Goal: Transaction & Acquisition: Book appointment/travel/reservation

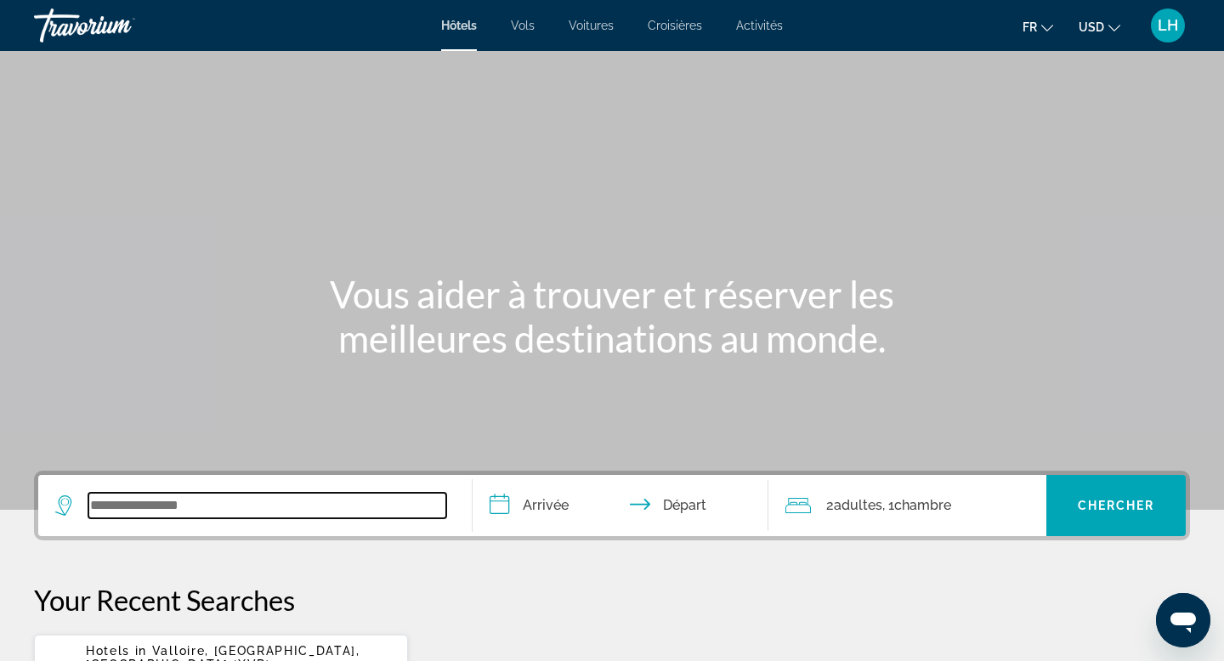
click at [230, 515] on input "Search widget" at bounding box center [267, 506] width 358 height 26
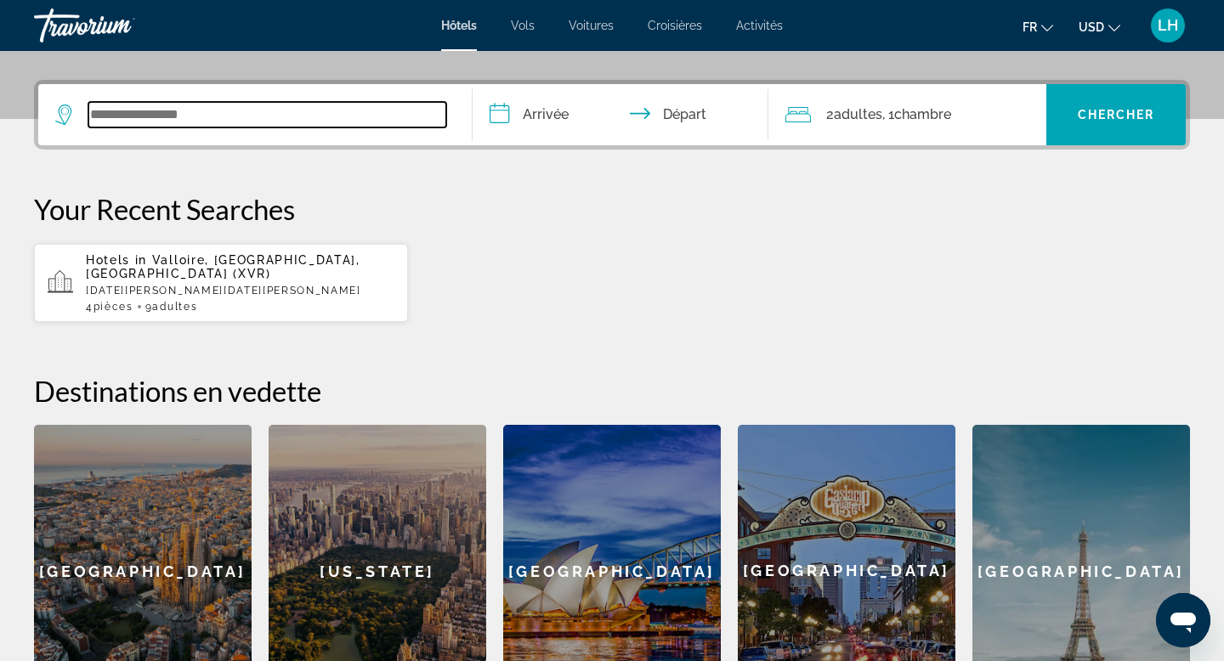
scroll to position [416, 0]
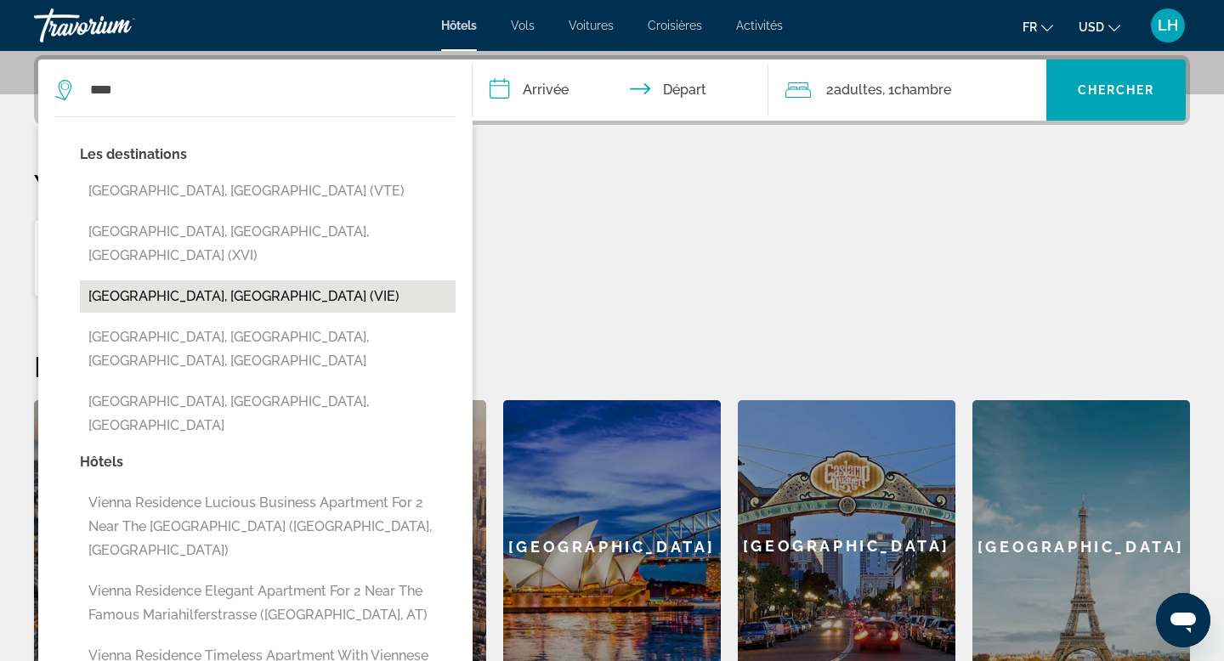
click at [194, 281] on button "[GEOGRAPHIC_DATA], [GEOGRAPHIC_DATA] (VIE)" at bounding box center [268, 297] width 376 height 32
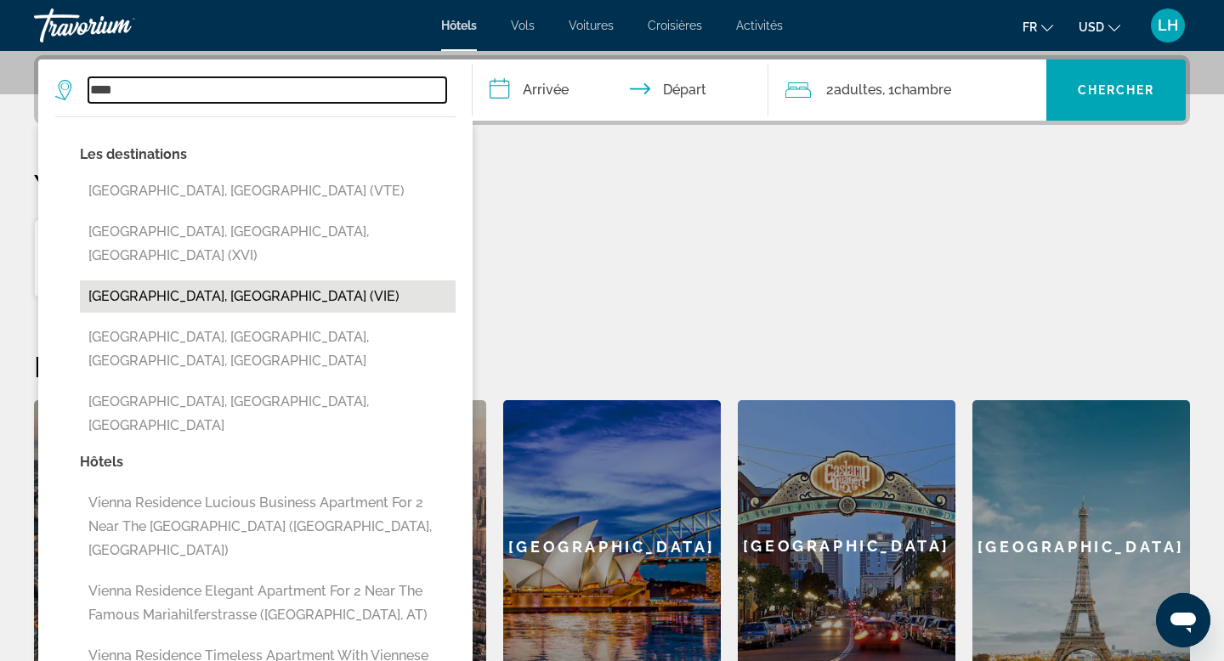
type input "**********"
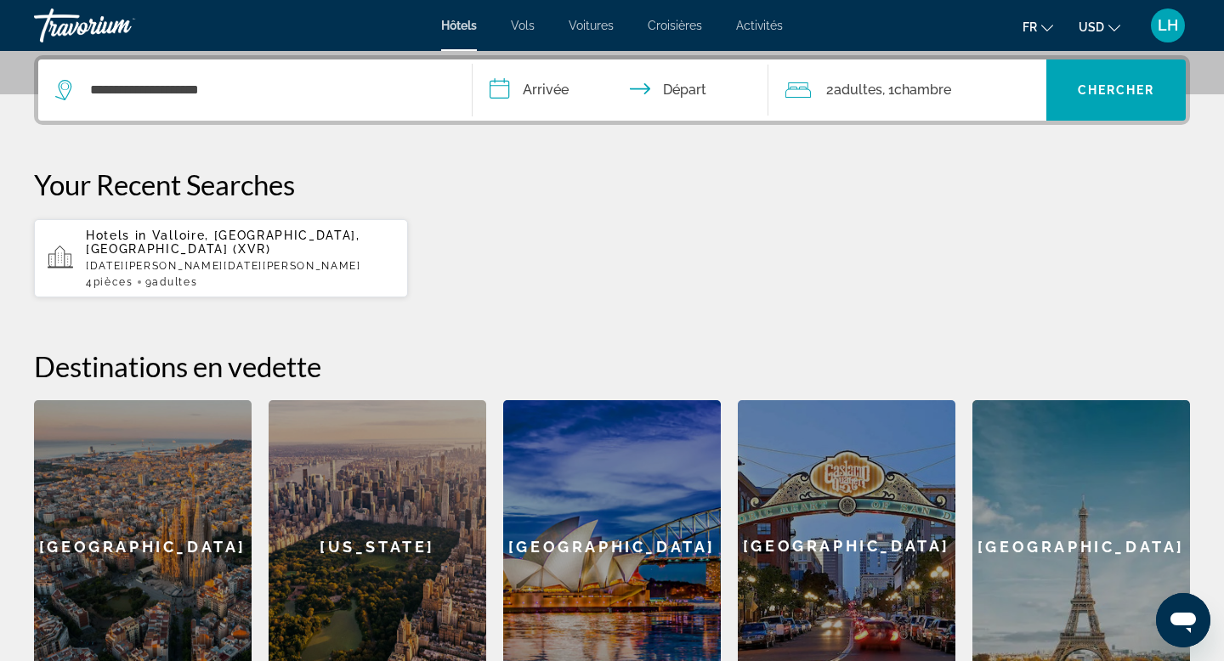
click at [1110, 28] on icon "Change currency" at bounding box center [1114, 28] width 12 height 12
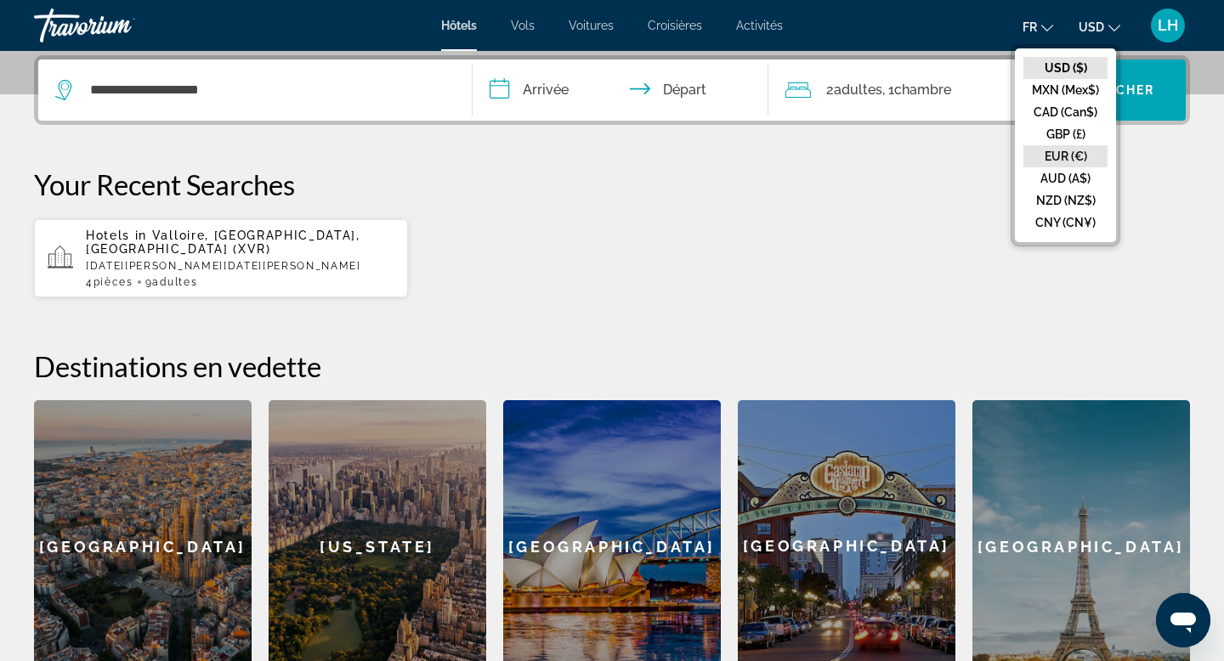
click at [1073, 156] on button "EUR (€)" at bounding box center [1065, 156] width 84 height 22
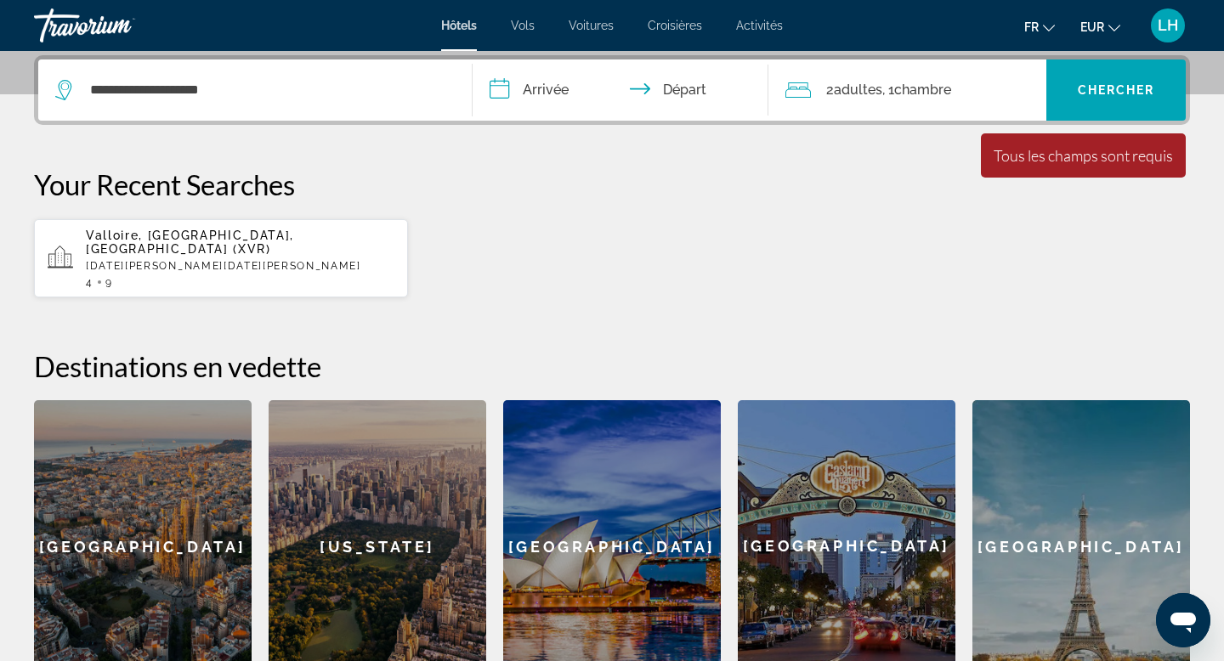
click at [544, 112] on input "**********" at bounding box center [624, 93] width 303 height 66
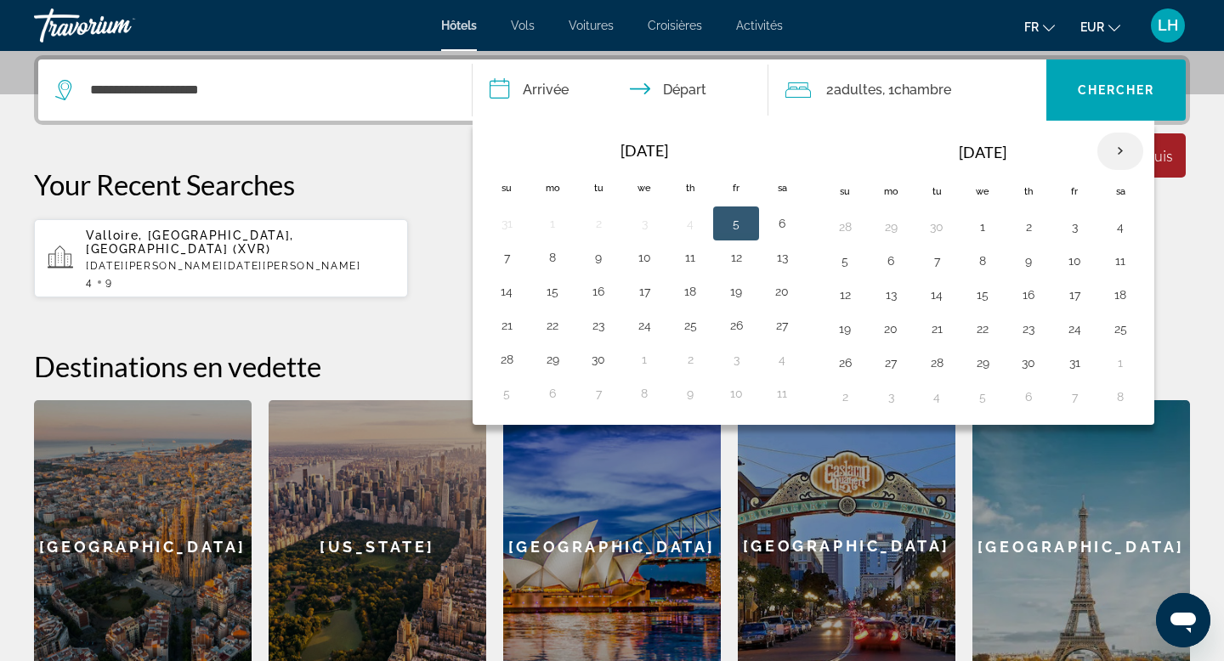
click at [1131, 153] on th "Next month" at bounding box center [1120, 151] width 46 height 37
click at [897, 295] on button "15" at bounding box center [890, 295] width 27 height 24
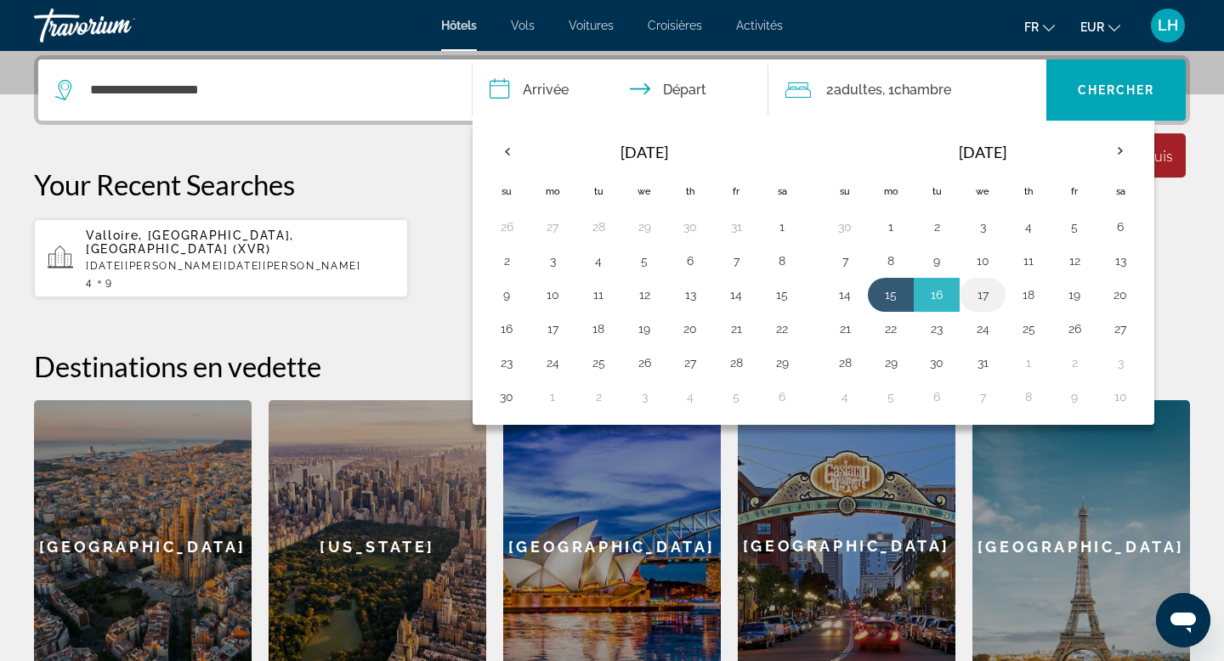
click at [983, 290] on button "17" at bounding box center [982, 295] width 27 height 24
type input "**********"
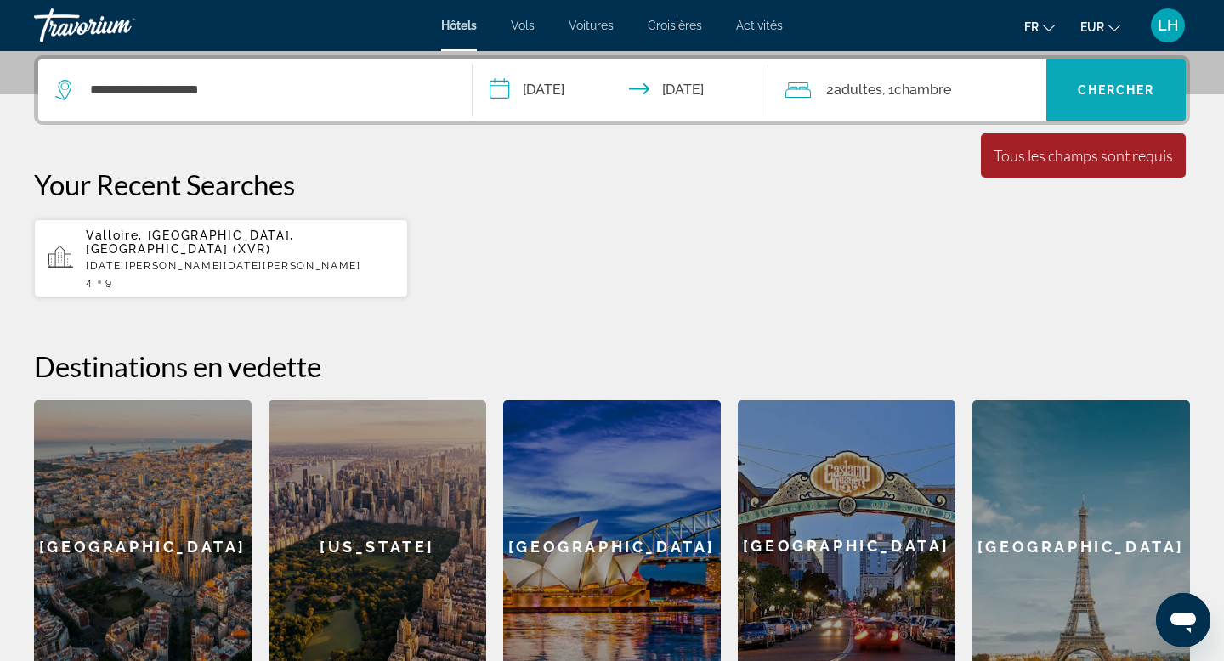
click at [1102, 83] on span "Chercher" at bounding box center [1116, 90] width 77 height 14
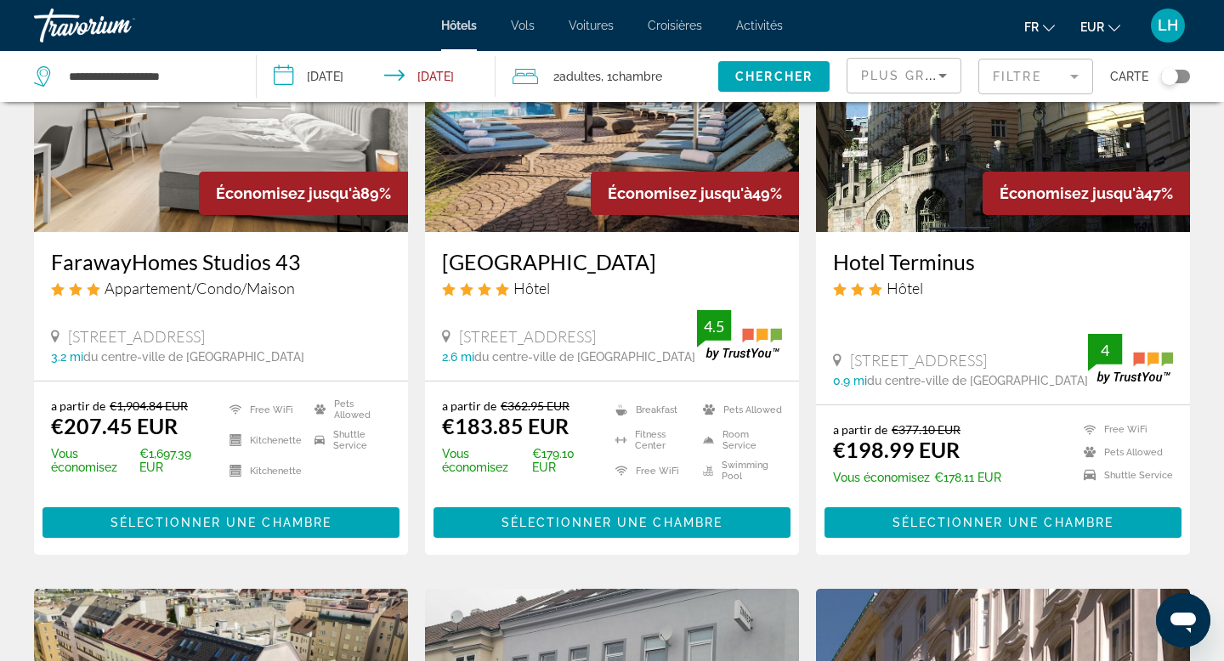
scroll to position [2, 0]
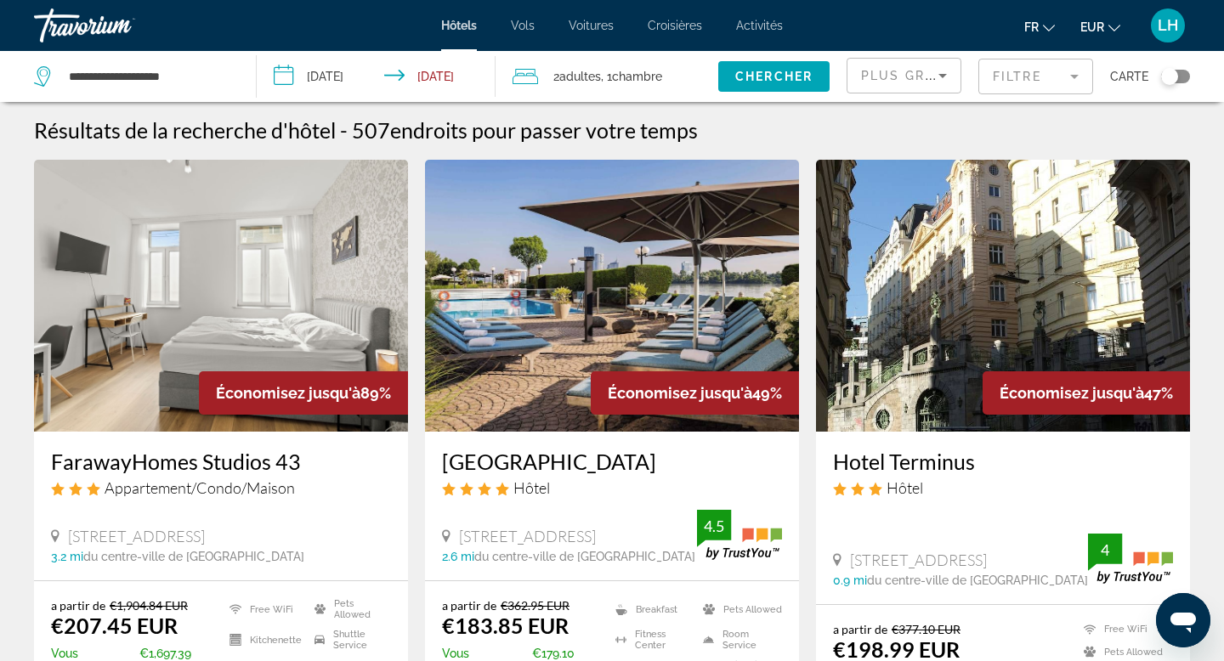
click at [1170, 72] on div "Toggle map" at bounding box center [1169, 76] width 17 height 17
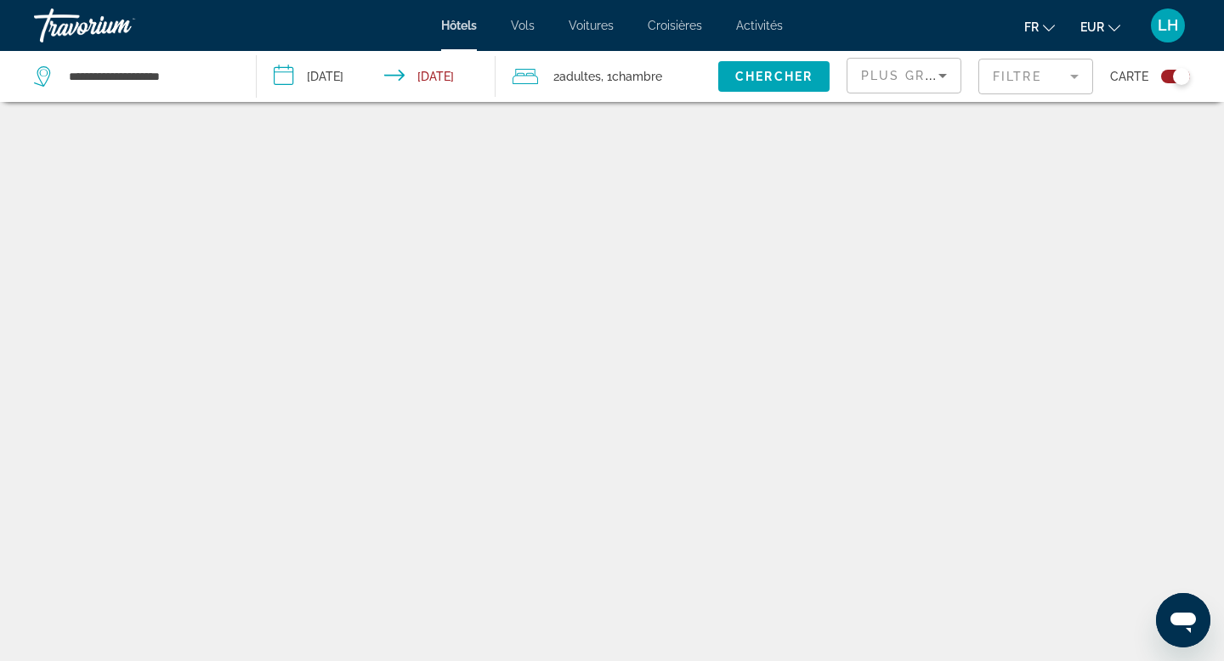
scroll to position [102, 0]
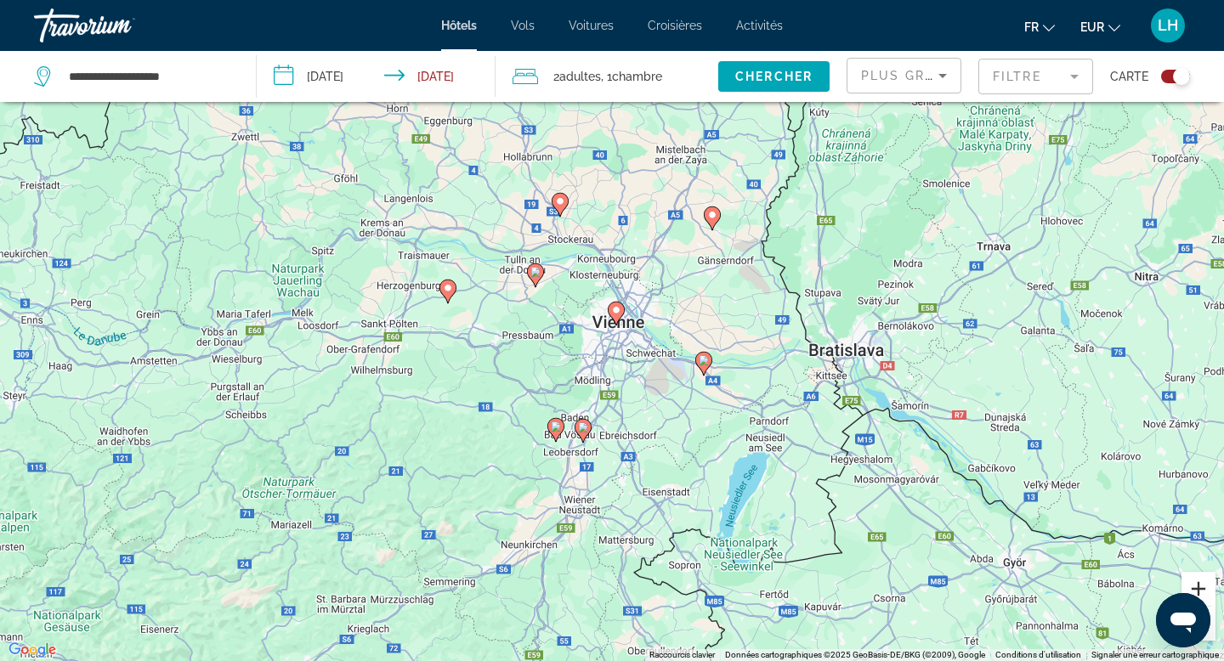
click at [1196, 584] on button "Zoom avant" at bounding box center [1199, 589] width 34 height 34
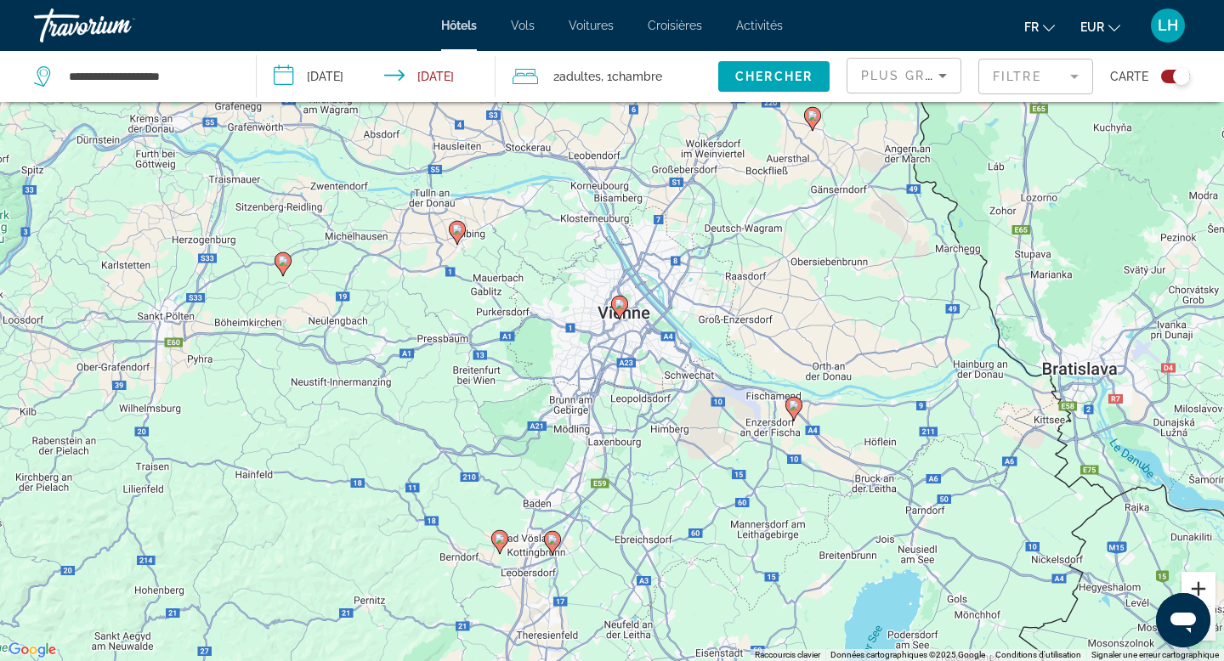
click at [1196, 584] on button "Zoom avant" at bounding box center [1199, 589] width 34 height 34
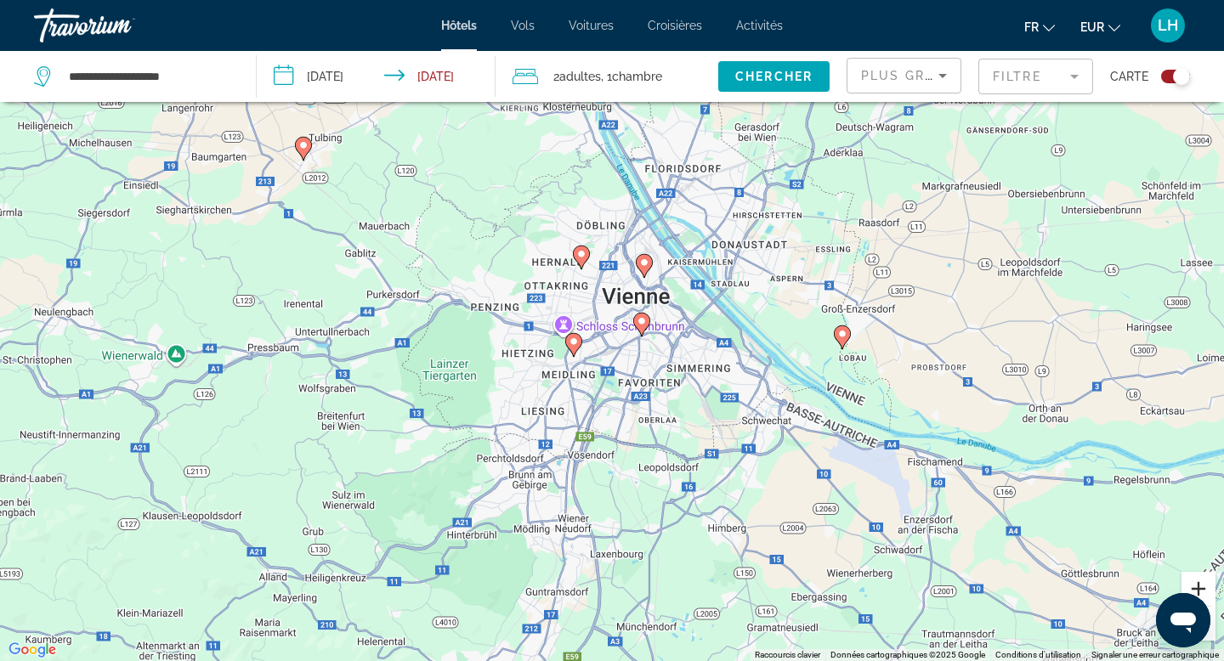
click at [1196, 585] on button "Zoom avant" at bounding box center [1199, 589] width 34 height 34
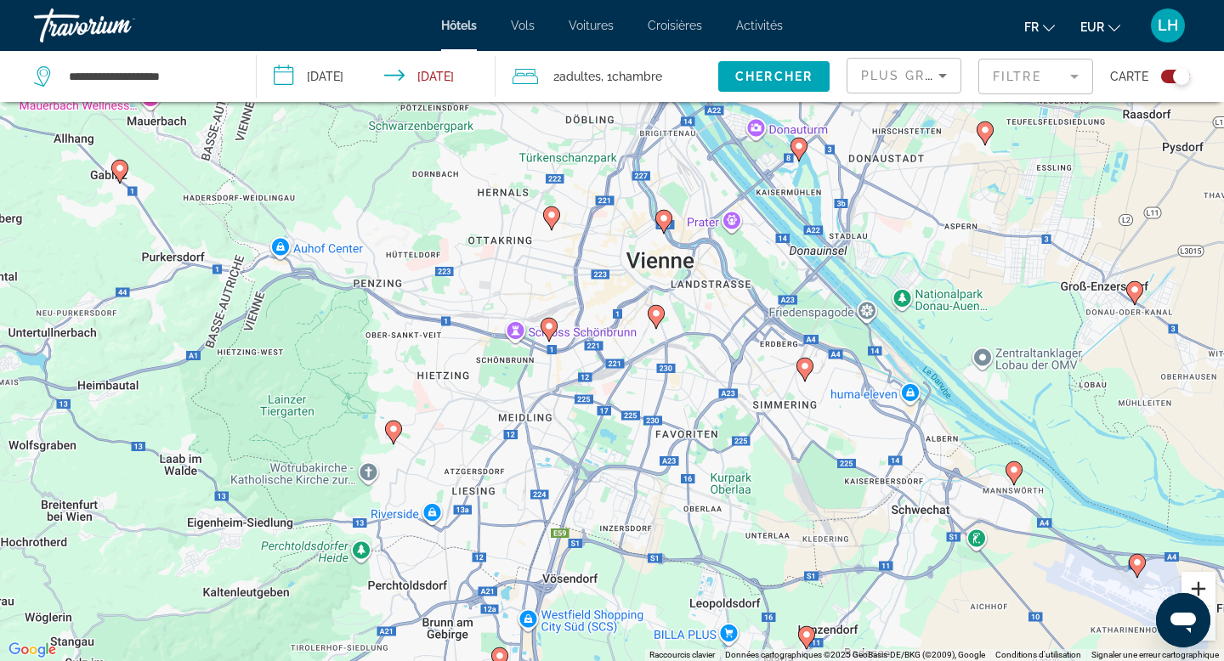
click at [1196, 585] on button "Zoom avant" at bounding box center [1199, 589] width 34 height 34
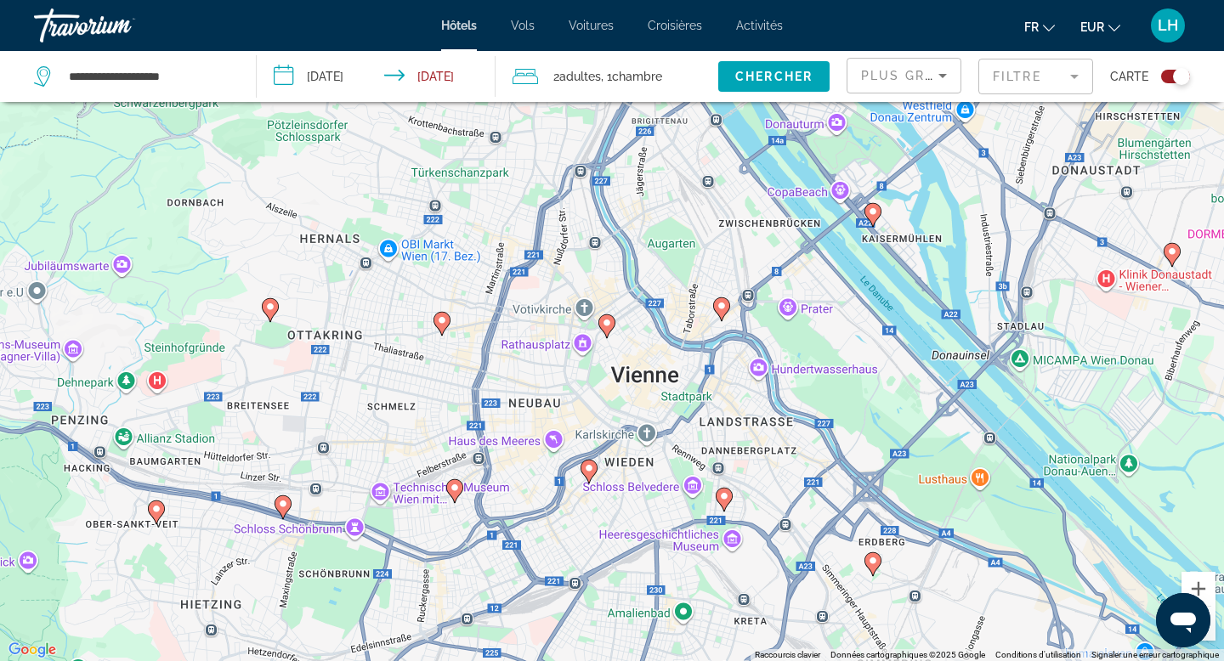
drag, startPoint x: 769, startPoint y: 221, endPoint x: 705, endPoint y: 411, distance: 200.3
click at [705, 411] on div "Pour activer le glissement avec le clavier, appuyez sur Alt+Entrée. Une fois ce…" at bounding box center [612, 330] width 1224 height 661
click at [1197, 587] on button "Zoom avant" at bounding box center [1199, 589] width 34 height 34
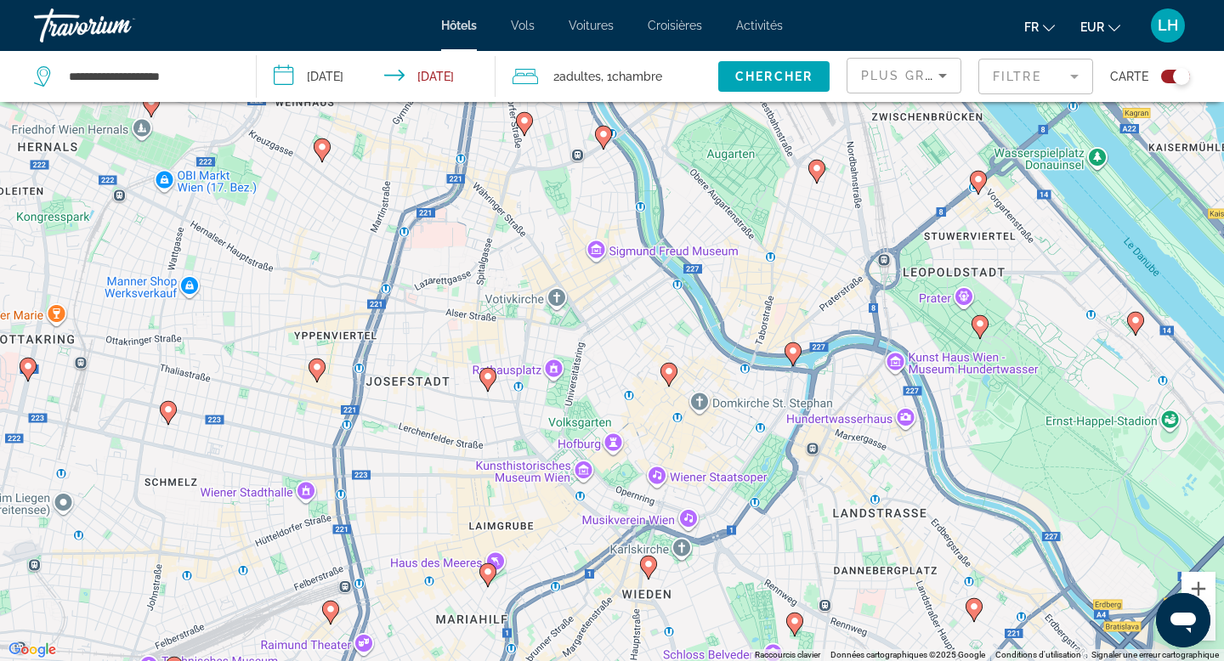
click at [668, 370] on image "Main content" at bounding box center [669, 371] width 10 height 10
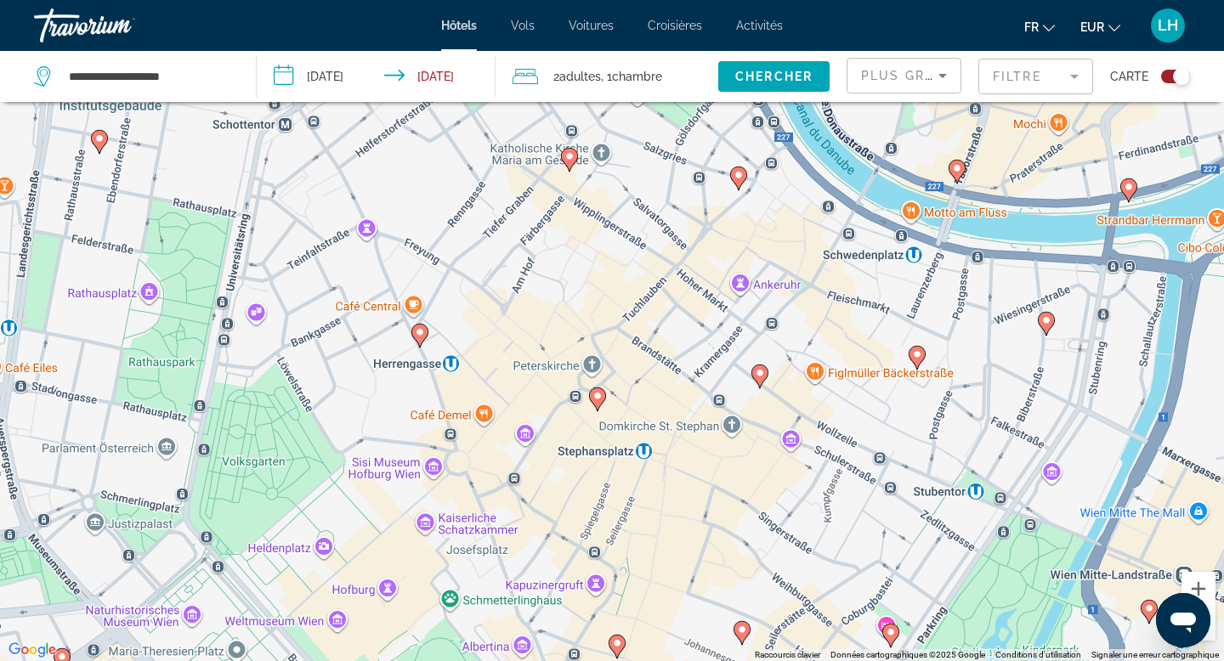
click at [594, 396] on image "Main content" at bounding box center [597, 396] width 10 height 10
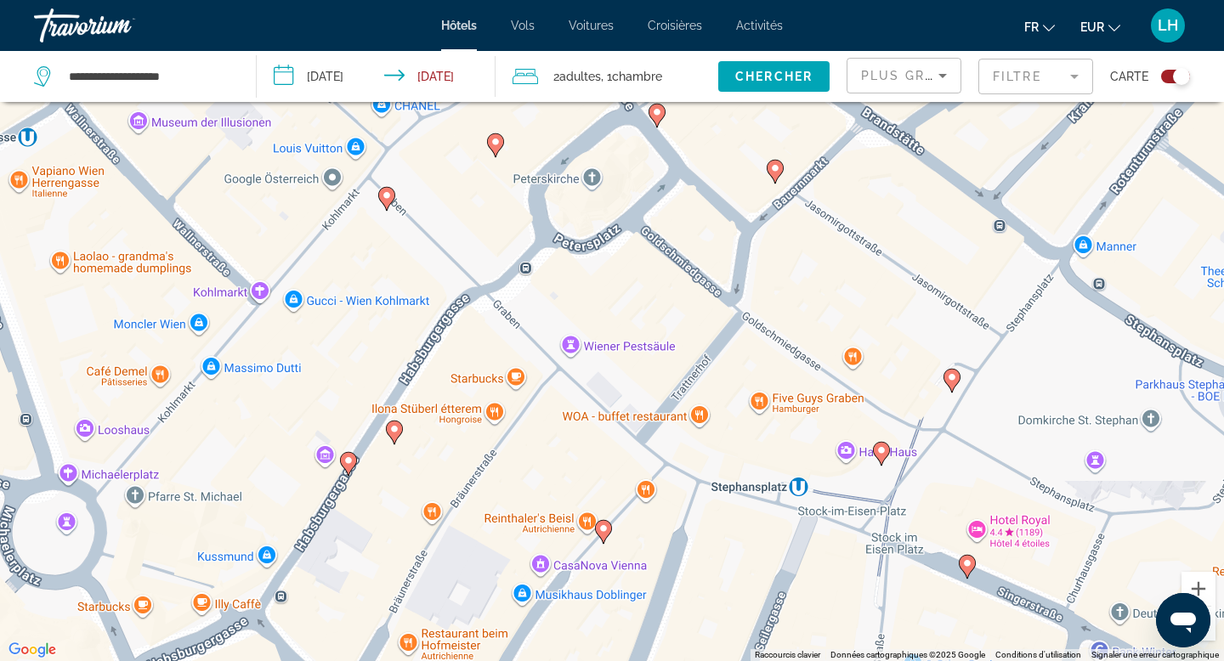
click at [1210, 632] on button "Zoom arrière" at bounding box center [1199, 624] width 34 height 34
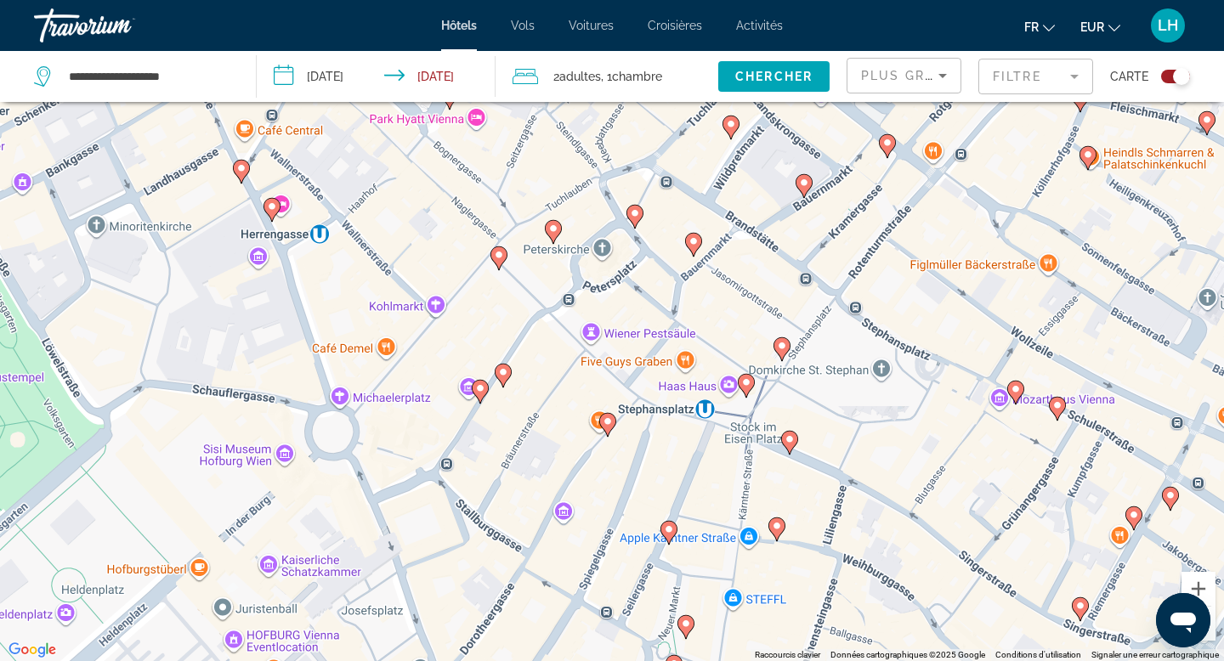
click at [1210, 632] on button "Zoom arrière" at bounding box center [1199, 624] width 34 height 34
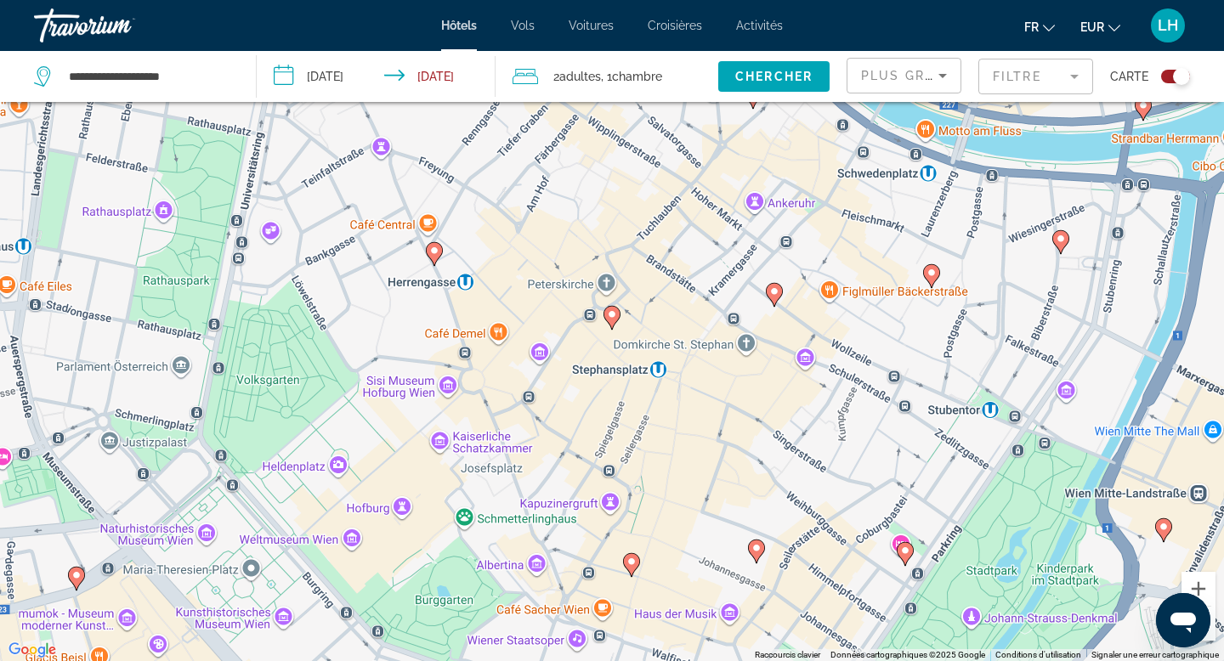
click at [1210, 632] on button "Zoom arrière" at bounding box center [1199, 624] width 34 height 34
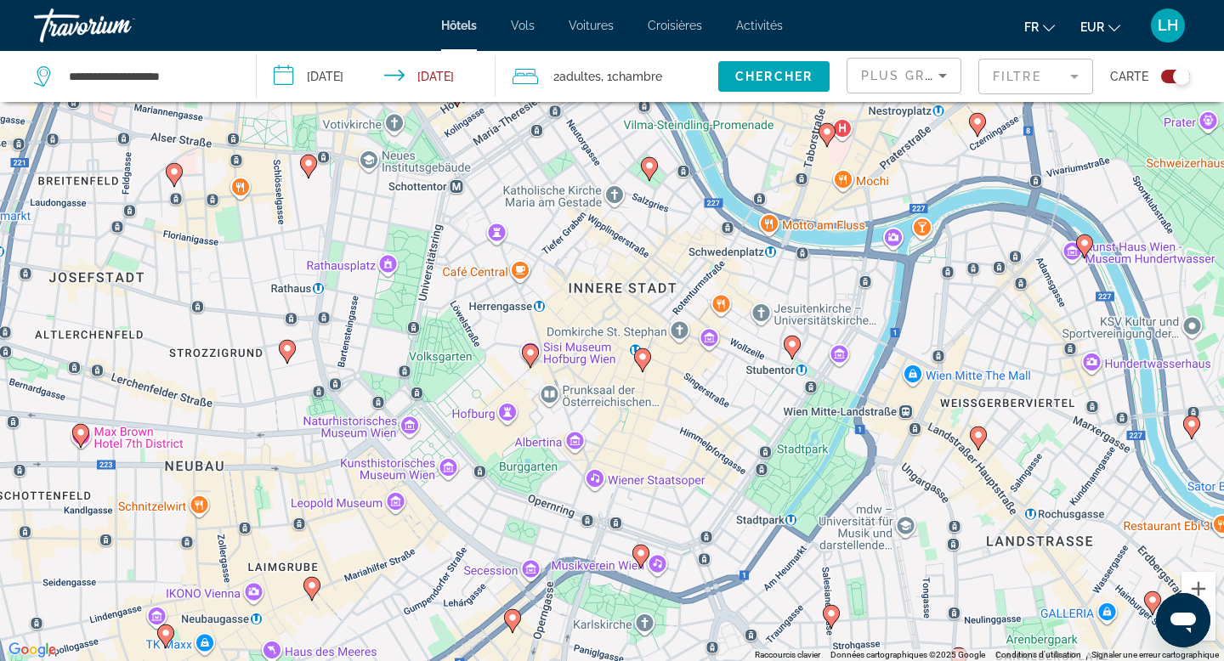
click at [1210, 632] on button "Zoom arrière" at bounding box center [1199, 624] width 34 height 34
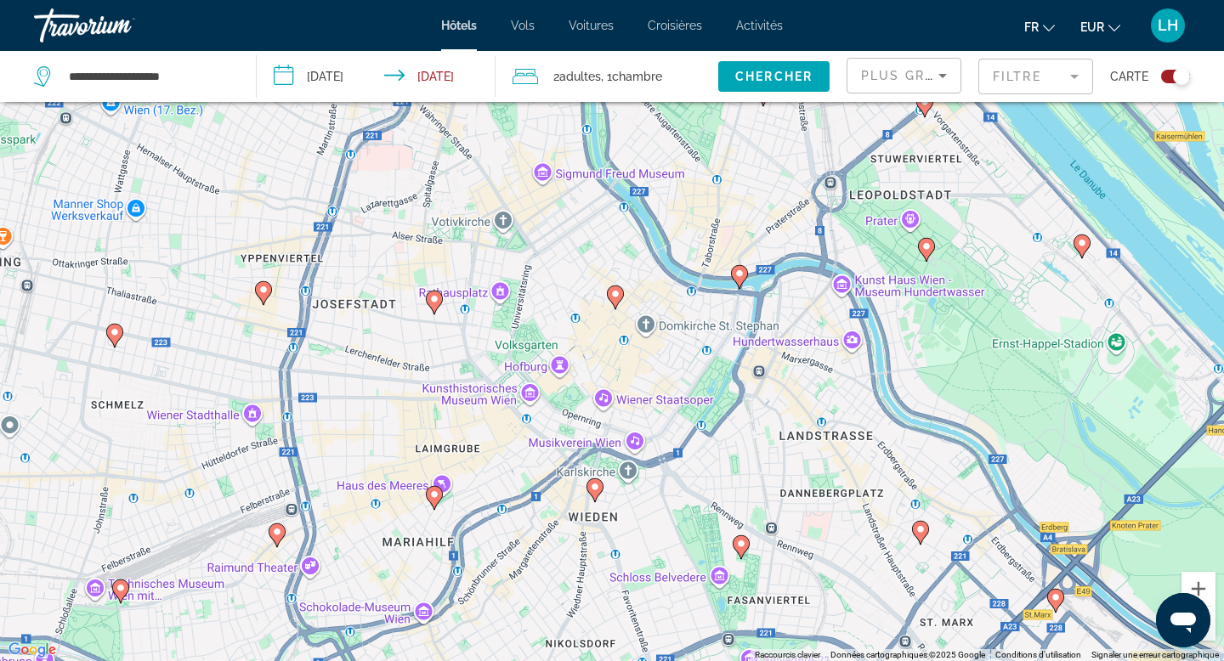
click at [938, 81] on icon "Sort by" at bounding box center [942, 75] width 20 height 20
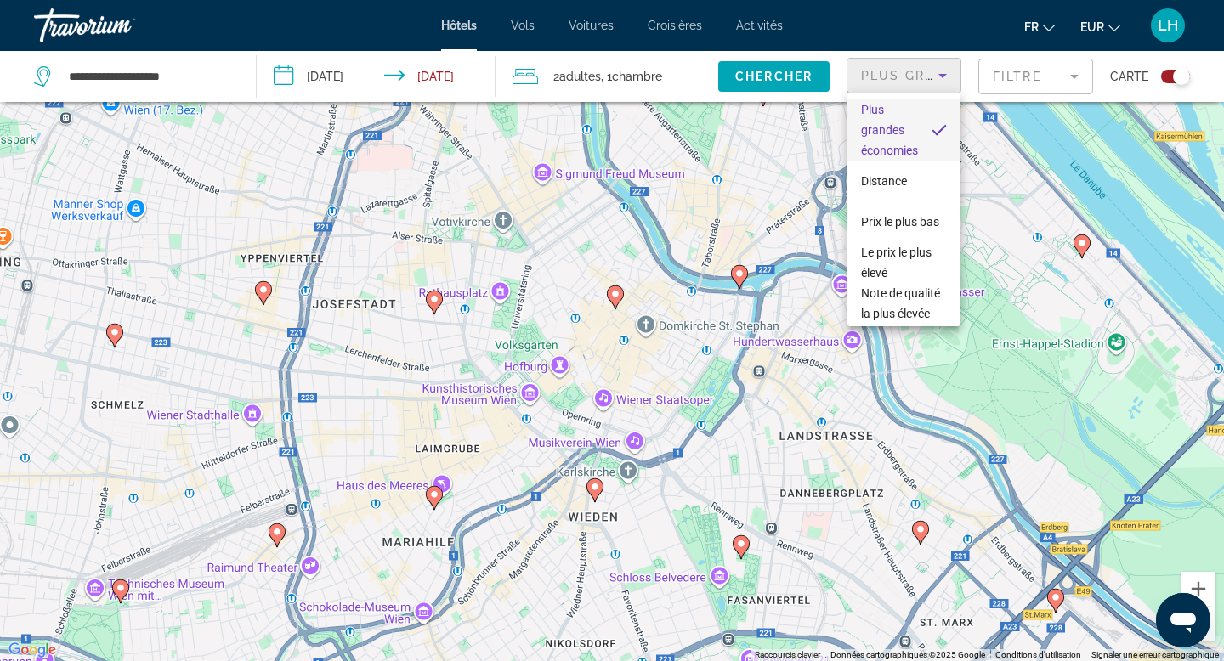
click at [1057, 84] on div at bounding box center [612, 330] width 1224 height 661
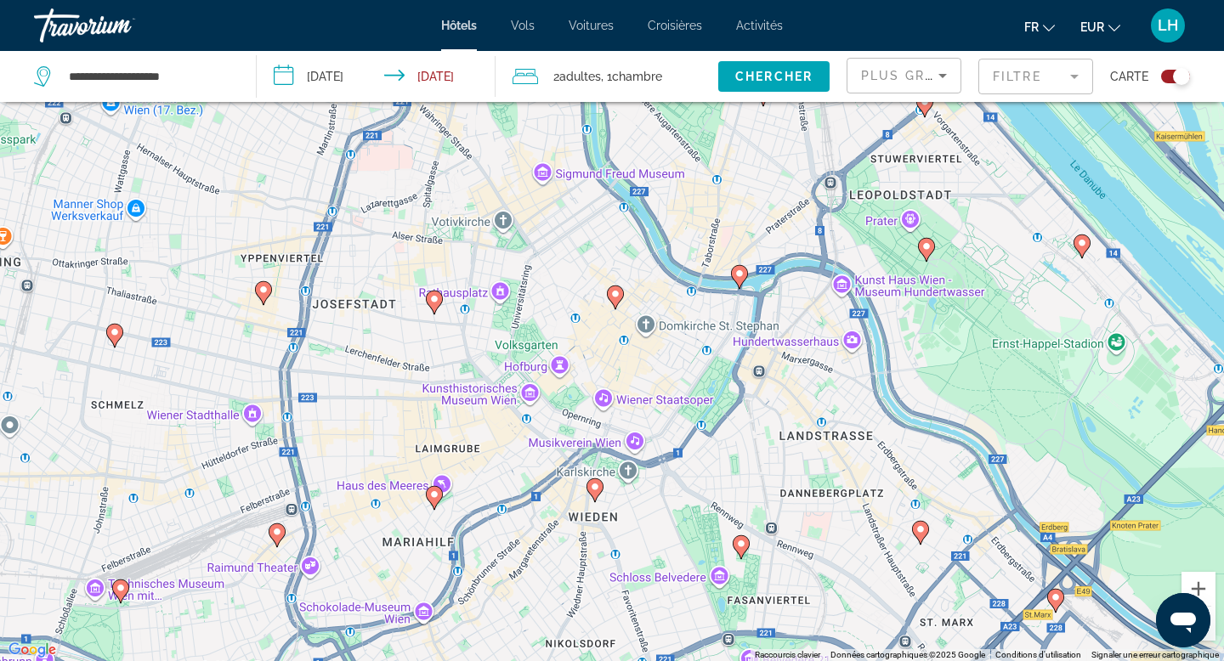
click at [434, 306] on icon "Main content" at bounding box center [434, 303] width 15 height 22
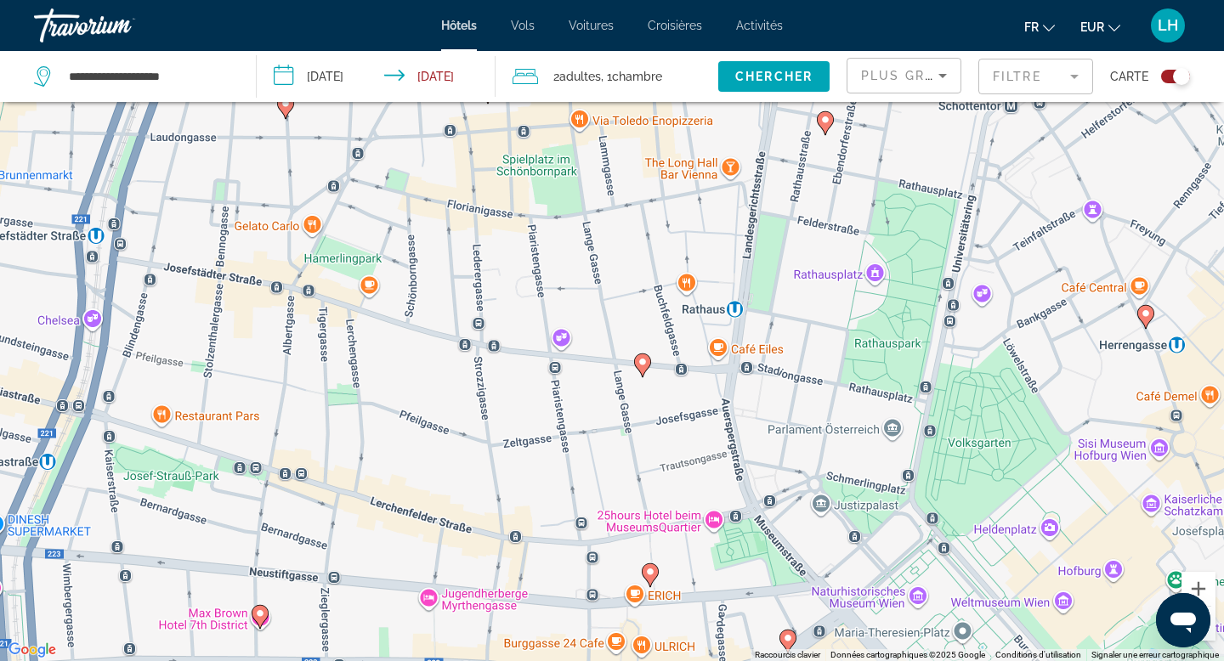
click at [641, 369] on icon "Main content" at bounding box center [642, 365] width 15 height 22
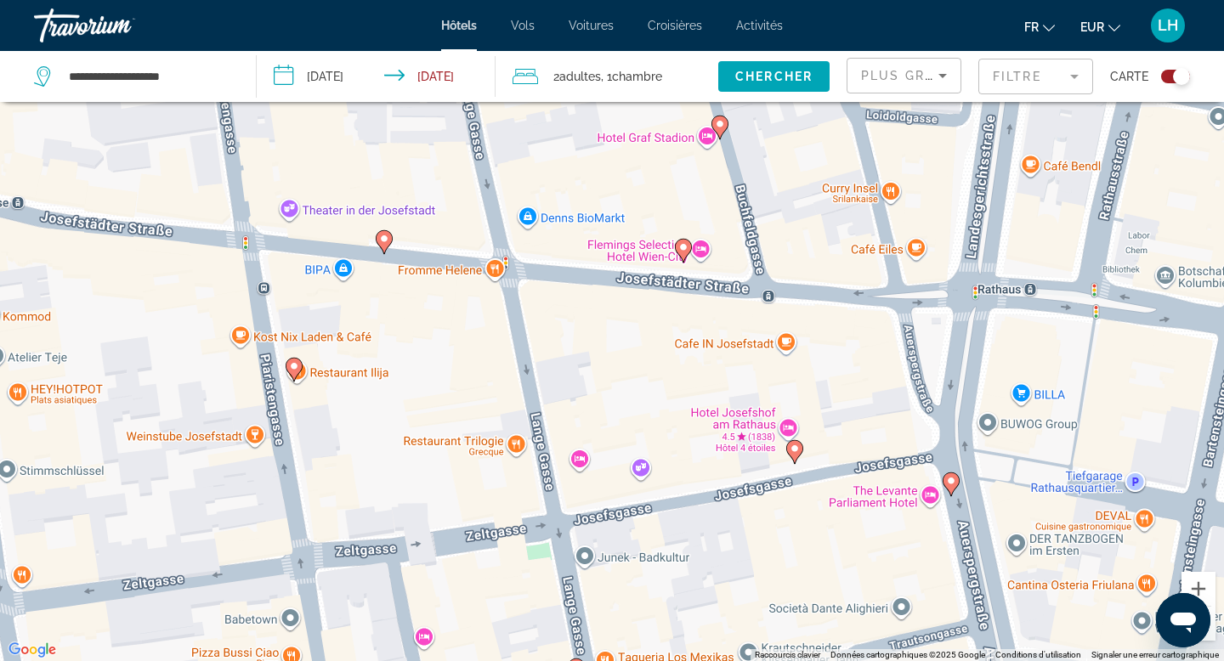
click at [683, 256] on icon "Main content" at bounding box center [683, 251] width 15 height 22
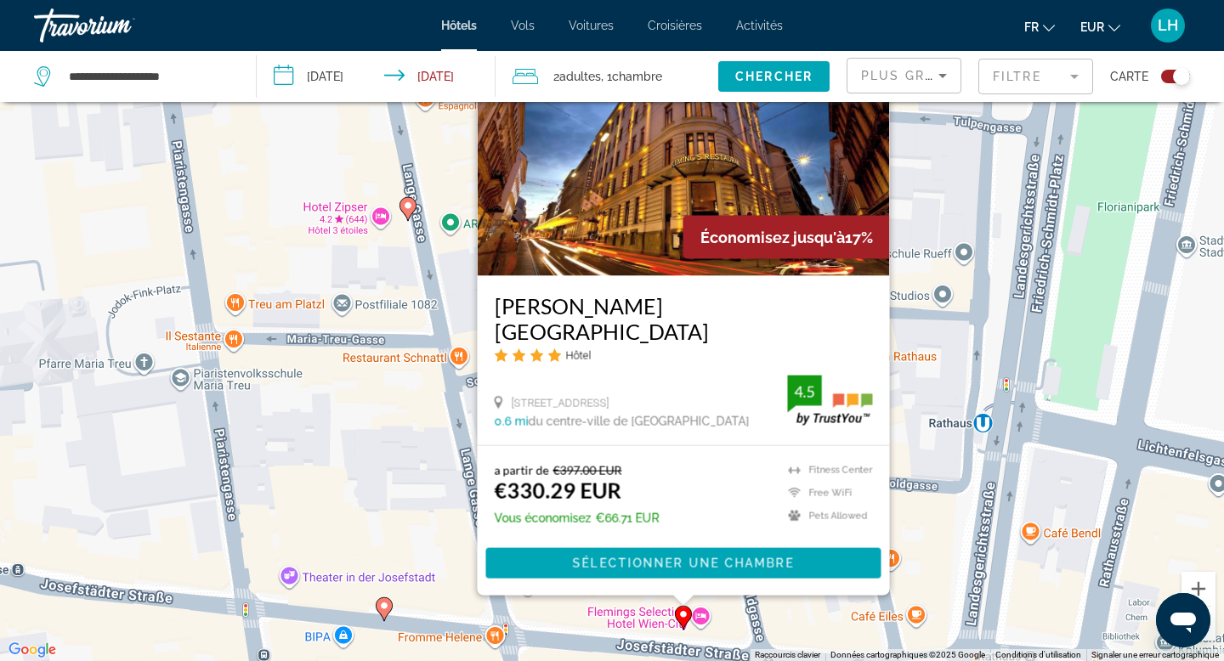
click at [385, 606] on image "Main content" at bounding box center [384, 606] width 10 height 10
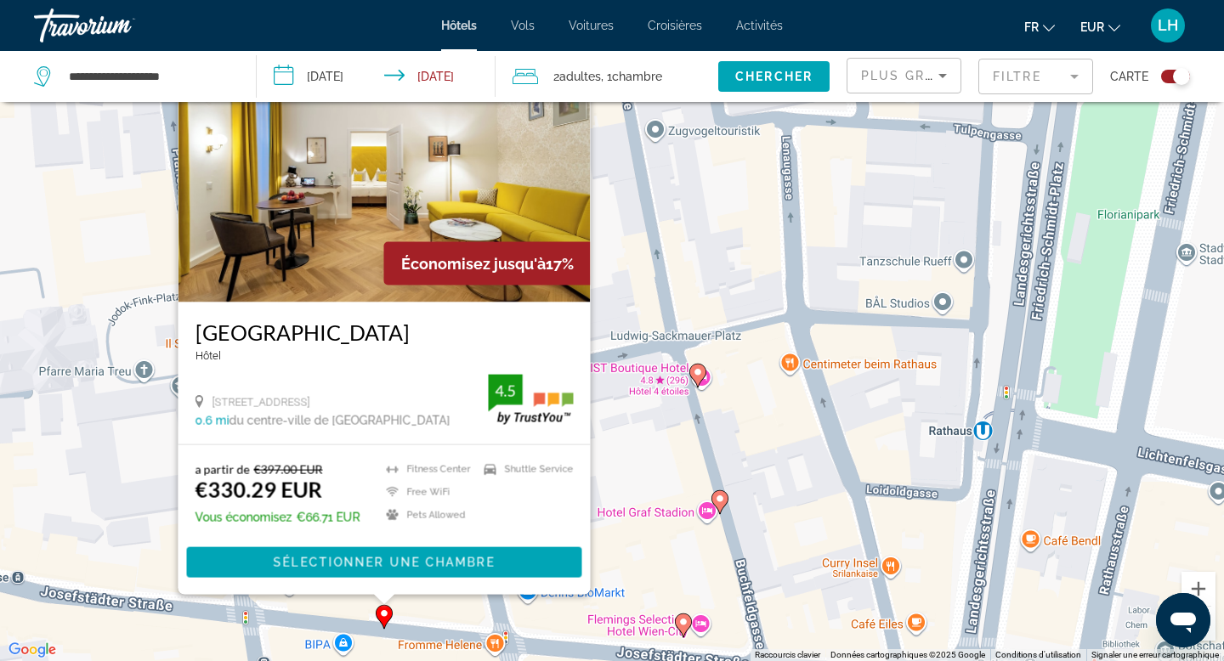
click at [1178, 79] on div "Toggle map" at bounding box center [1181, 76] width 17 height 17
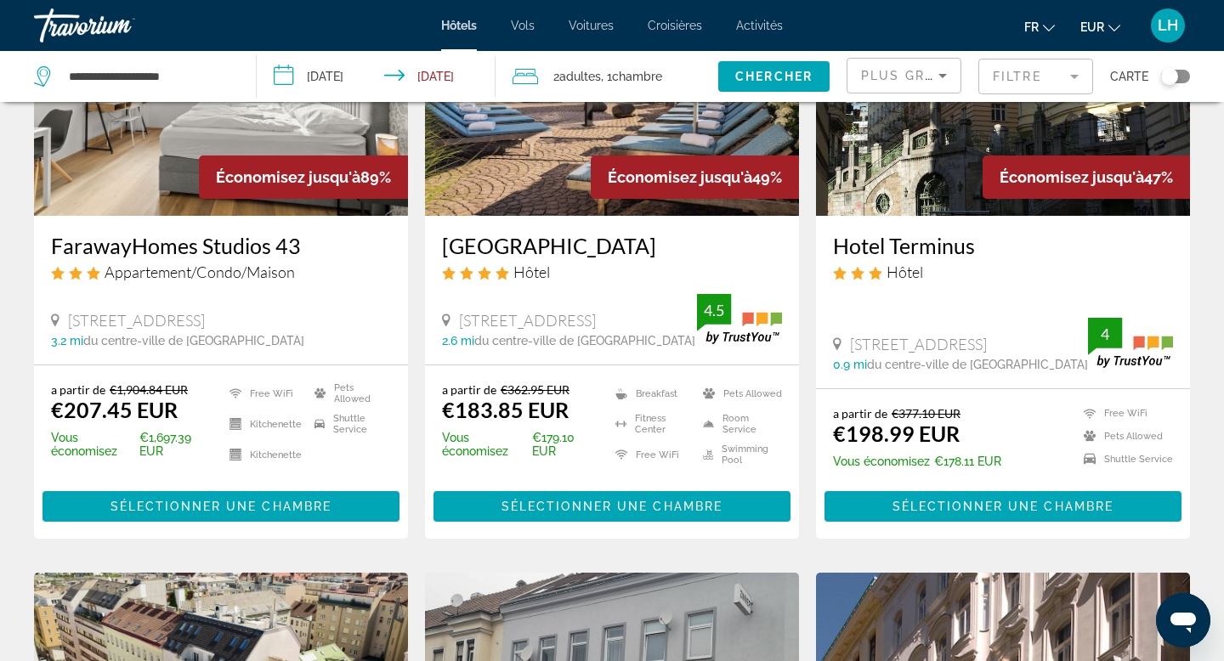
scroll to position [0, 0]
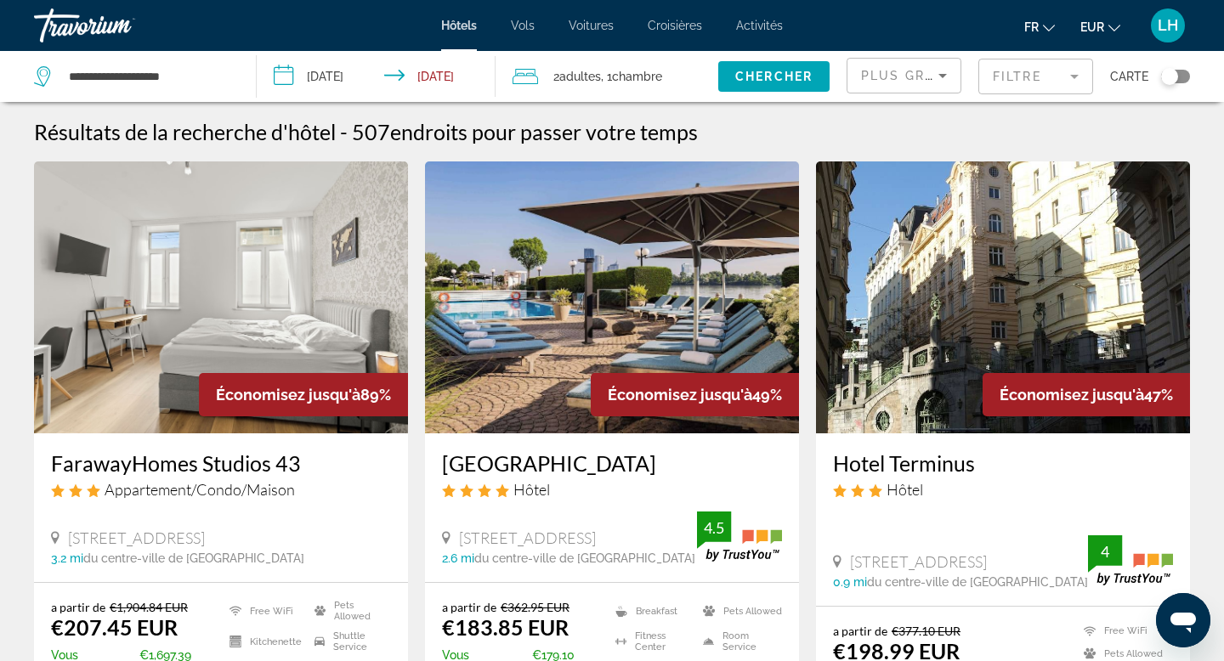
click at [1051, 82] on mat-form-field "Filtre" at bounding box center [1035, 77] width 115 height 36
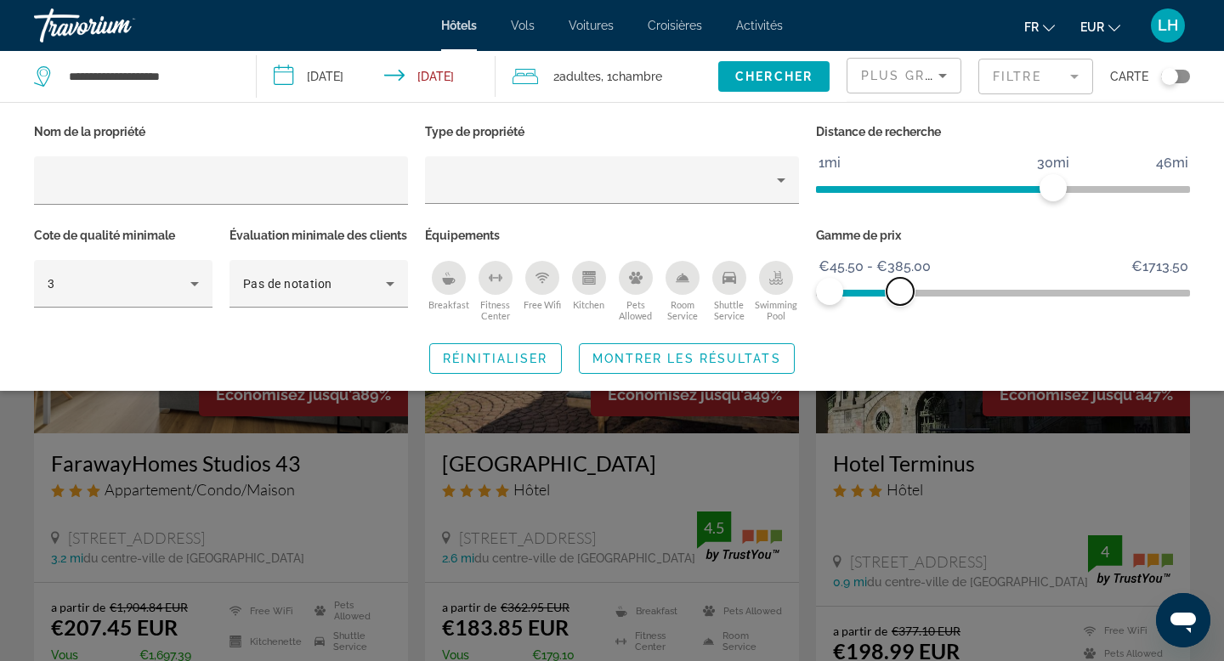
drag, startPoint x: 1173, startPoint y: 286, endPoint x: 902, endPoint y: 294, distance: 271.3
click at [902, 294] on span "ngx-slider-max" at bounding box center [900, 291] width 27 height 27
click at [666, 366] on span "Montrer les résultats" at bounding box center [686, 359] width 189 height 14
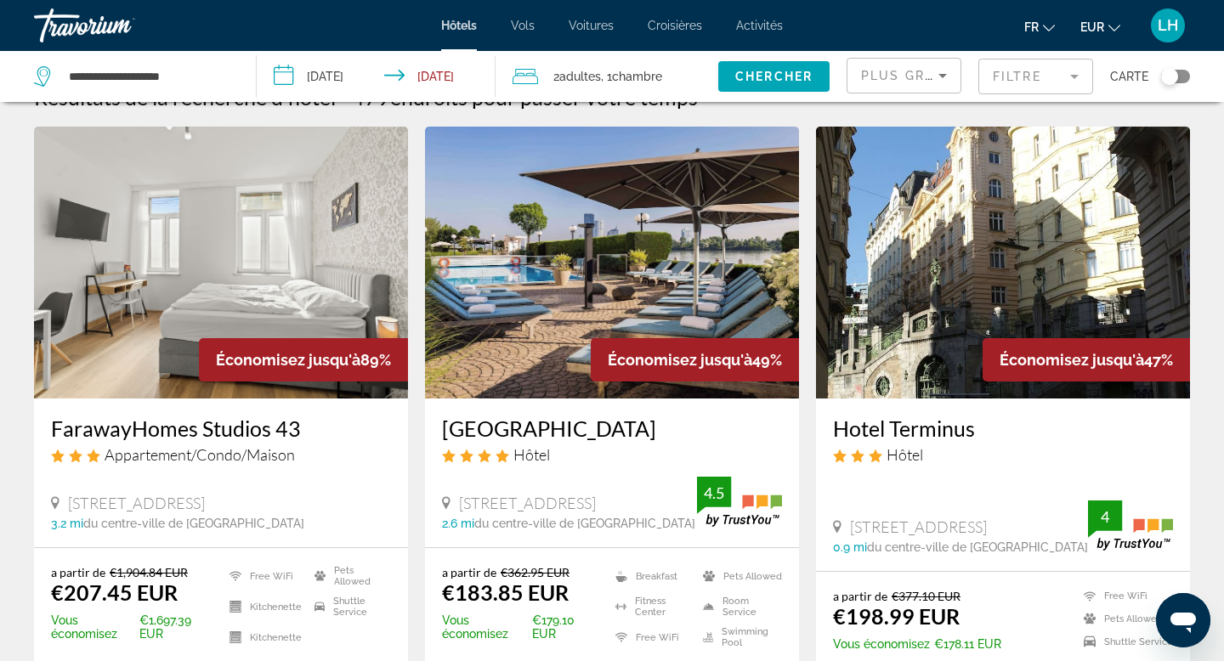
scroll to position [31, 0]
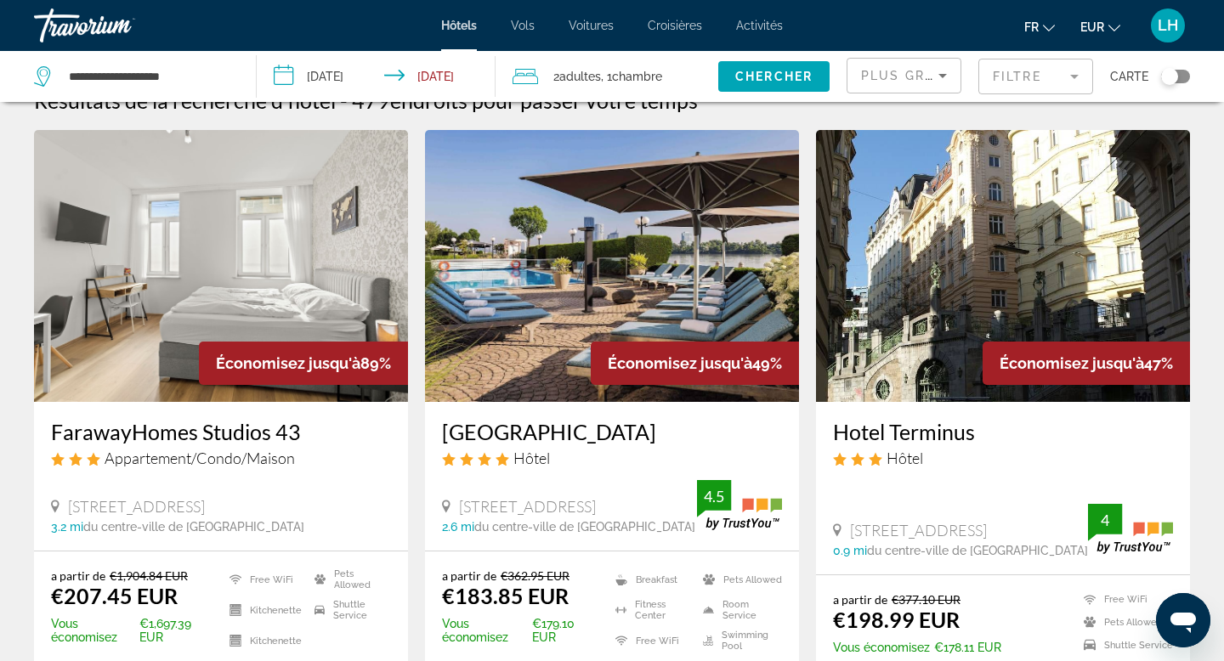
click at [1038, 263] on img "Main content" at bounding box center [1003, 266] width 374 height 272
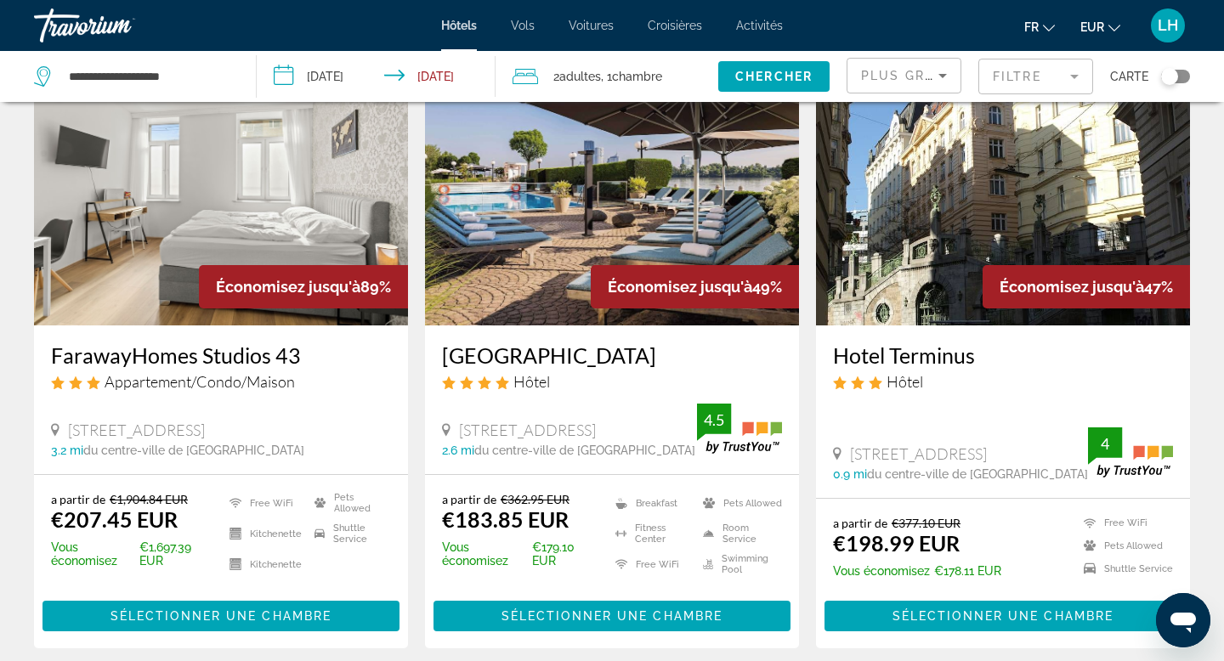
scroll to position [109, 0]
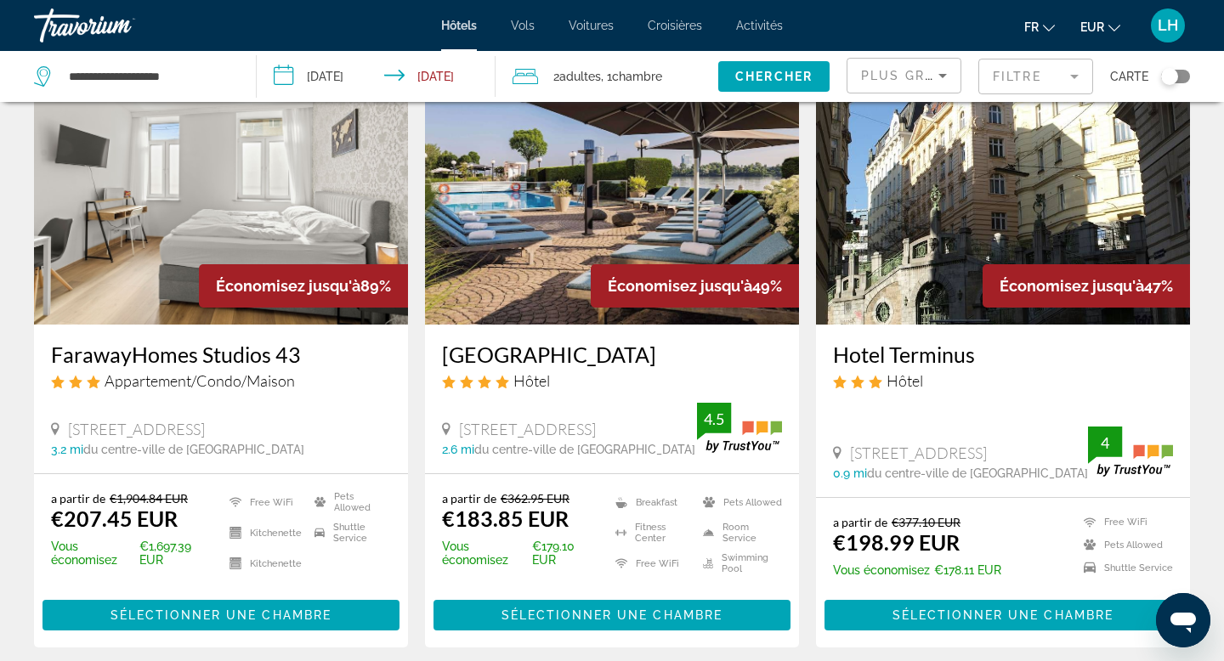
click at [253, 201] on img "Main content" at bounding box center [221, 189] width 374 height 272
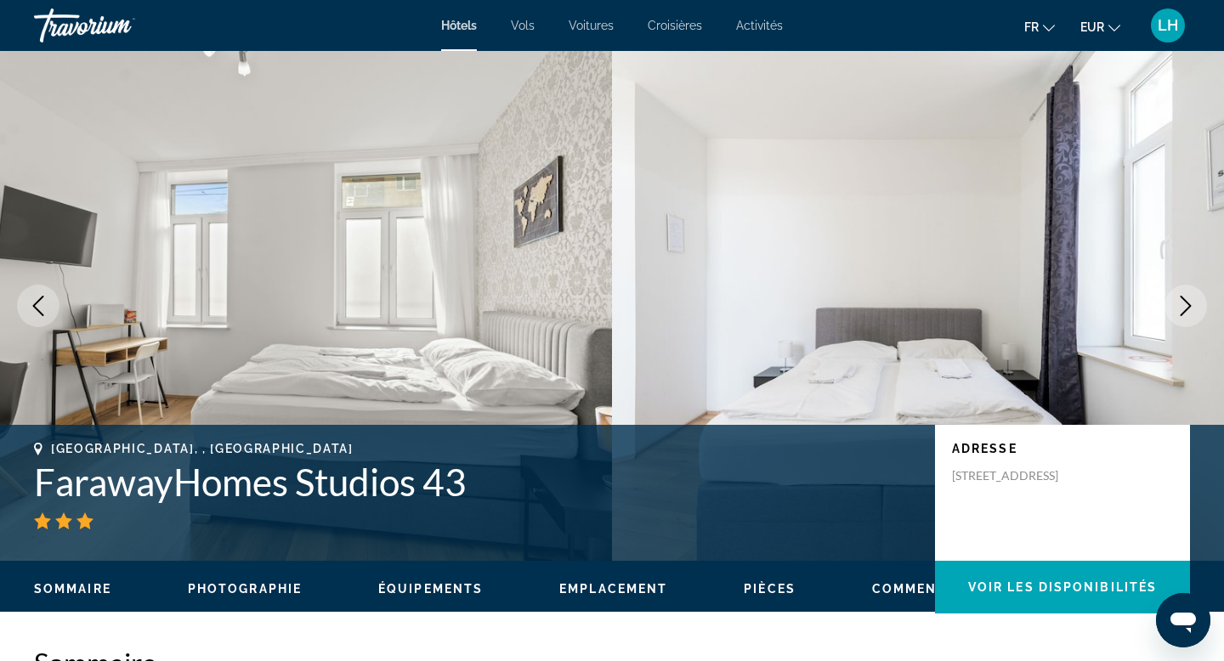
click at [1182, 301] on icon "Next image" at bounding box center [1186, 306] width 20 height 20
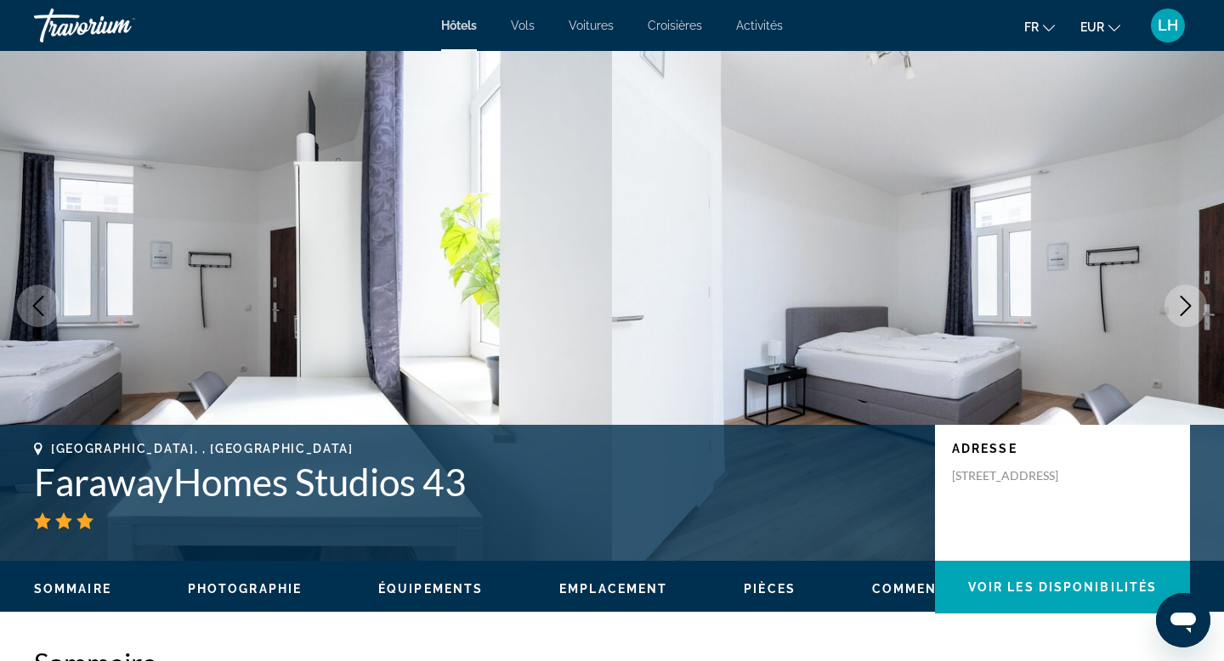
click at [1183, 304] on icon "Next image" at bounding box center [1186, 306] width 20 height 20
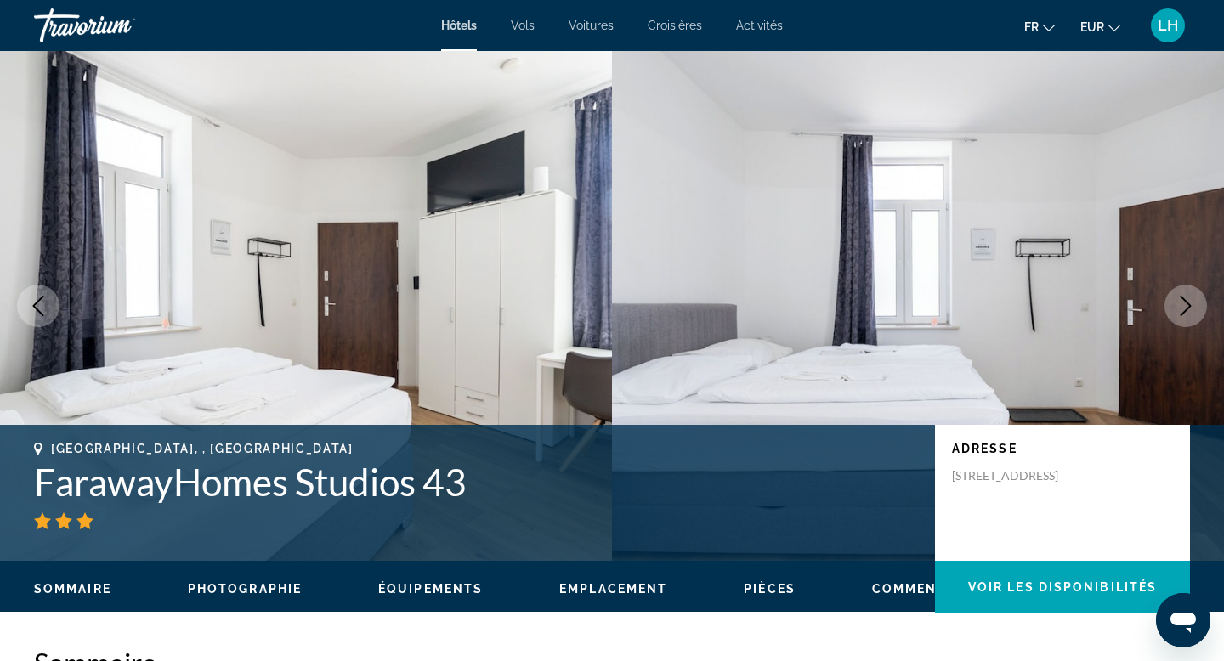
click at [1183, 304] on icon "Next image" at bounding box center [1186, 306] width 20 height 20
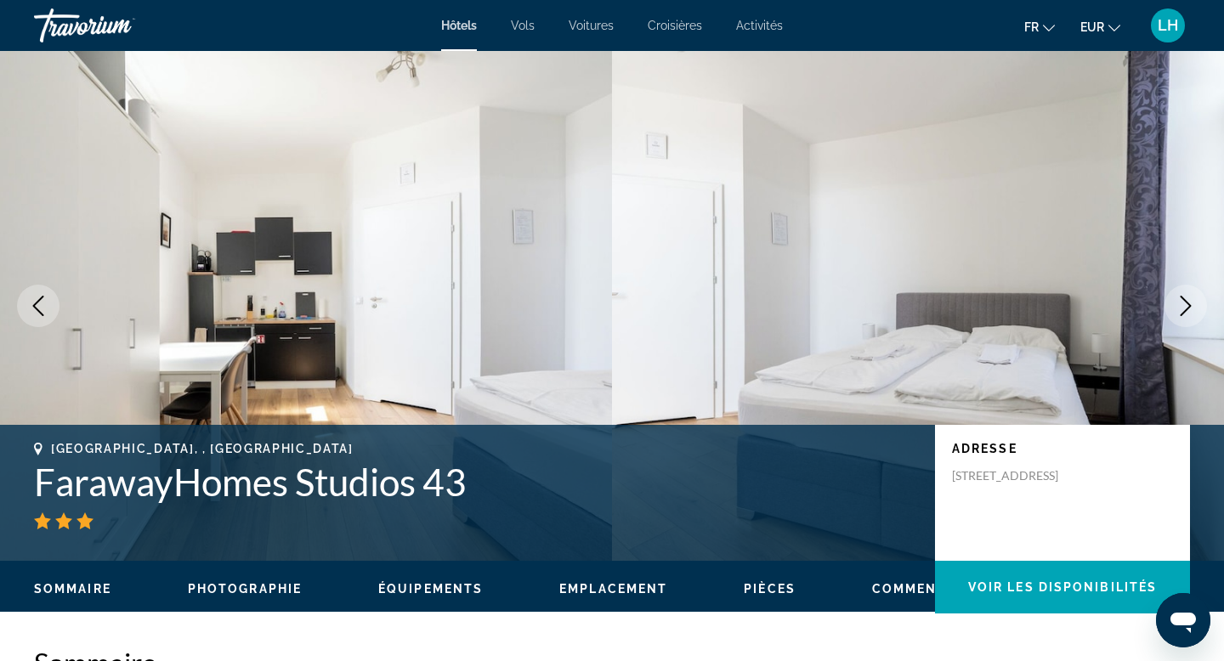
click at [1183, 304] on icon "Next image" at bounding box center [1186, 306] width 20 height 20
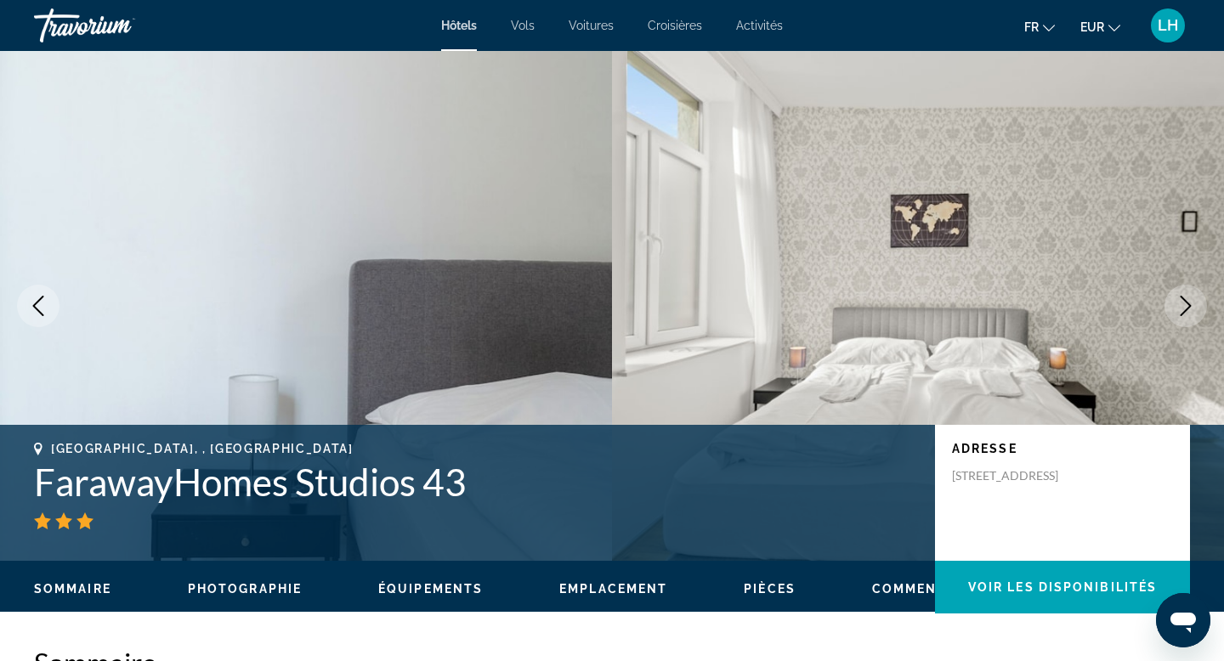
click at [1183, 304] on icon "Next image" at bounding box center [1186, 306] width 20 height 20
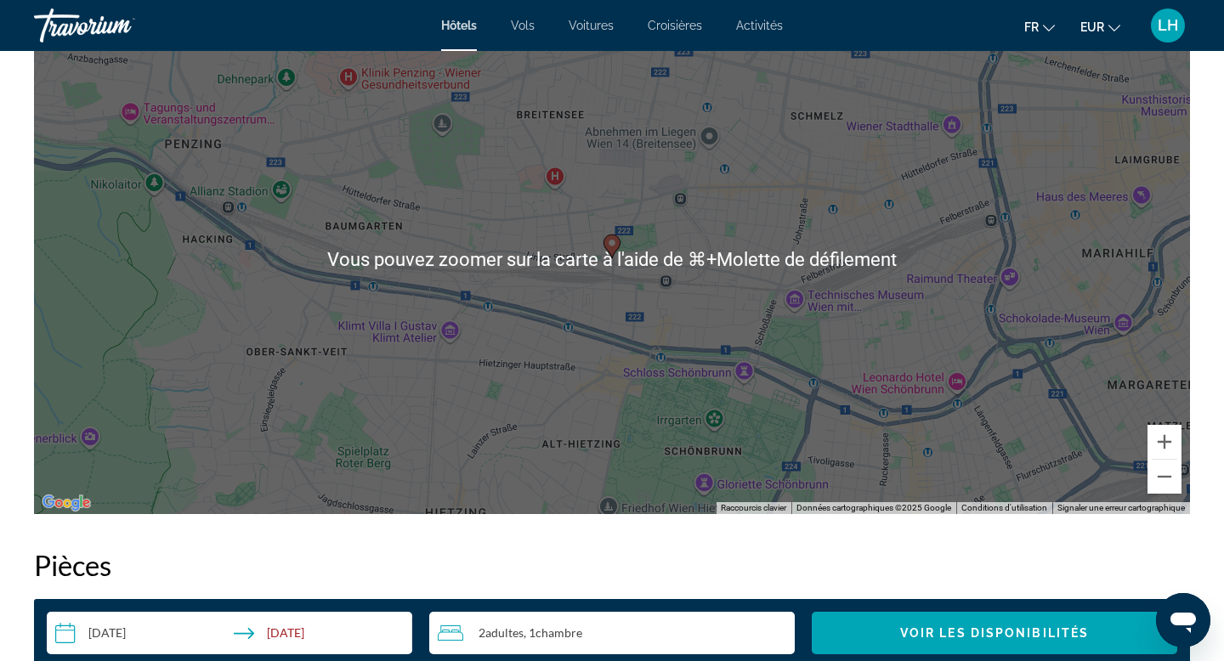
scroll to position [1708, 0]
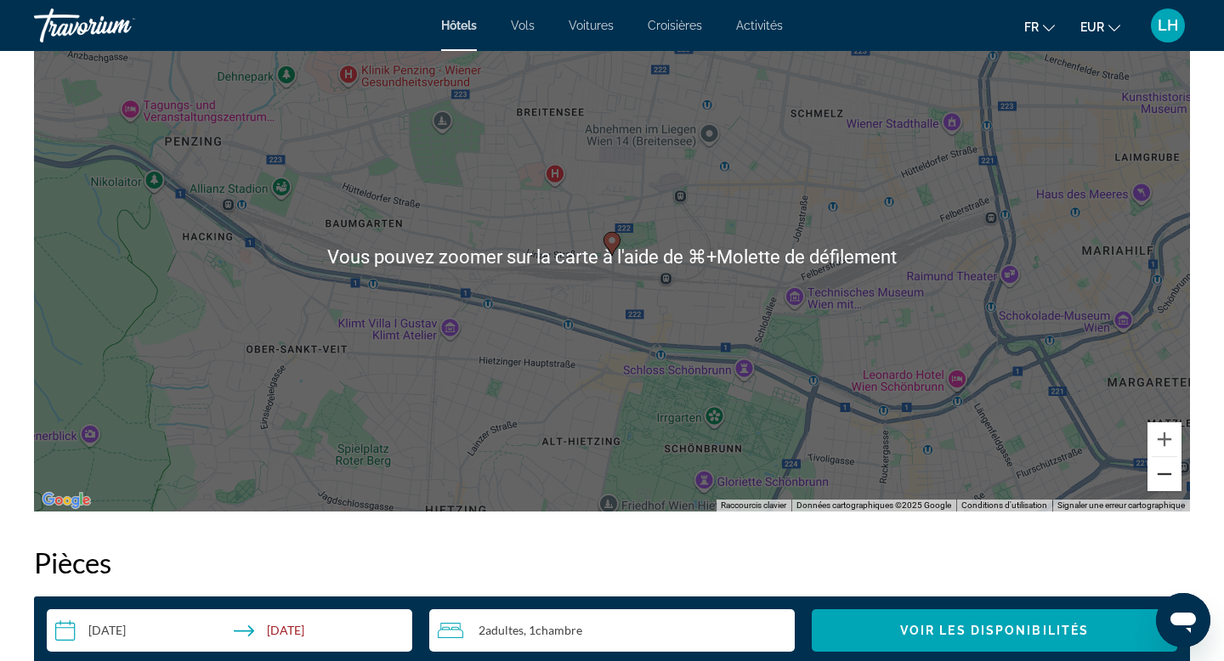
click at [1165, 471] on button "Zoom arrière" at bounding box center [1165, 474] width 34 height 34
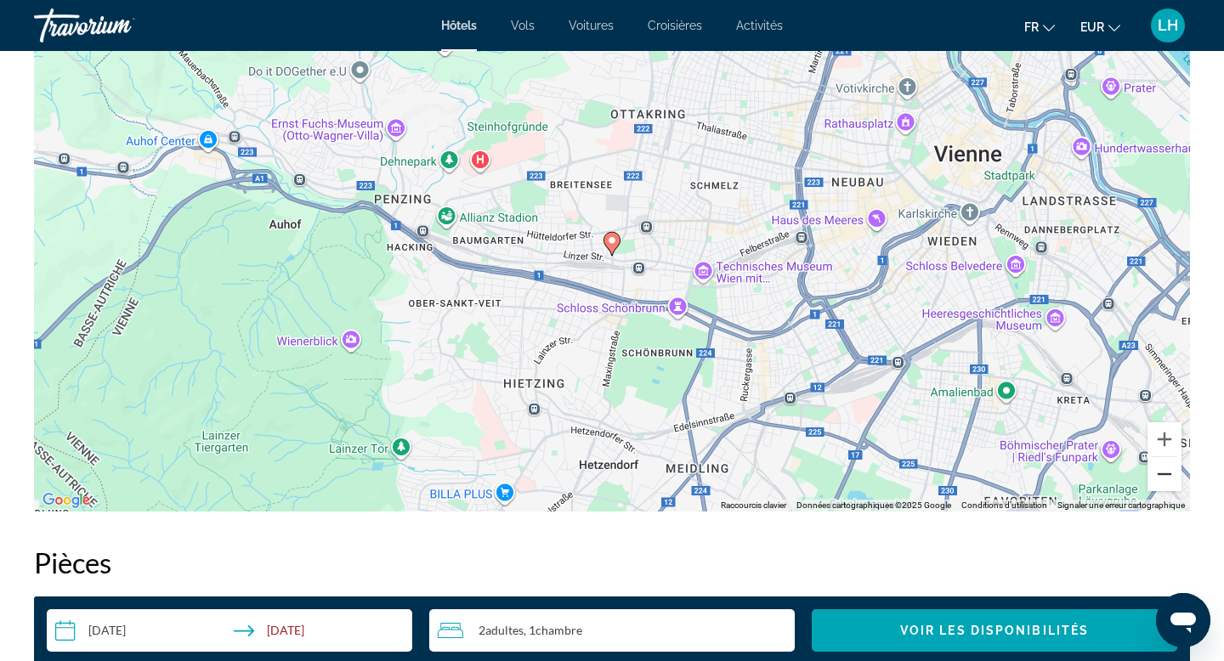
click at [1165, 471] on button "Zoom arrière" at bounding box center [1165, 474] width 34 height 34
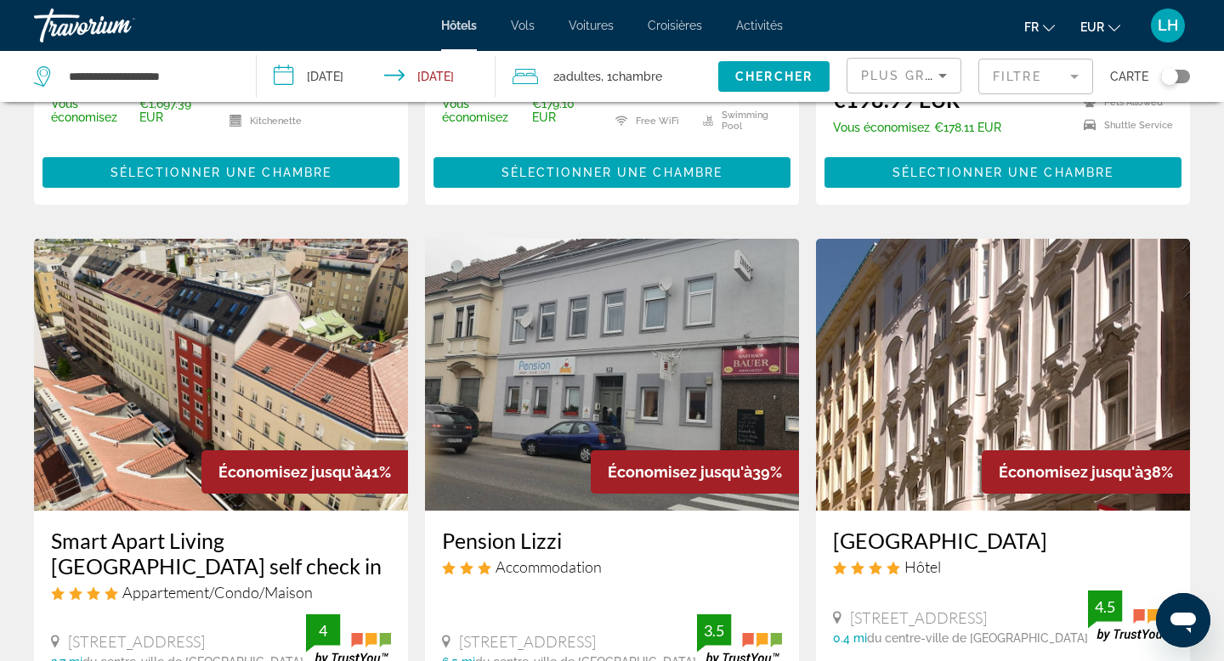
scroll to position [553, 0]
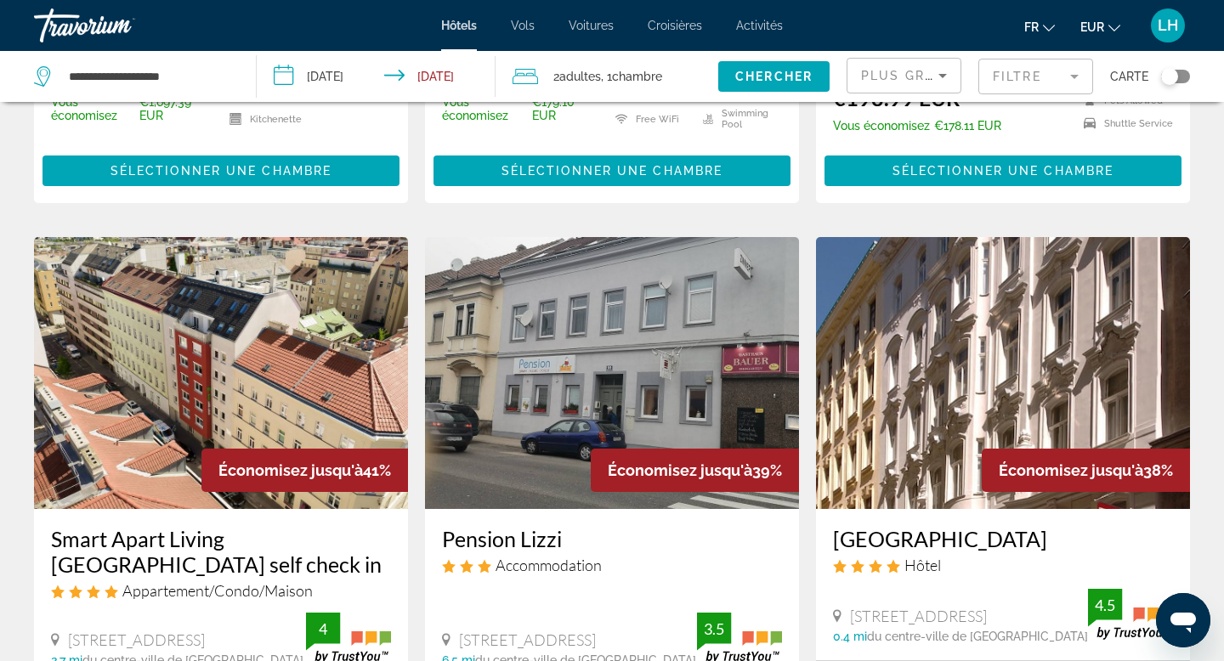
click at [1006, 77] on mat-form-field "Filtre" at bounding box center [1035, 77] width 115 height 36
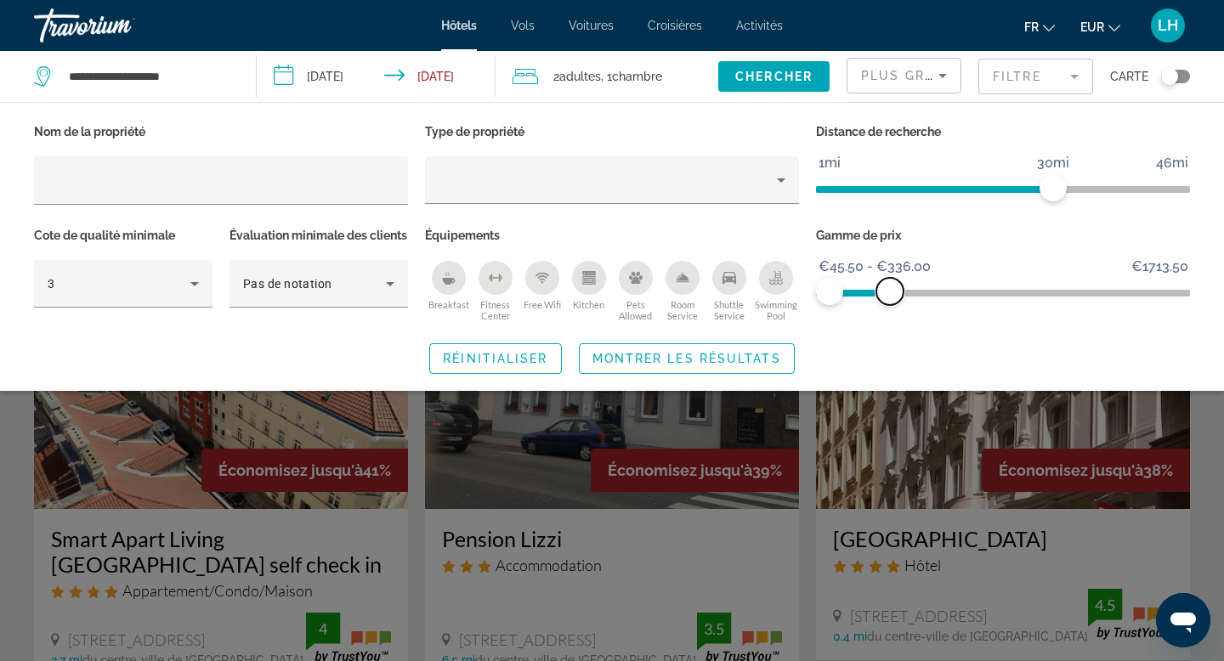
drag, startPoint x: 1185, startPoint y: 293, endPoint x: 890, endPoint y: 294, distance: 295.0
click at [890, 294] on span "ngx-slider-max" at bounding box center [889, 291] width 27 height 27
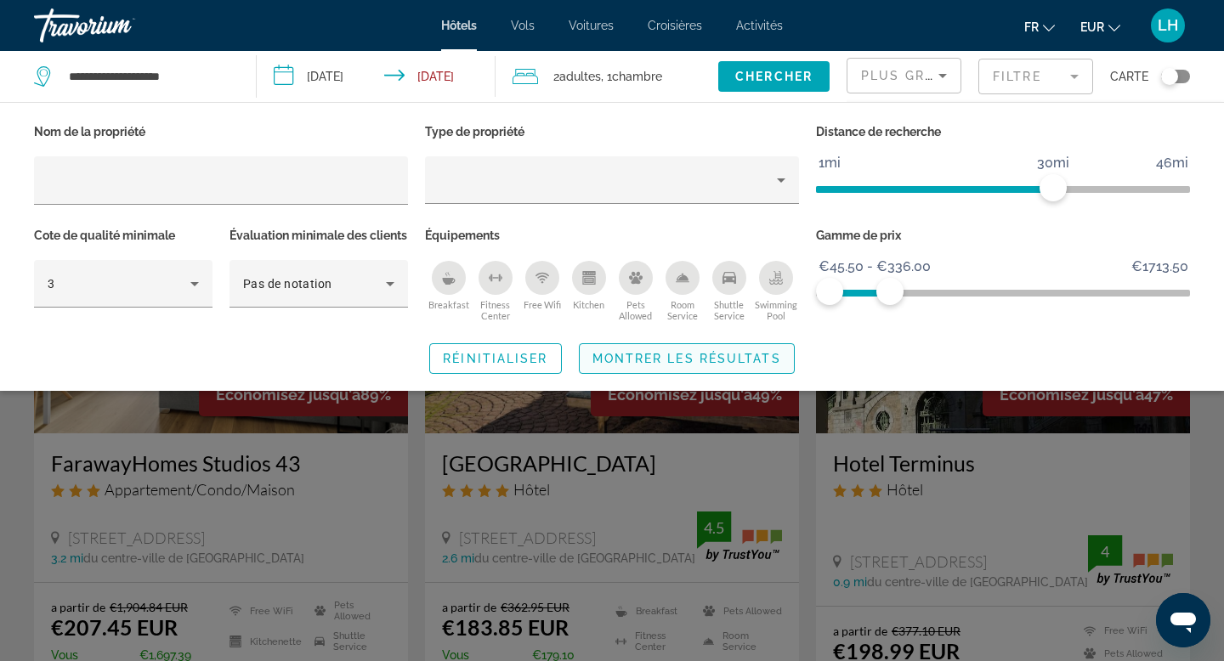
click at [687, 379] on span "Search widget" at bounding box center [687, 358] width 214 height 41
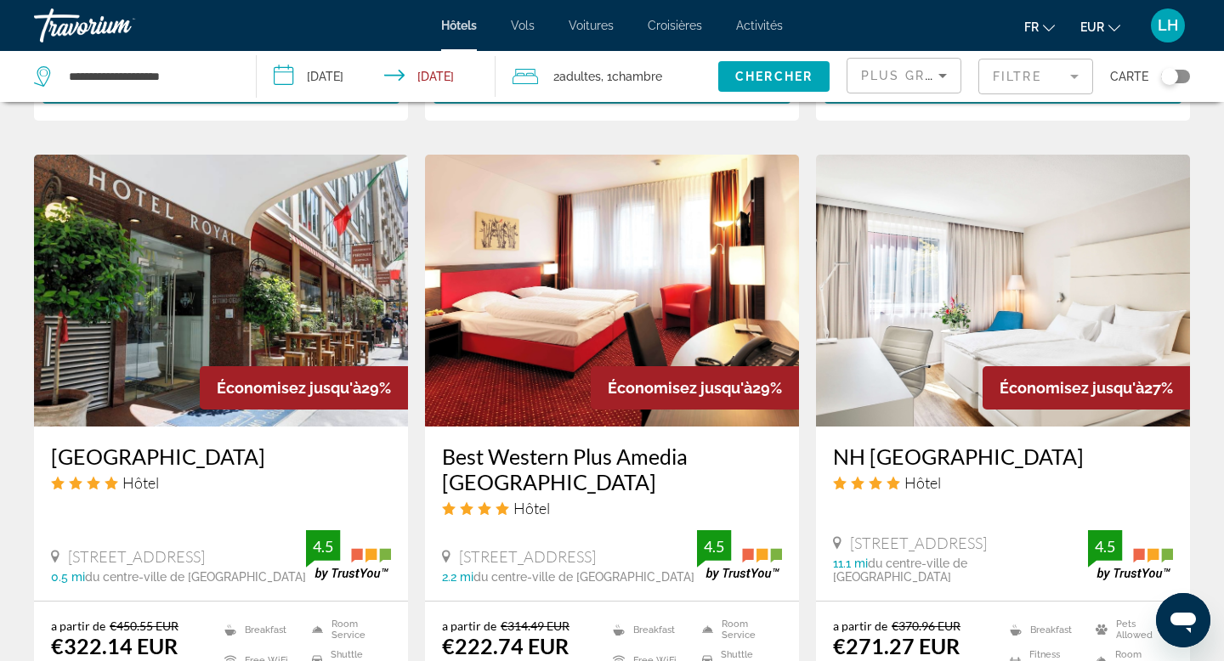
scroll to position [1344, 0]
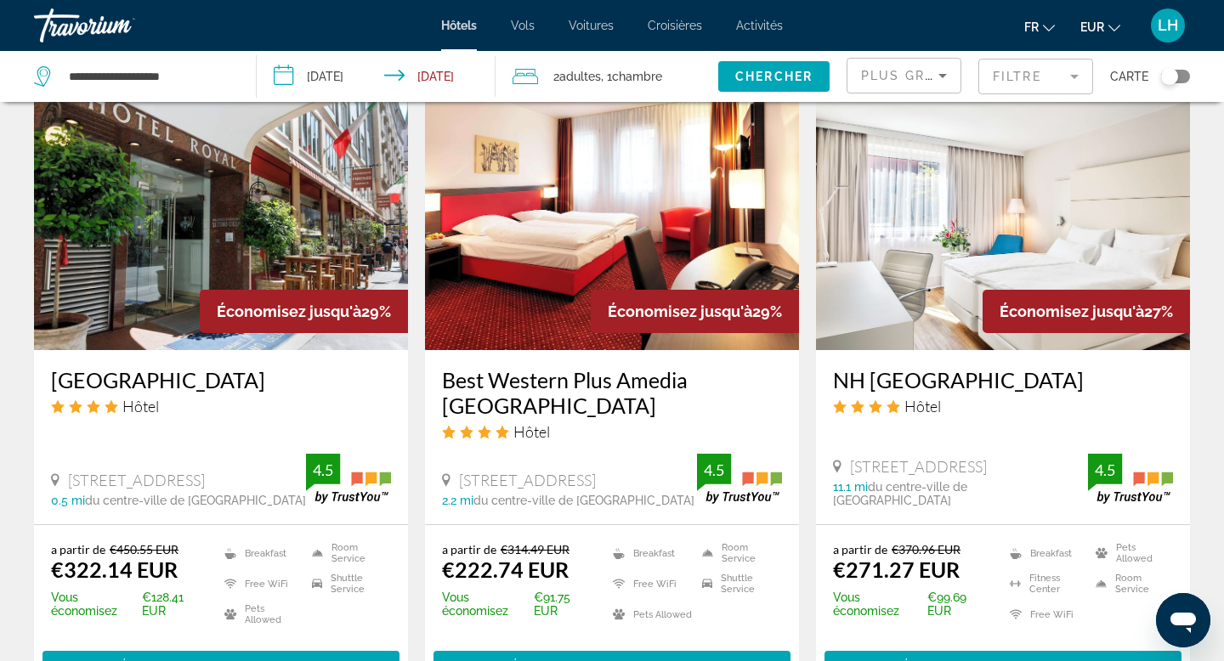
click at [207, 269] on img "Main content" at bounding box center [221, 214] width 374 height 272
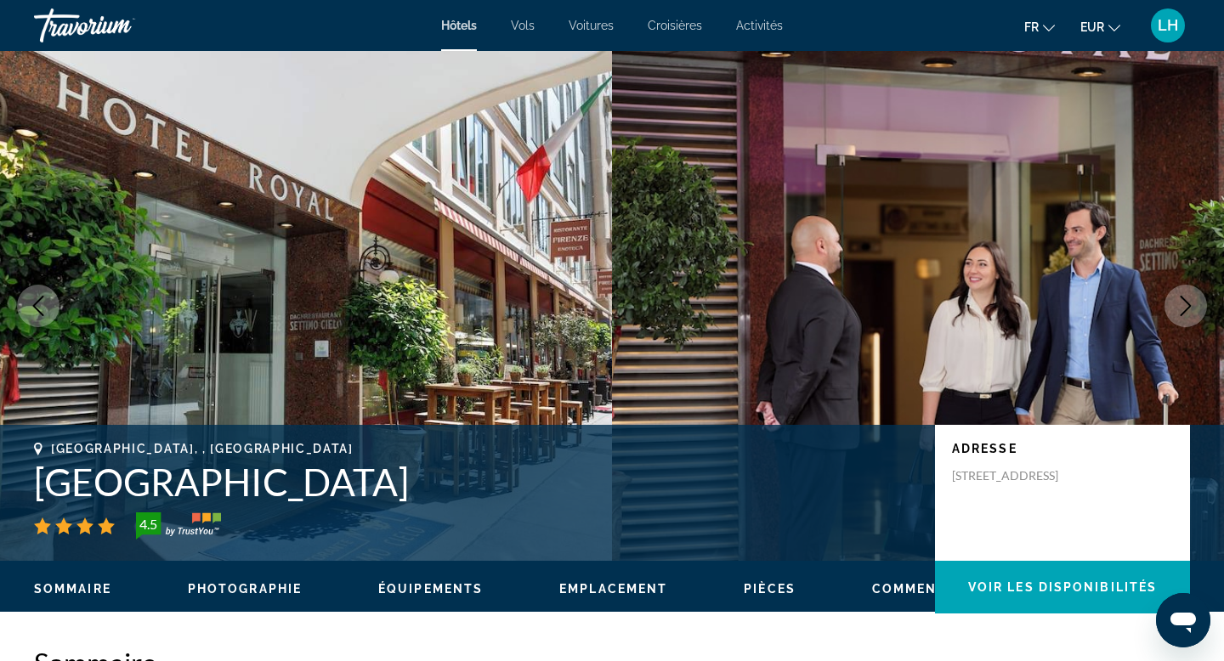
click at [1186, 298] on icon "Next image" at bounding box center [1186, 306] width 20 height 20
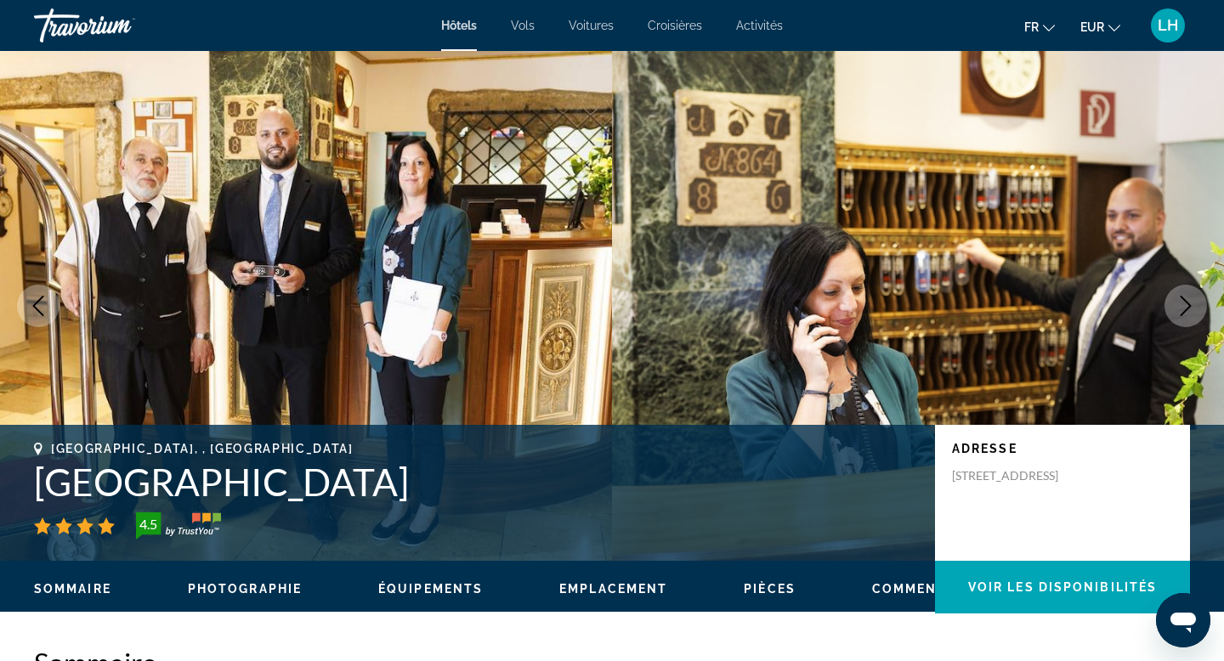
click at [1186, 298] on icon "Next image" at bounding box center [1186, 306] width 20 height 20
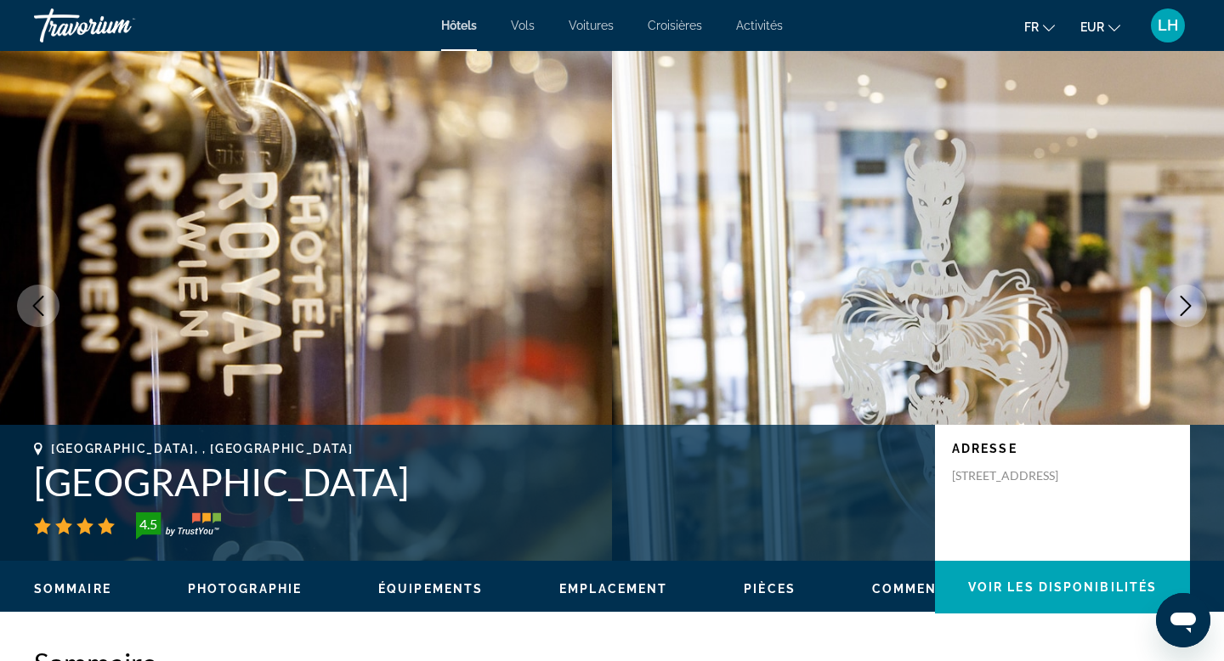
click at [1186, 298] on icon "Next image" at bounding box center [1186, 306] width 20 height 20
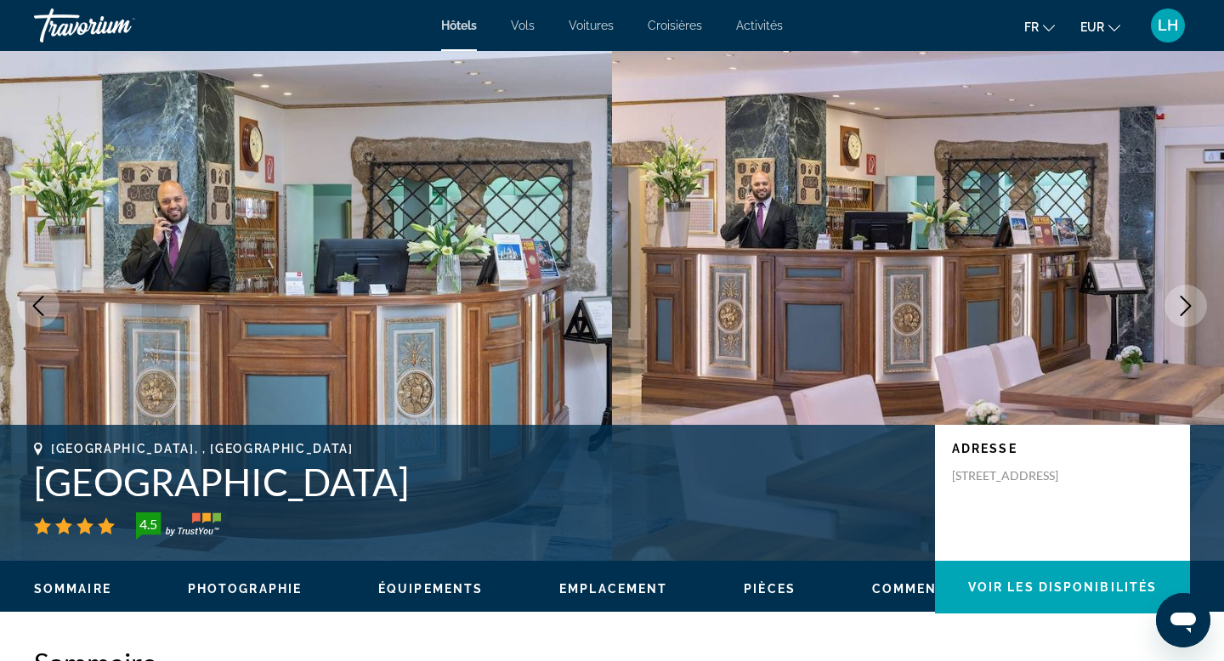
click at [1186, 298] on icon "Next image" at bounding box center [1186, 306] width 20 height 20
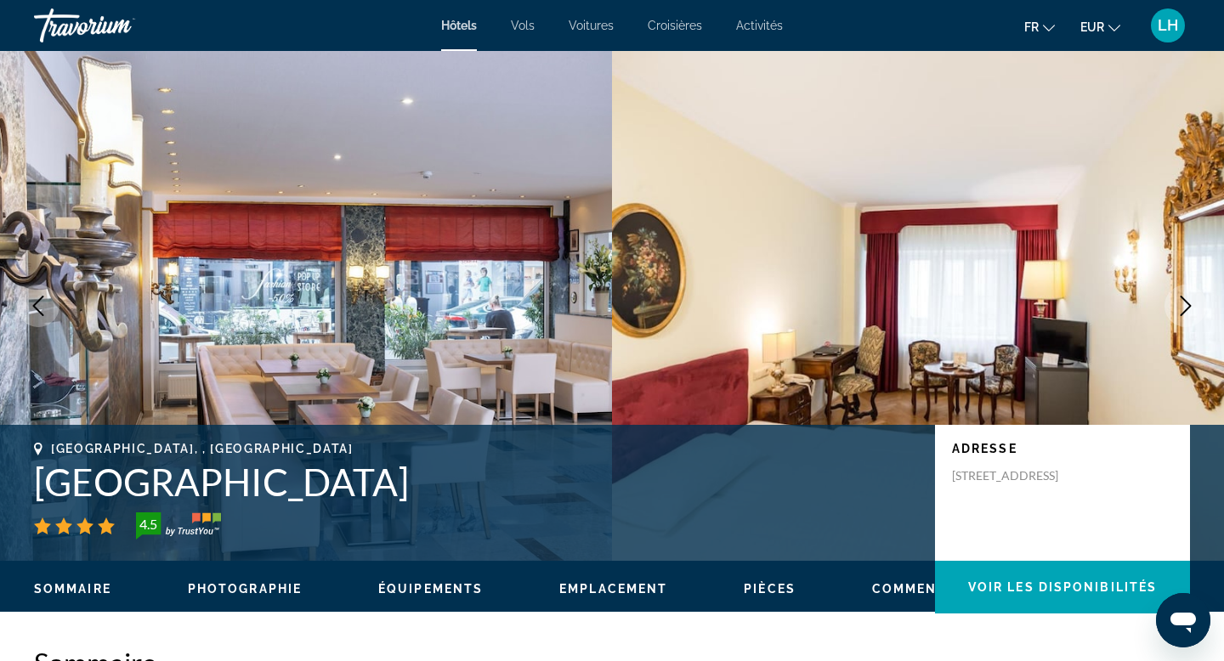
click at [1186, 298] on icon "Next image" at bounding box center [1186, 306] width 20 height 20
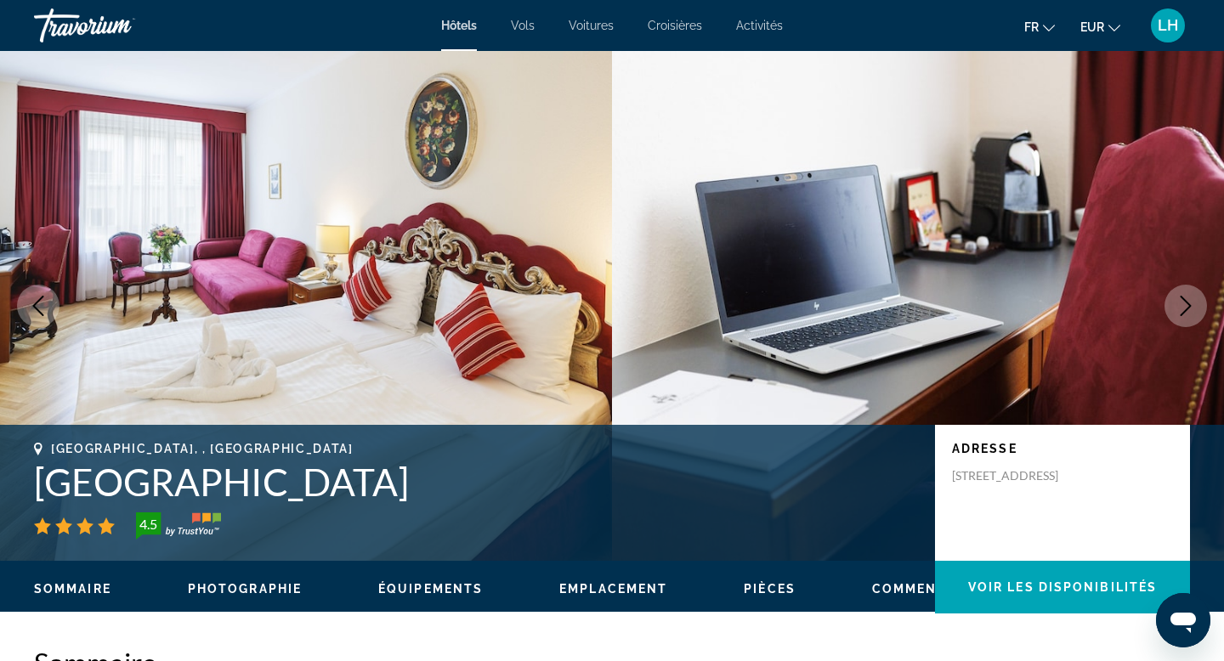
click at [1202, 301] on button "Next image" at bounding box center [1186, 306] width 43 height 43
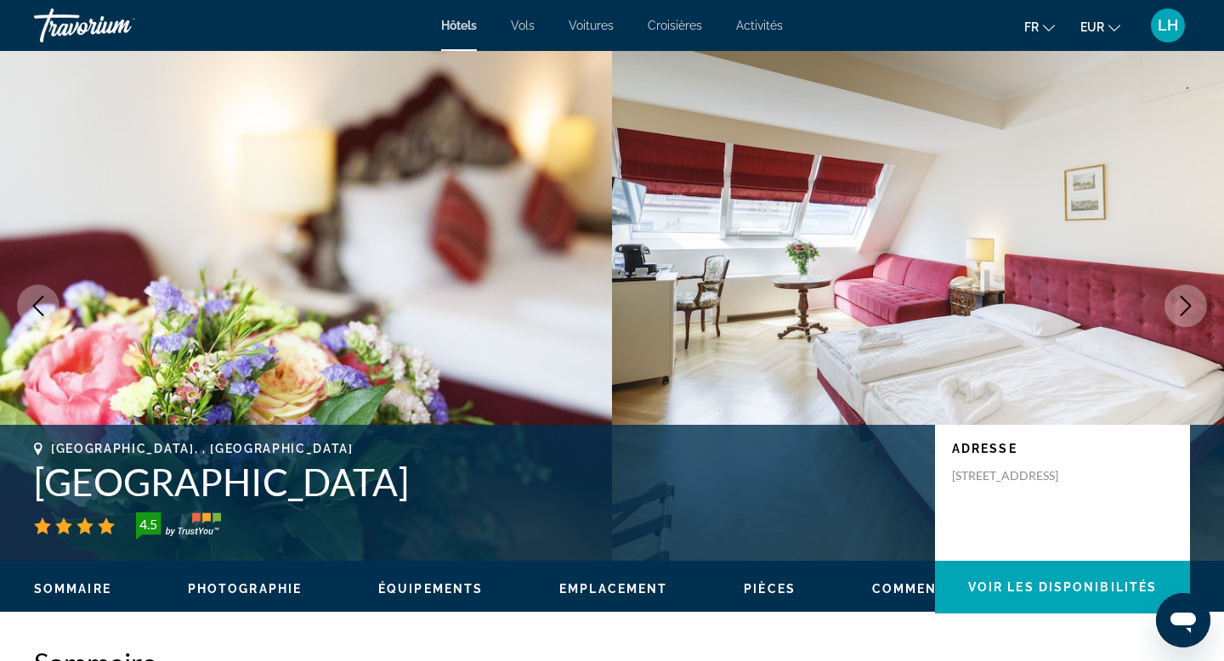
click at [1202, 301] on button "Next image" at bounding box center [1186, 306] width 43 height 43
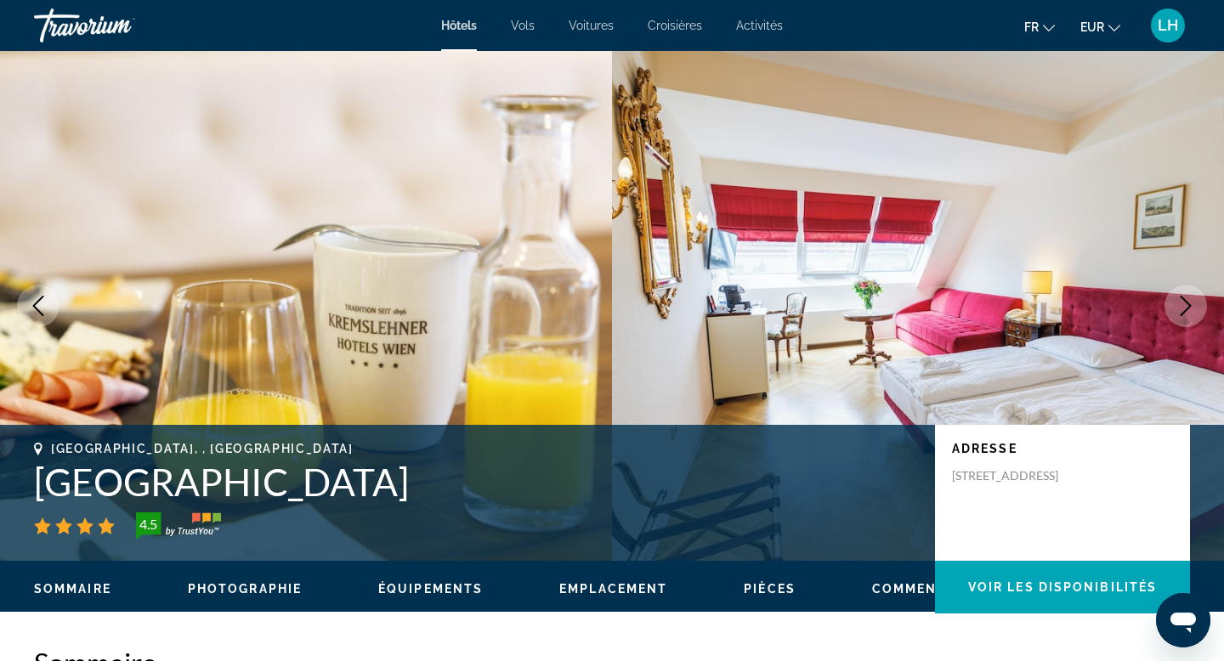
click at [1202, 301] on button "Next image" at bounding box center [1186, 306] width 43 height 43
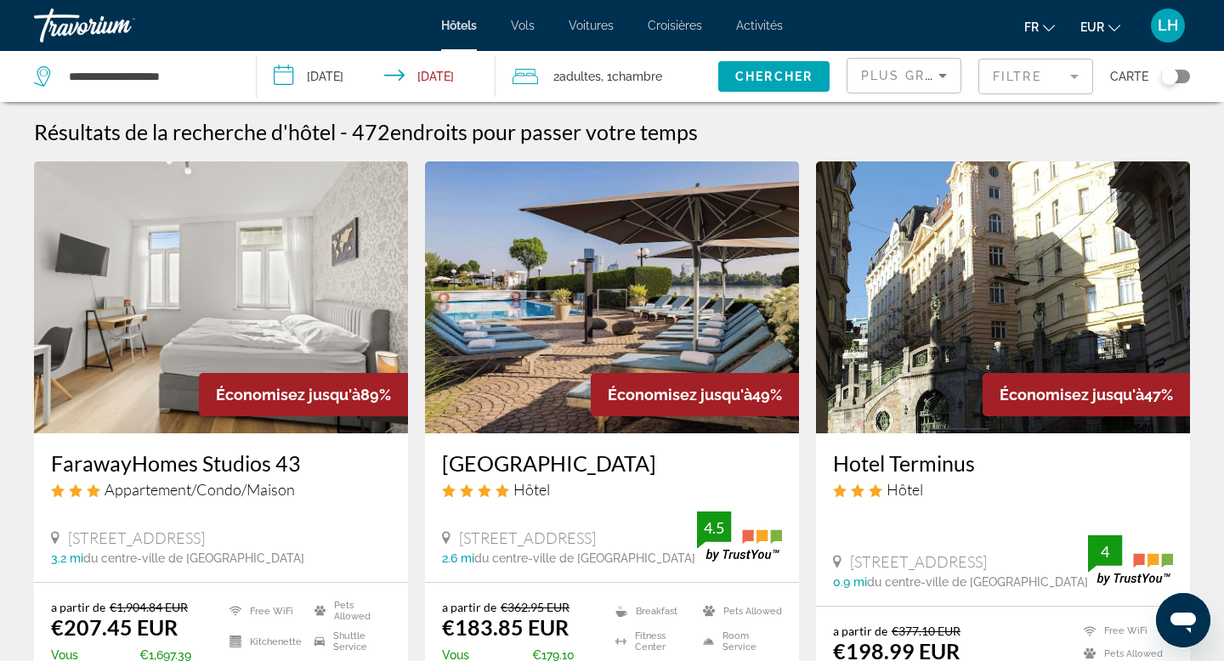
click at [1012, 82] on mat-form-field "Filtre" at bounding box center [1035, 77] width 115 height 36
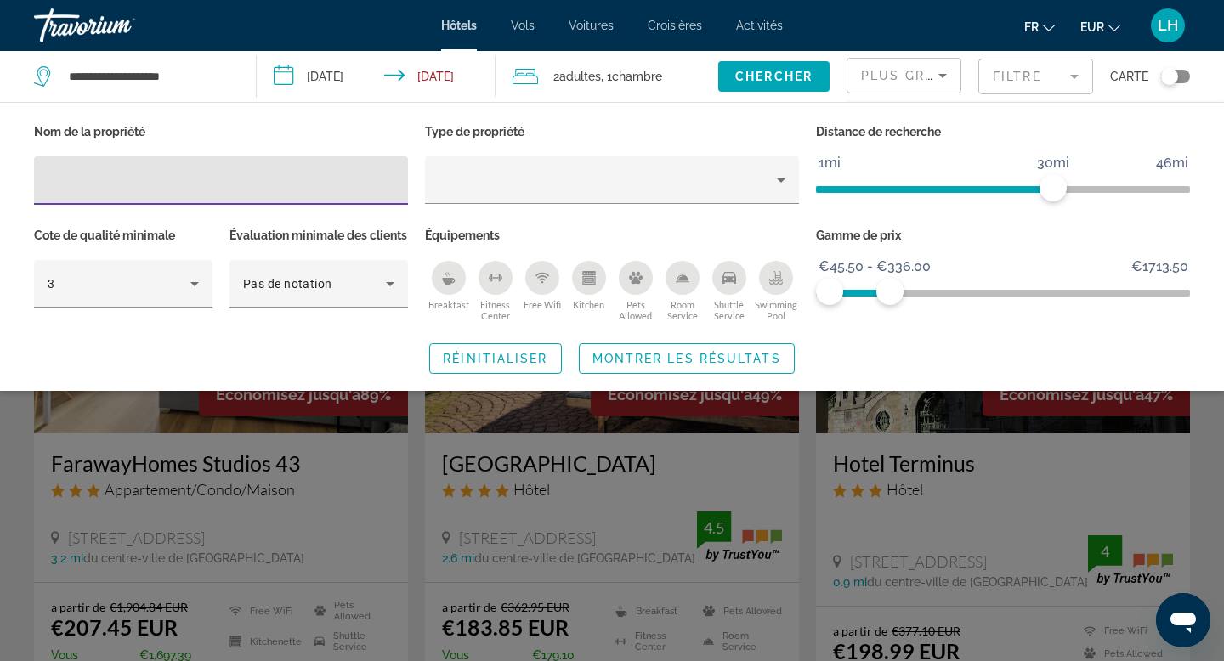
scroll to position [31, 0]
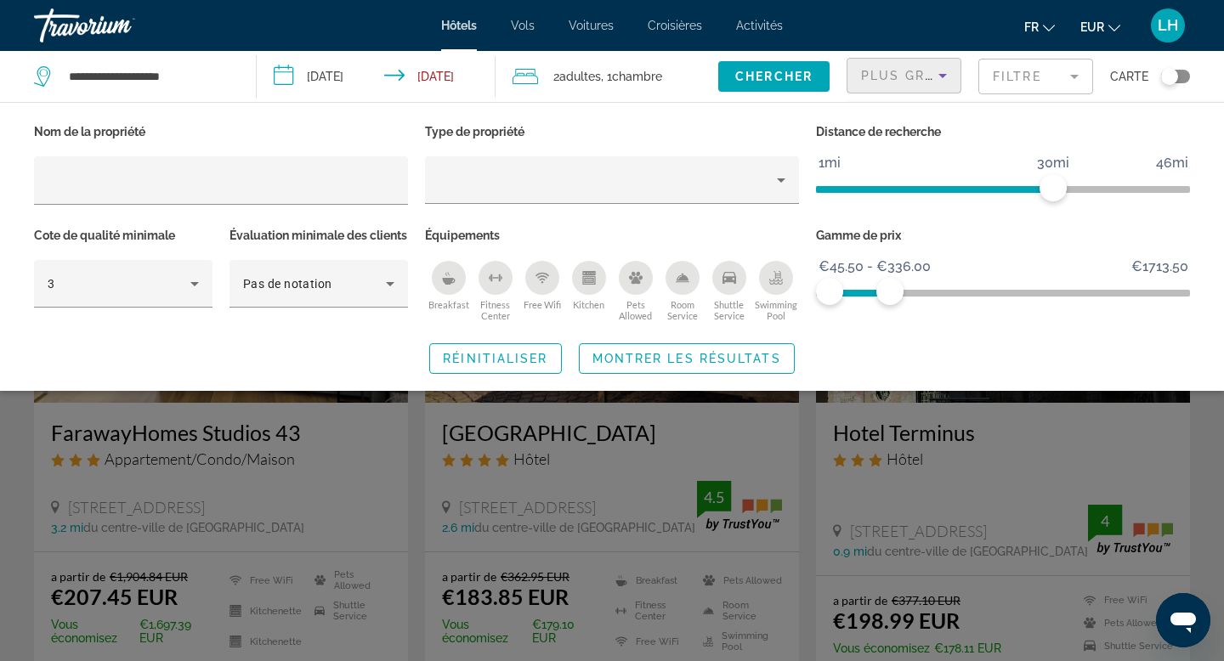
click at [932, 81] on icon "Sort by" at bounding box center [942, 75] width 20 height 20
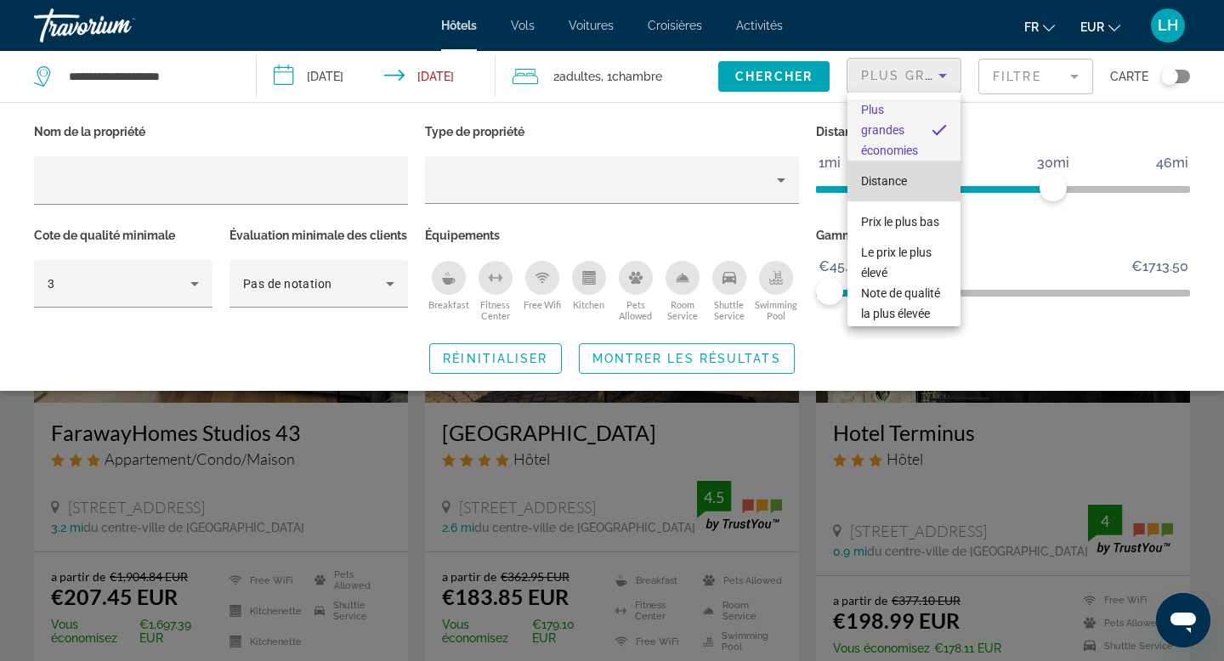
click at [923, 185] on mat-option "Distance" at bounding box center [903, 181] width 113 height 41
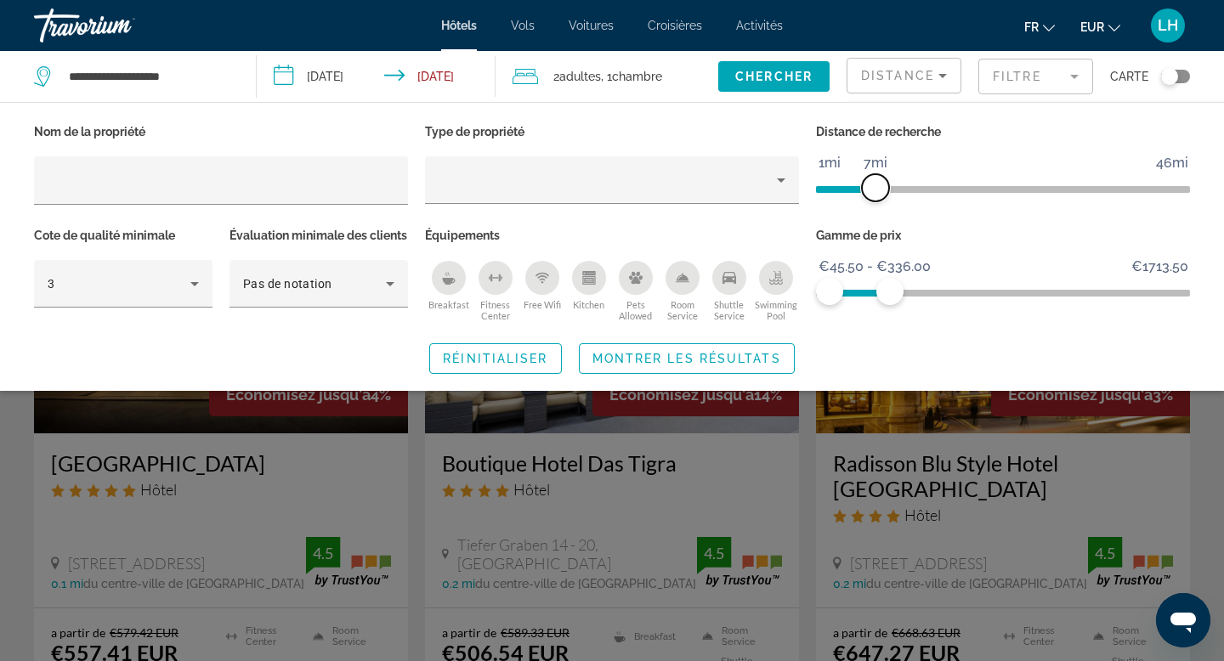
drag, startPoint x: 1055, startPoint y: 193, endPoint x: 872, endPoint y: 188, distance: 182.8
click at [872, 188] on span "ngx-slider" at bounding box center [875, 187] width 27 height 27
click at [676, 366] on span "Montrer les résultats" at bounding box center [686, 359] width 189 height 14
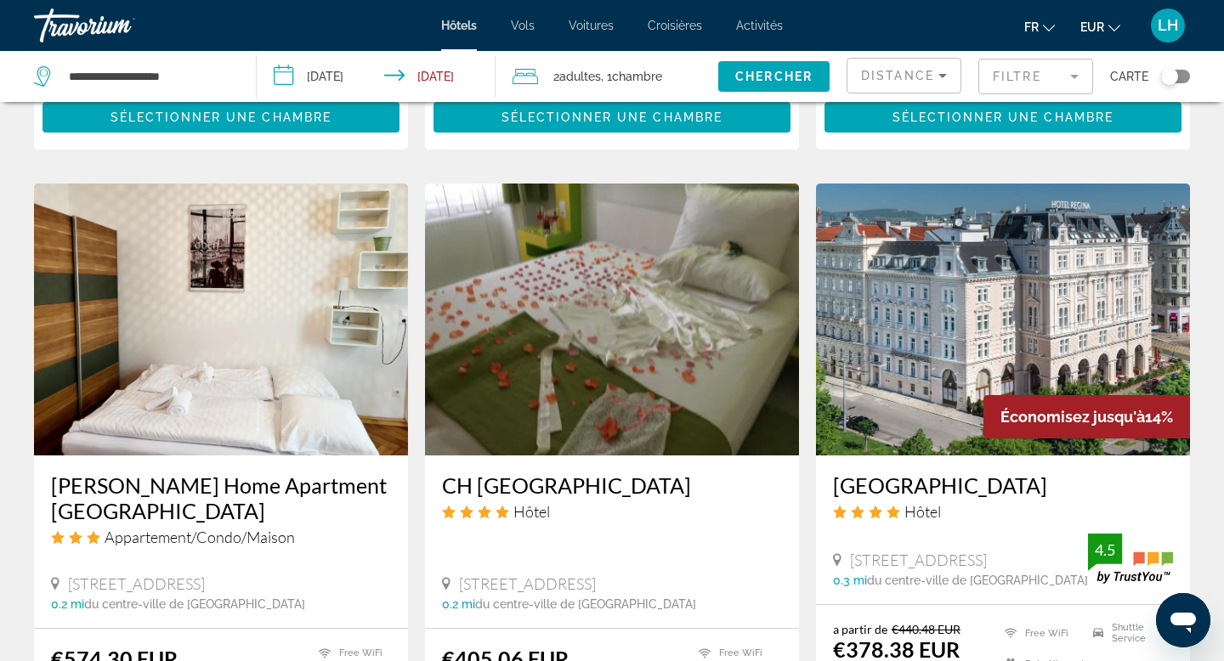
scroll to position [1235, 0]
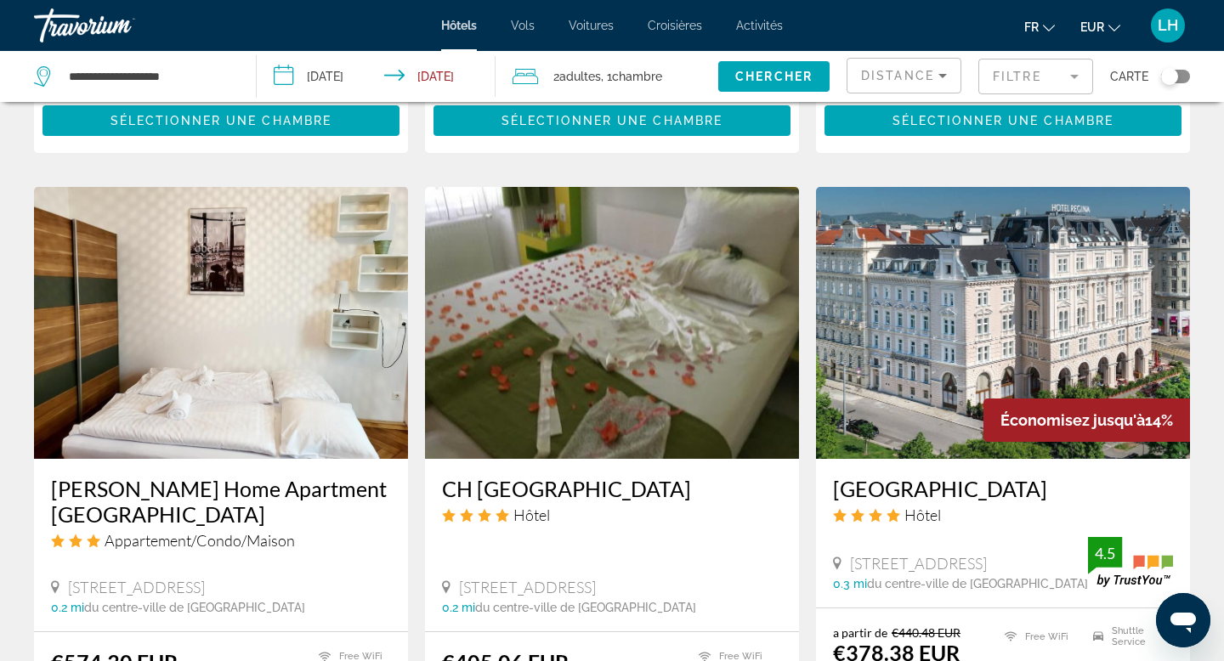
click at [1029, 292] on img "Main content" at bounding box center [1003, 323] width 374 height 272
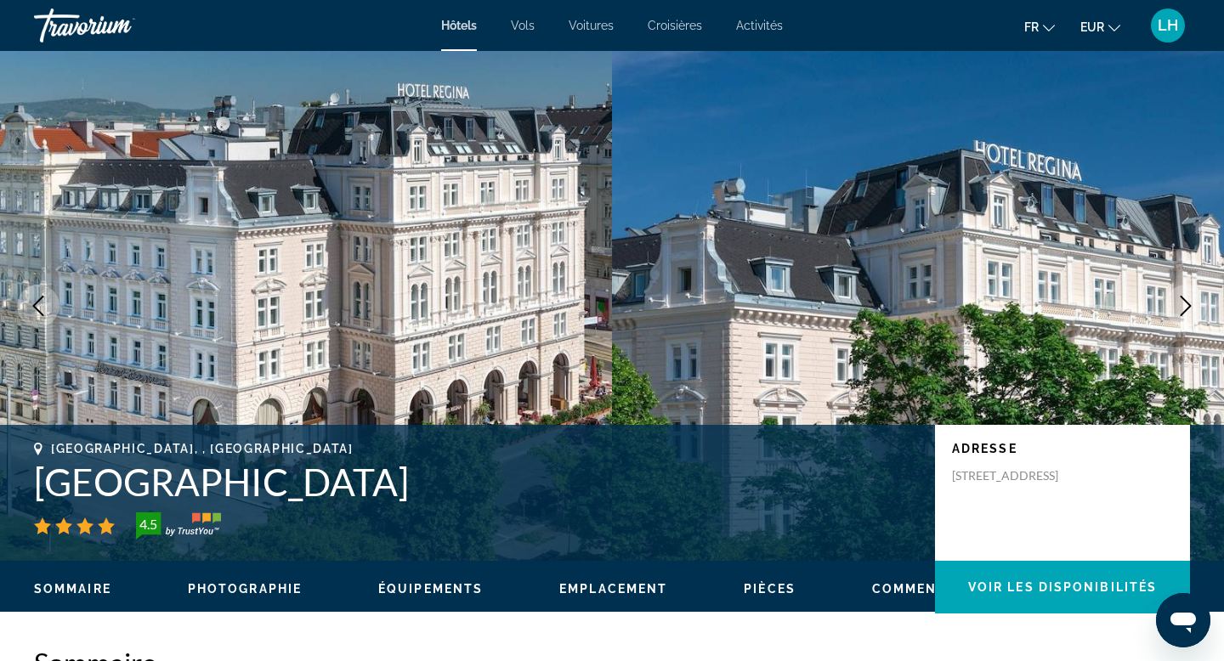
click at [1182, 308] on icon "Next image" at bounding box center [1186, 306] width 20 height 20
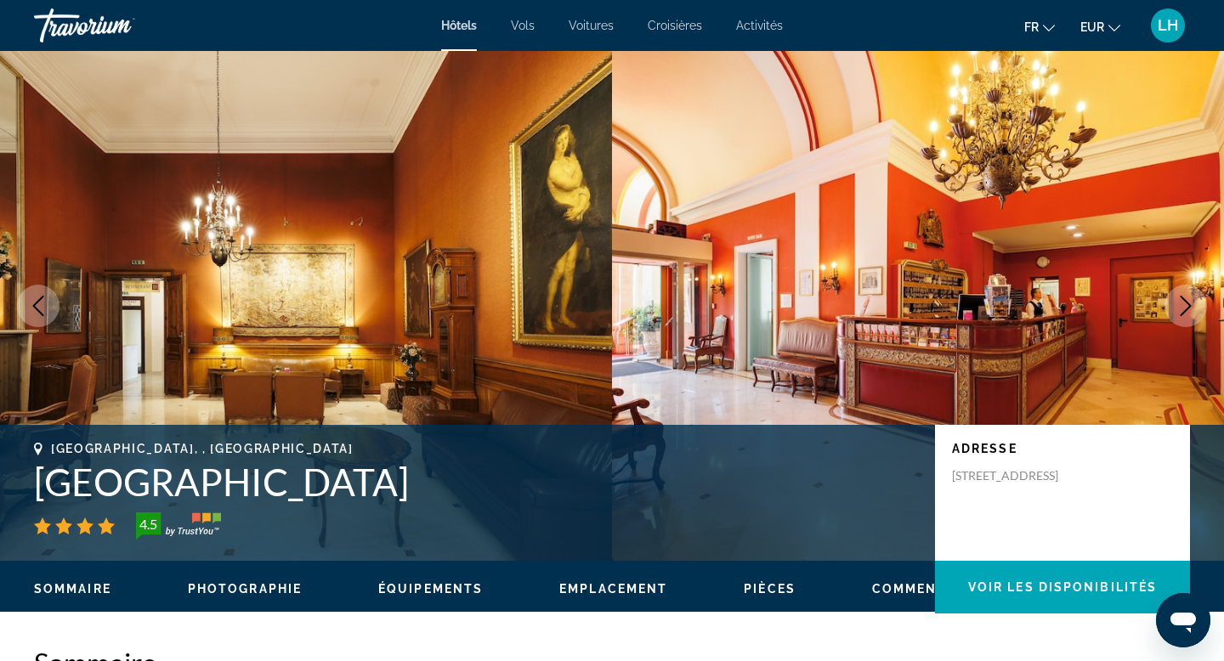
click at [1183, 308] on icon "Next image" at bounding box center [1186, 306] width 20 height 20
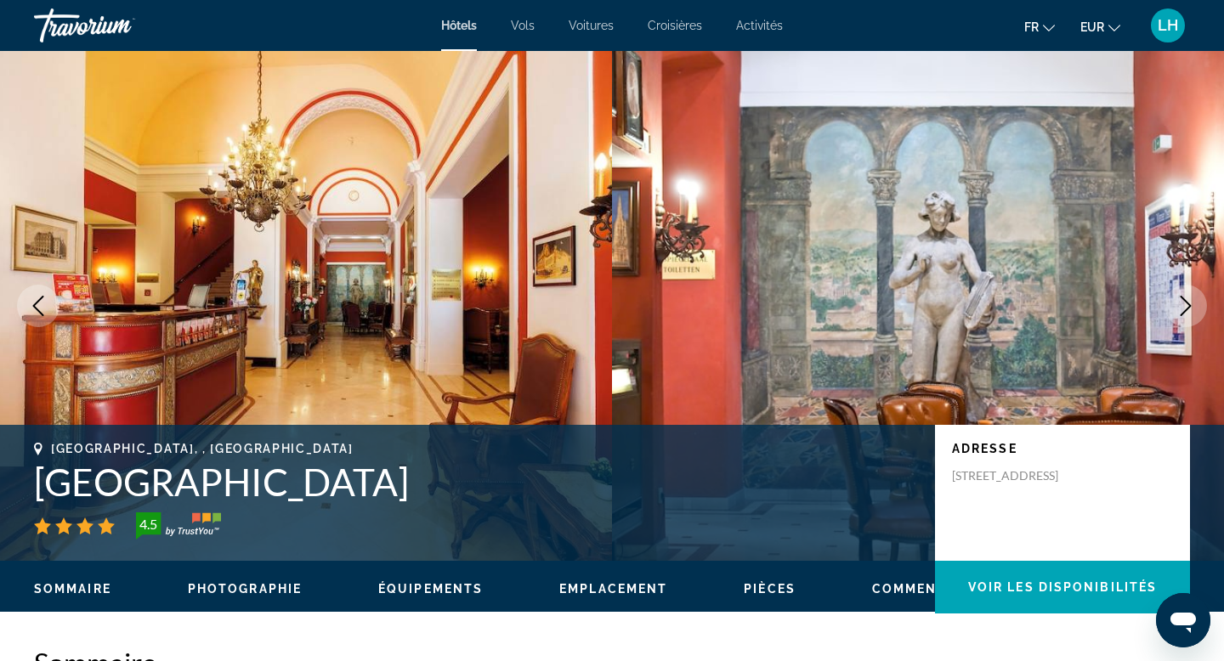
click at [1183, 308] on icon "Next image" at bounding box center [1186, 306] width 20 height 20
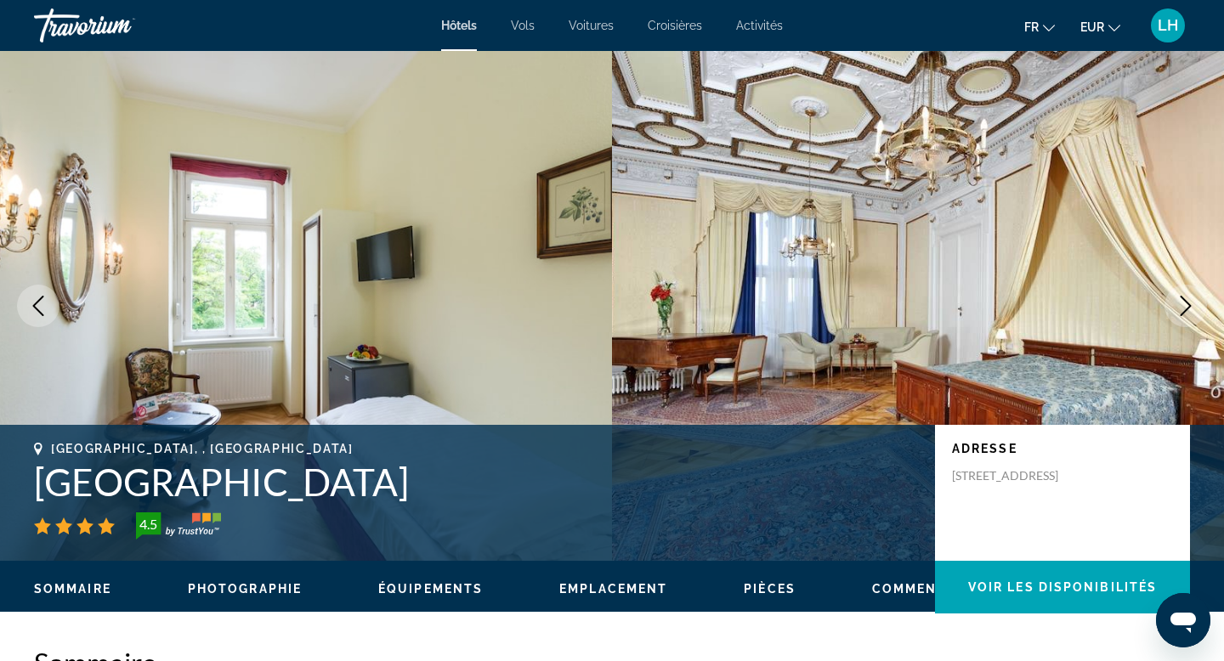
click at [1183, 308] on icon "Next image" at bounding box center [1186, 306] width 20 height 20
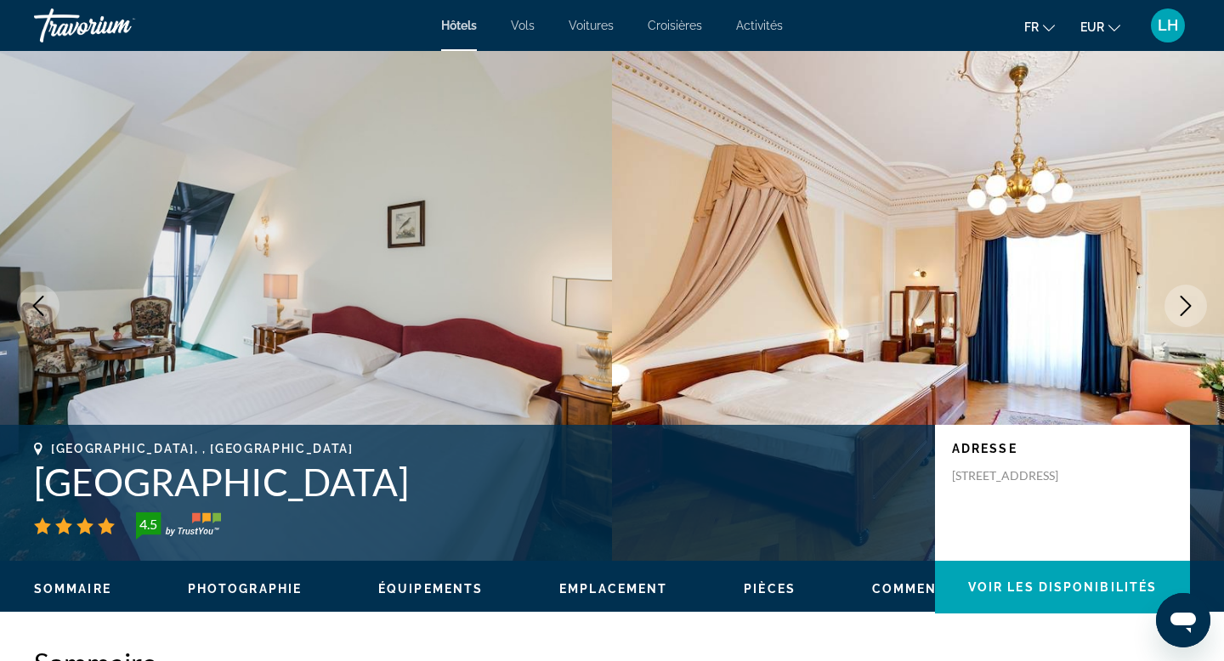
click at [1183, 308] on icon "Next image" at bounding box center [1186, 306] width 20 height 20
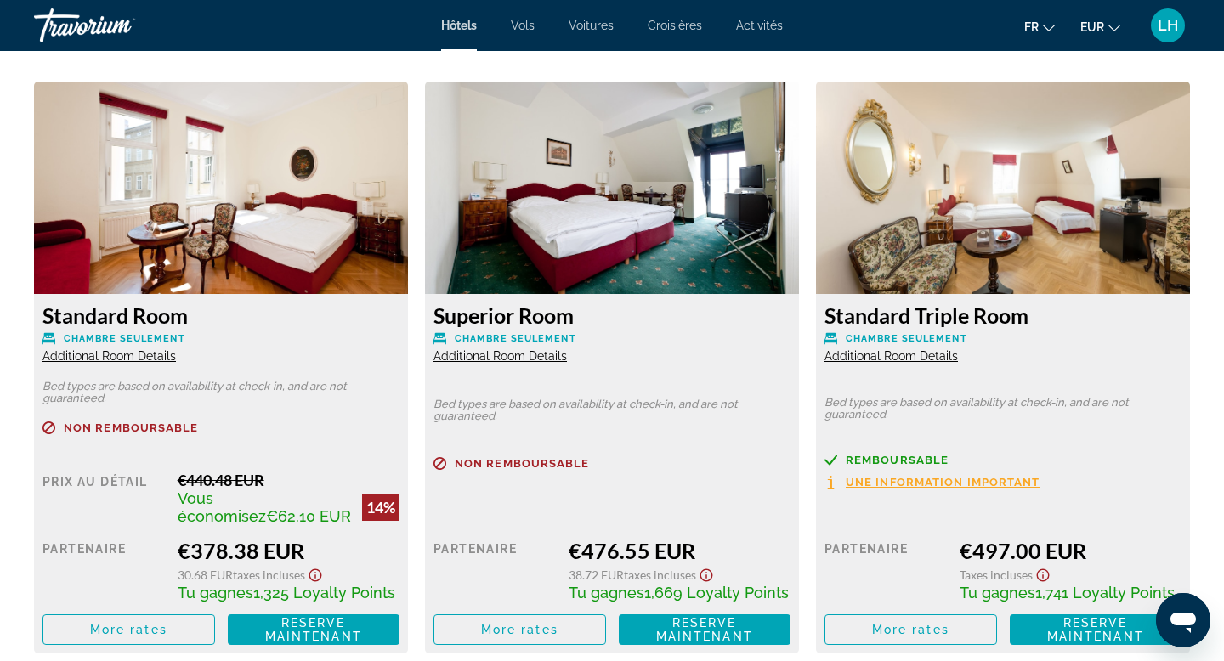
scroll to position [2328, 0]
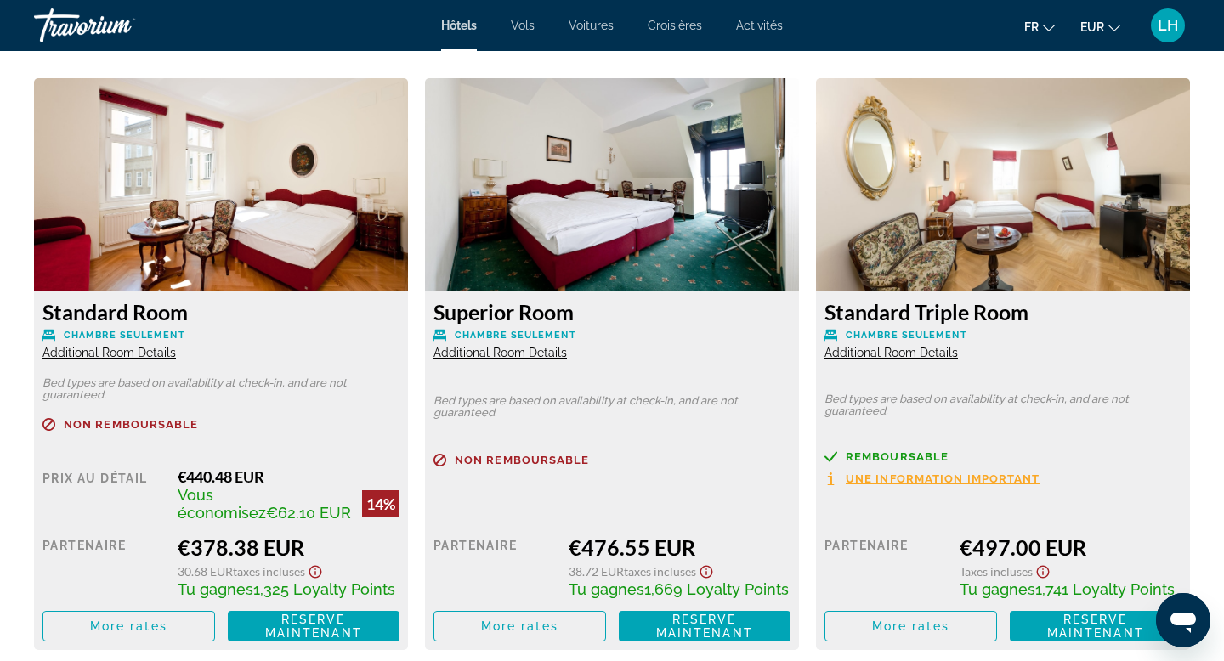
click at [77, 18] on div "Travorium" at bounding box center [119, 25] width 170 height 44
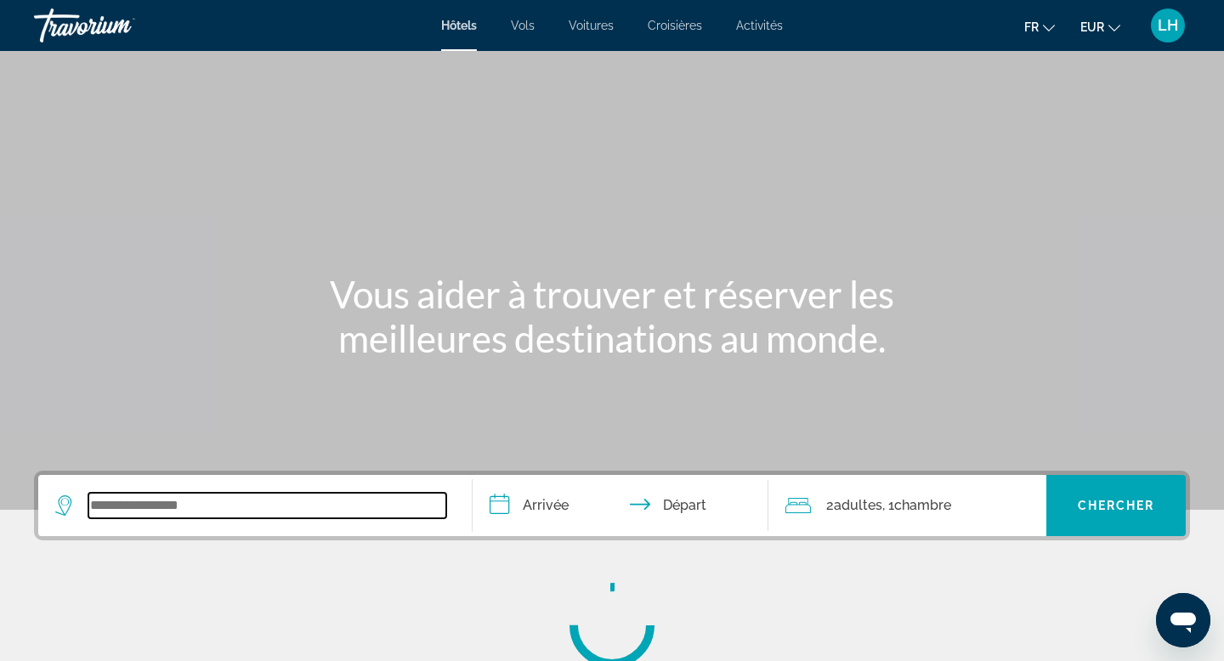
click at [207, 514] on input "Search widget" at bounding box center [267, 506] width 358 height 26
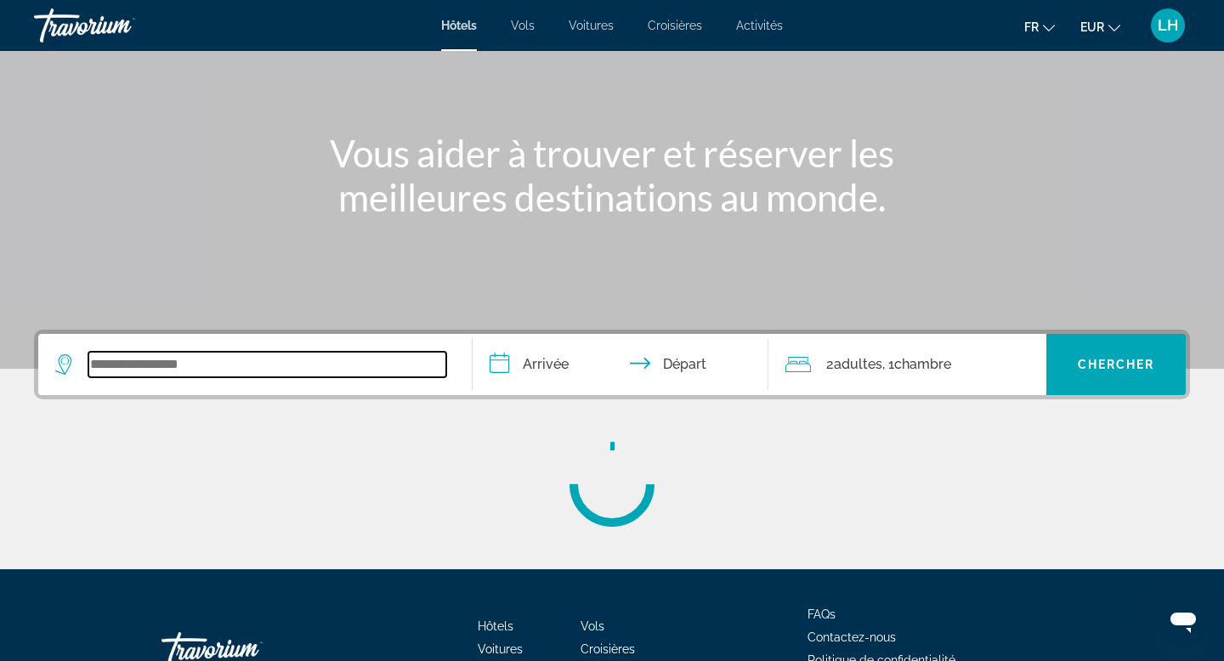
scroll to position [258, 0]
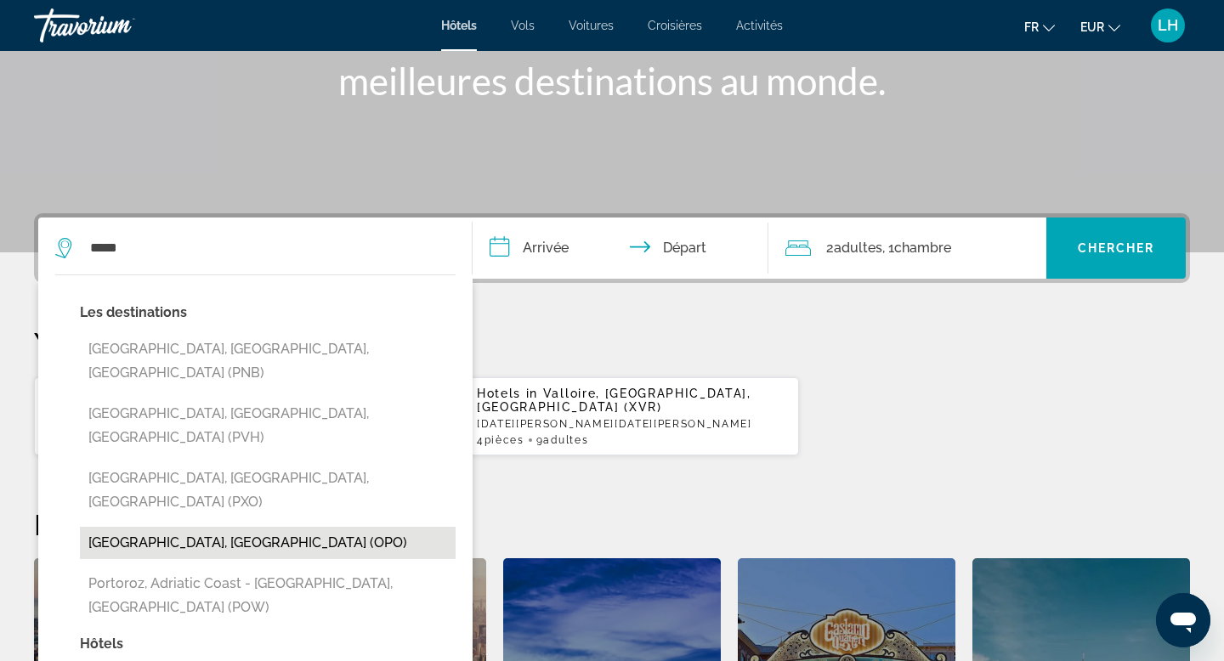
click at [199, 527] on button "[GEOGRAPHIC_DATA], [GEOGRAPHIC_DATA] (OPO)" at bounding box center [268, 543] width 376 height 32
type input "**********"
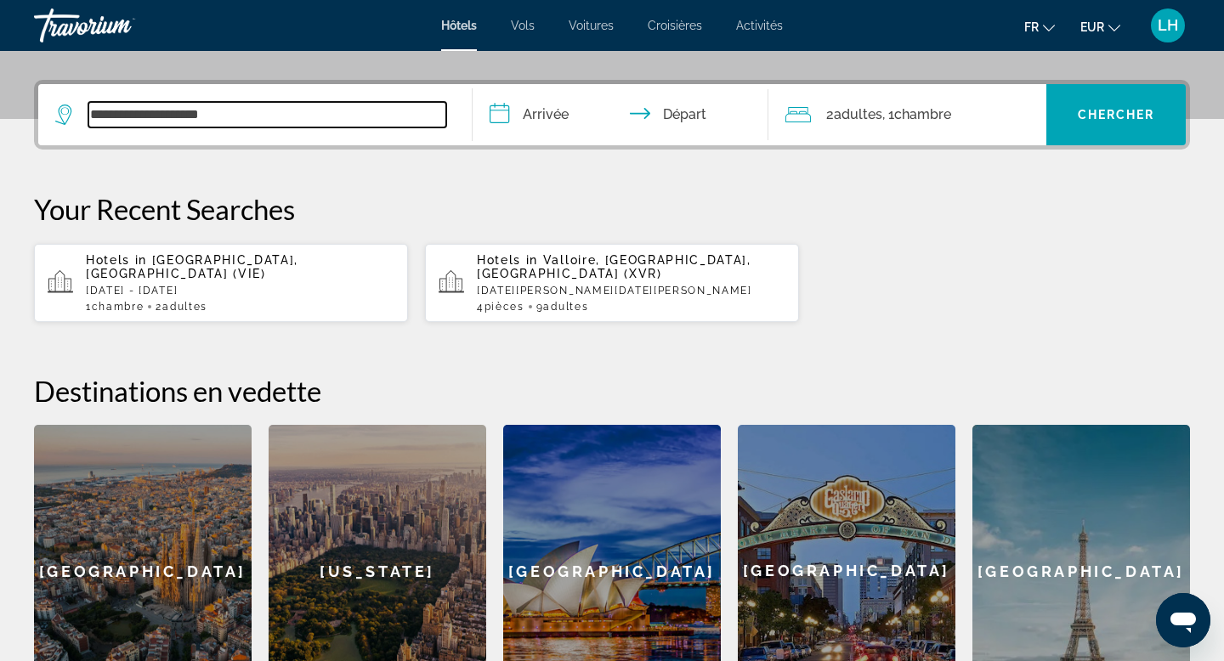
scroll to position [416, 0]
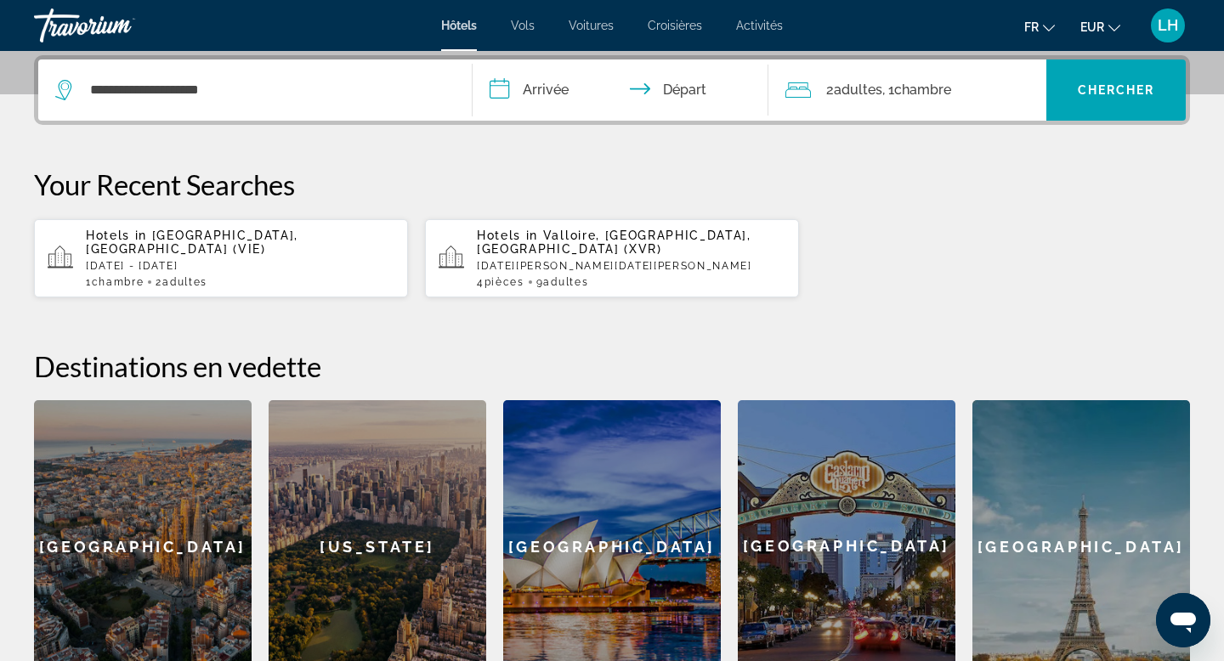
click at [526, 98] on input "**********" at bounding box center [624, 93] width 303 height 66
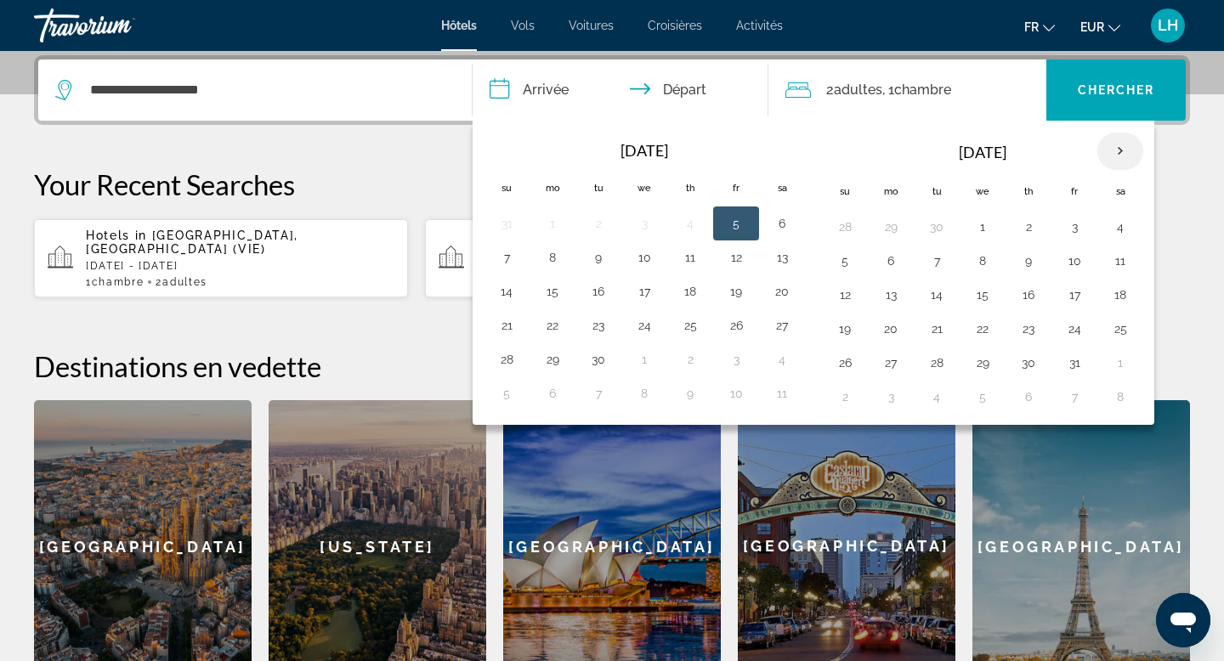
click at [1128, 150] on th "Next month" at bounding box center [1120, 151] width 46 height 37
click at [893, 296] on button "15" at bounding box center [890, 295] width 27 height 24
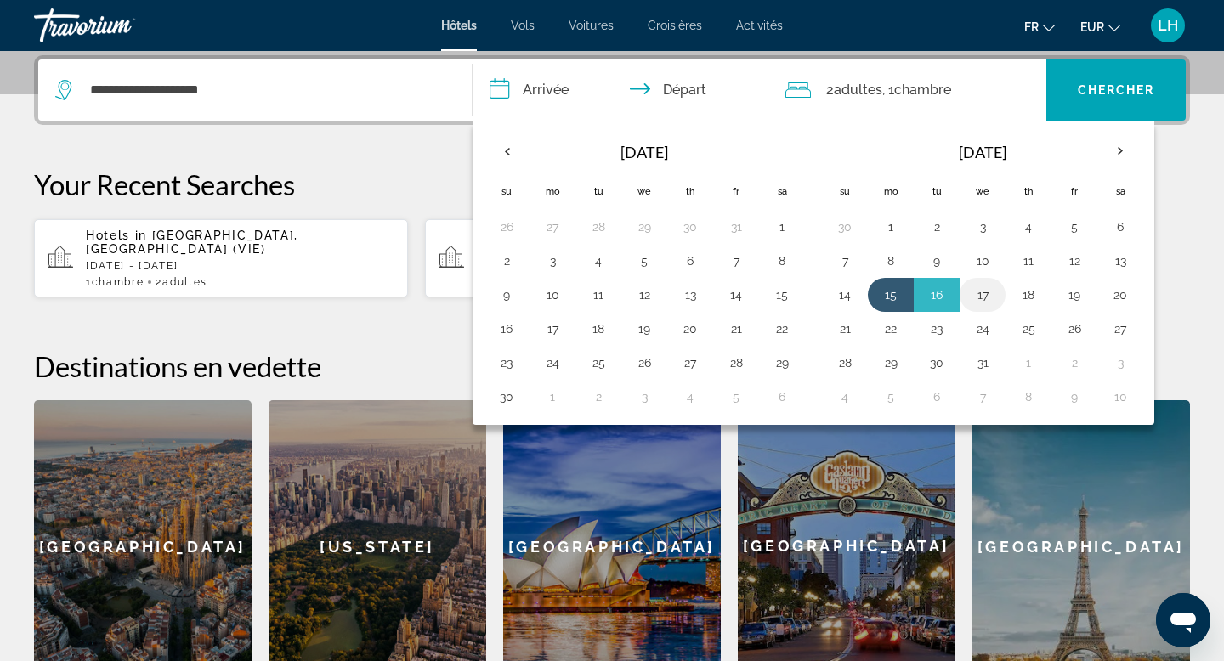
click at [989, 290] on button "17" at bounding box center [982, 295] width 27 height 24
type input "**********"
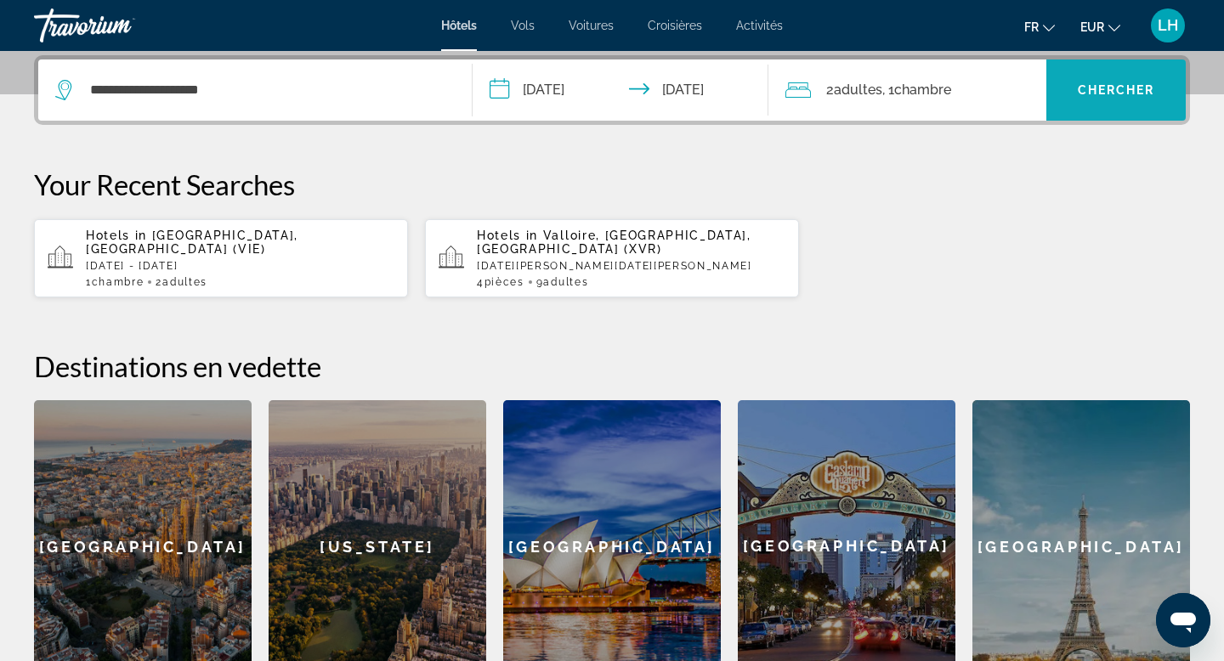
click at [1093, 85] on span "Chercher" at bounding box center [1116, 90] width 77 height 14
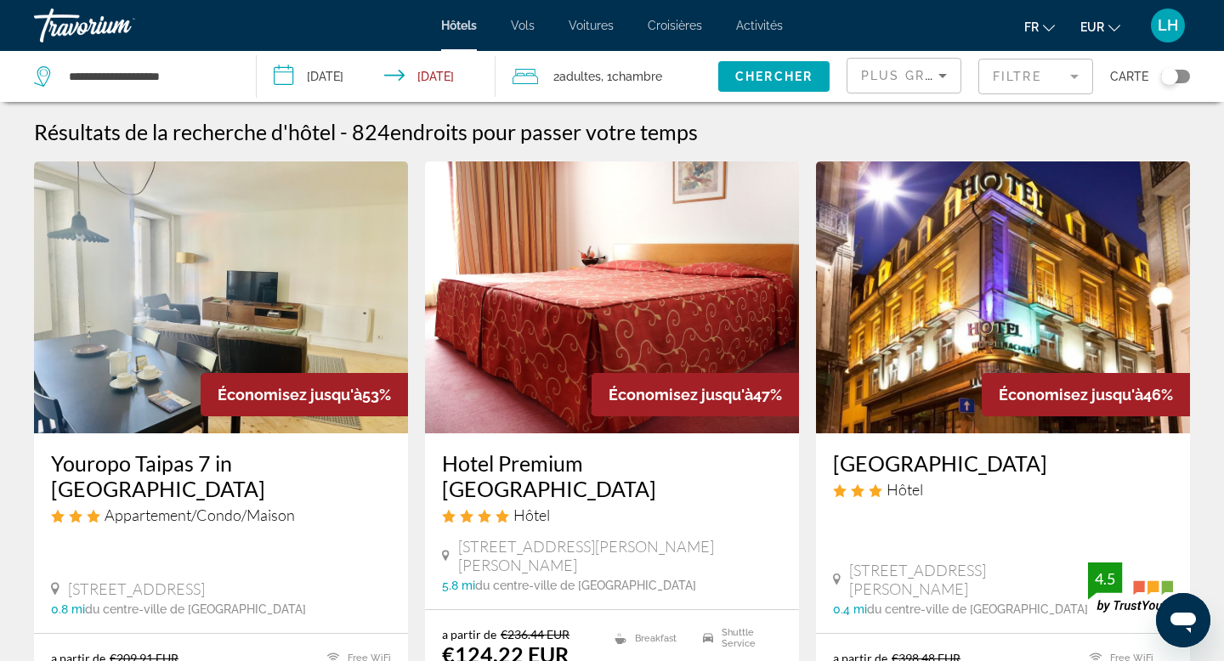
scroll to position [63, 0]
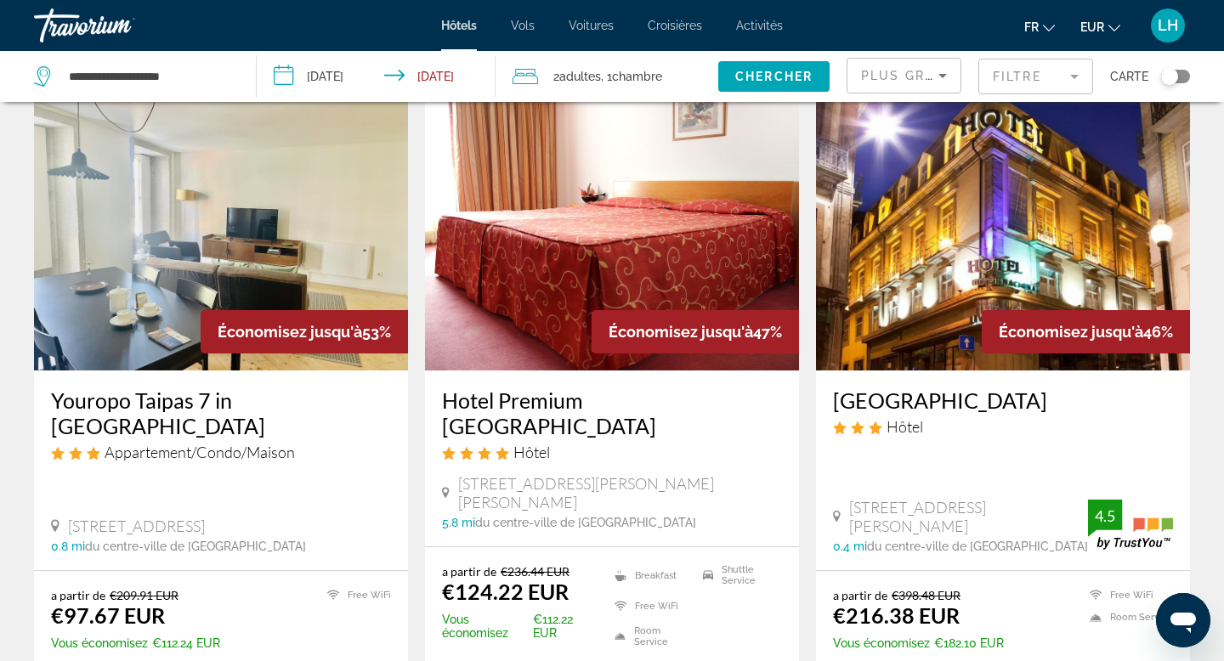
click at [926, 64] on div "Plus grandes économies" at bounding box center [904, 83] width 86 height 48
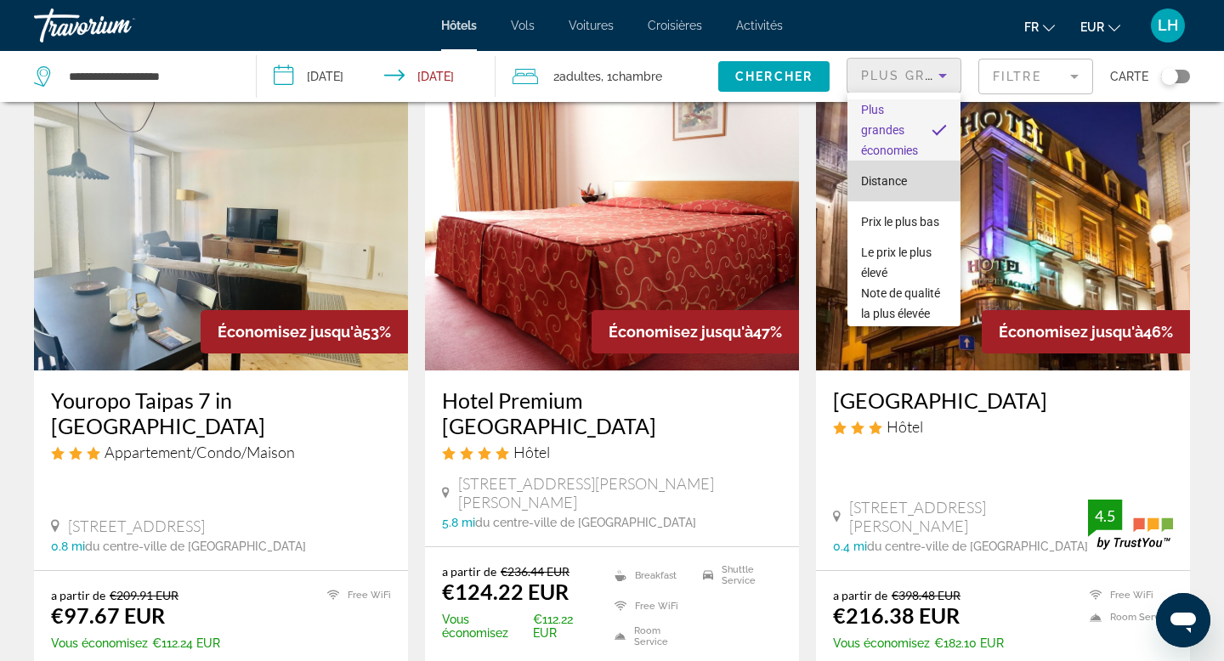
click at [871, 192] on mat-option "Distance" at bounding box center [903, 181] width 113 height 41
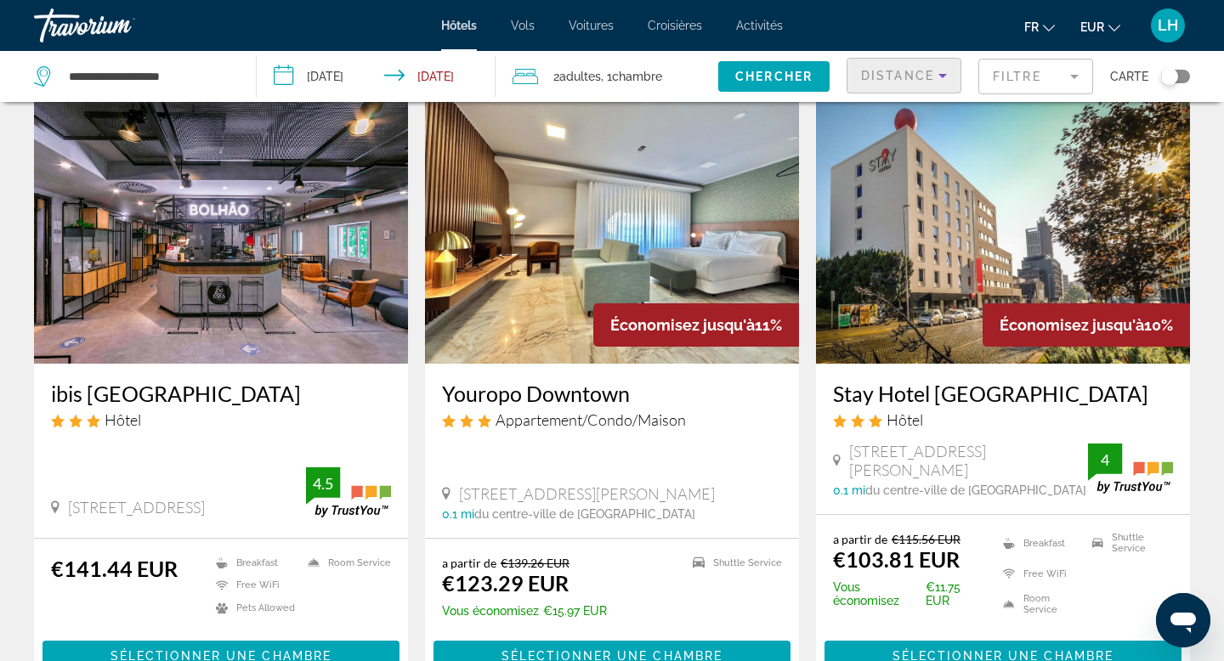
scroll to position [75, 0]
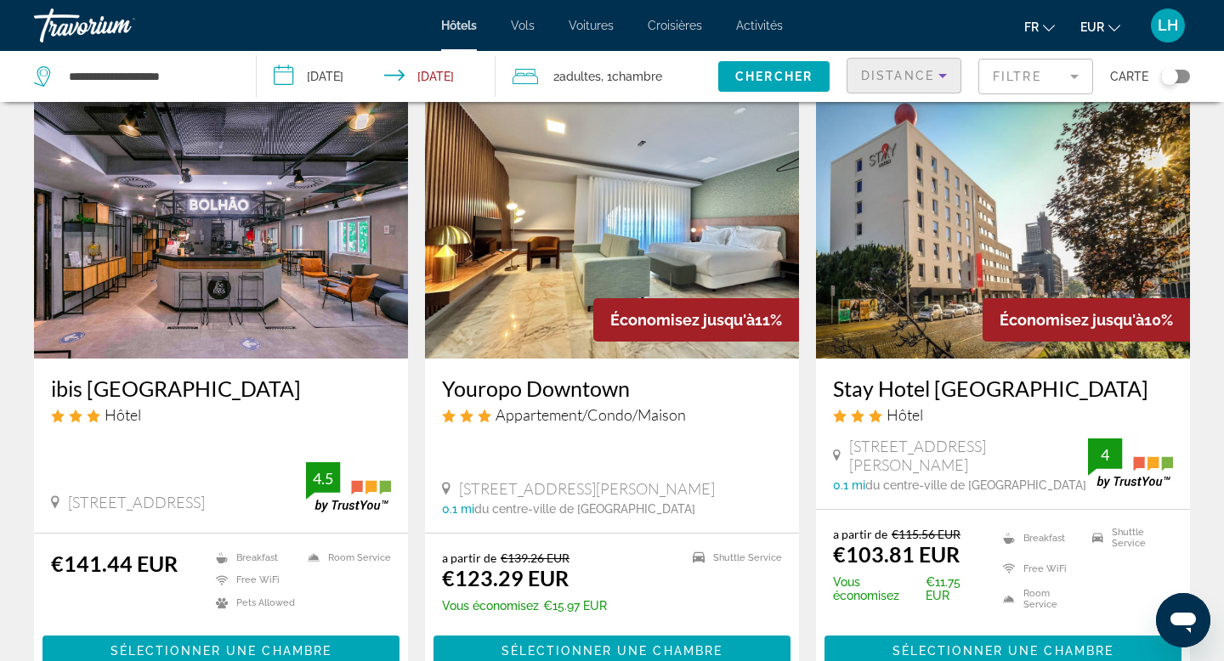
click at [570, 262] on img "Main content" at bounding box center [612, 223] width 374 height 272
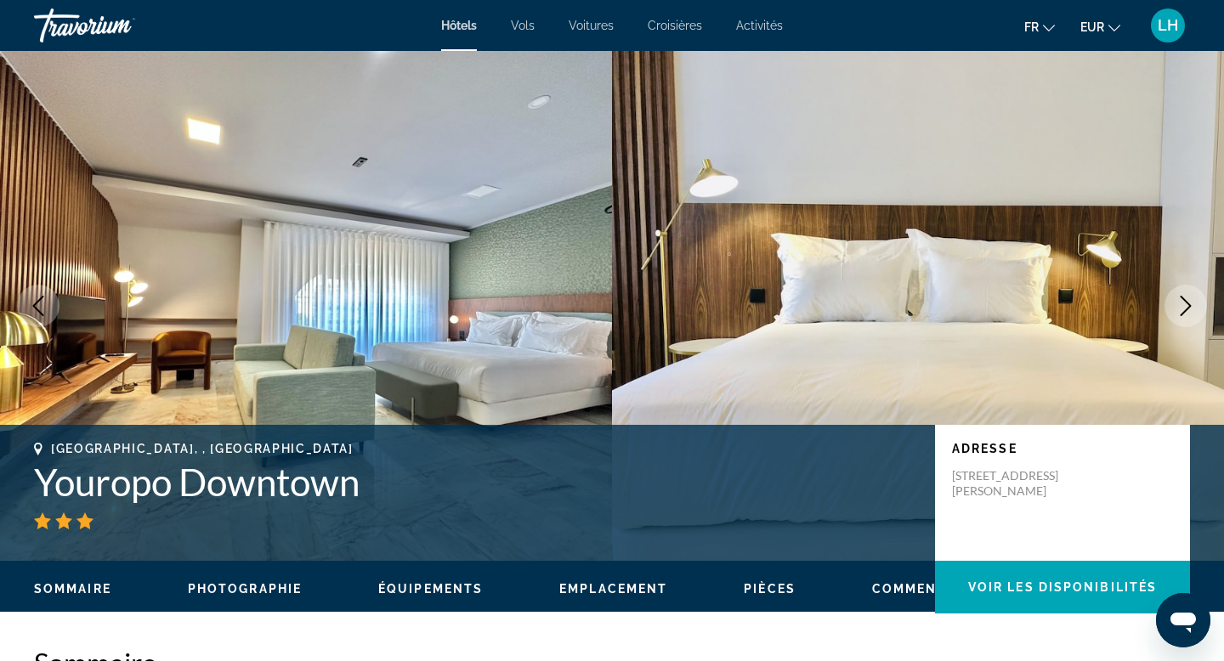
click at [1188, 298] on icon "Next image" at bounding box center [1186, 306] width 20 height 20
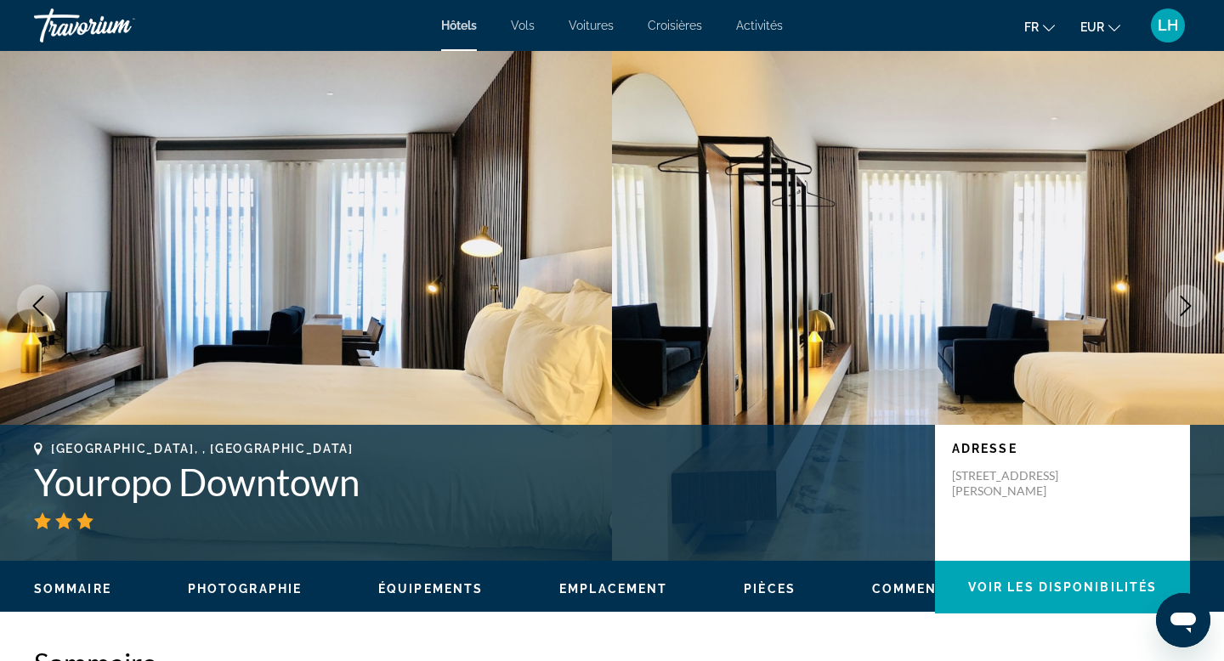
click at [1188, 298] on icon "Next image" at bounding box center [1186, 306] width 20 height 20
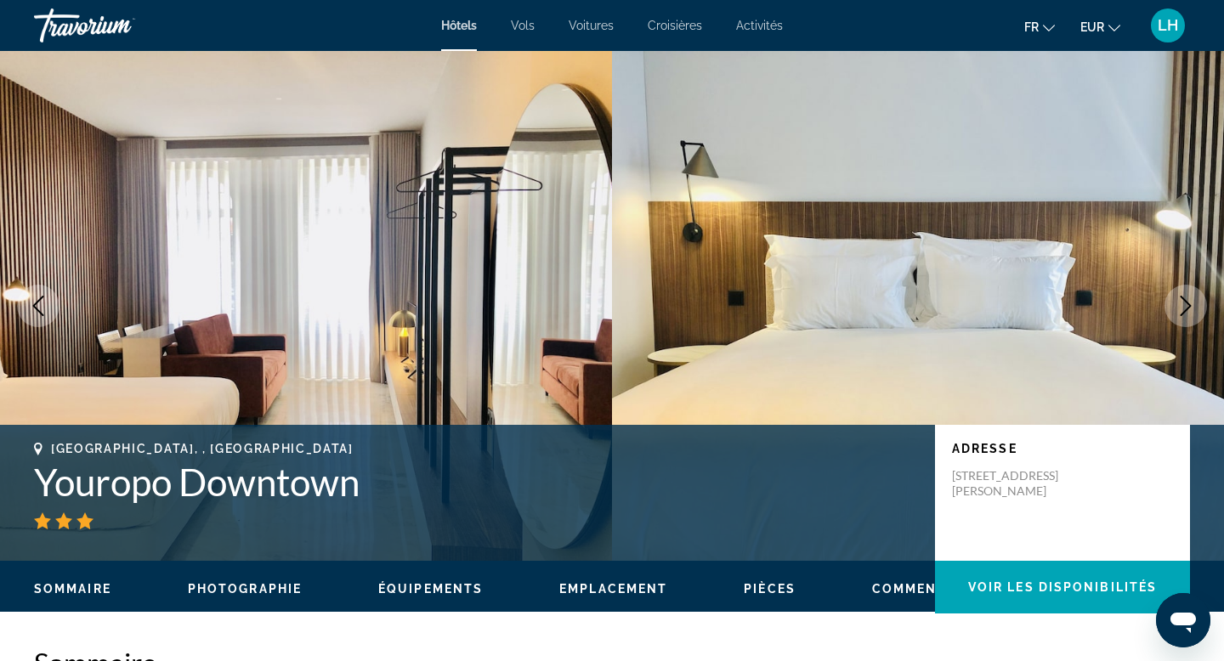
click at [1188, 298] on icon "Next image" at bounding box center [1186, 306] width 20 height 20
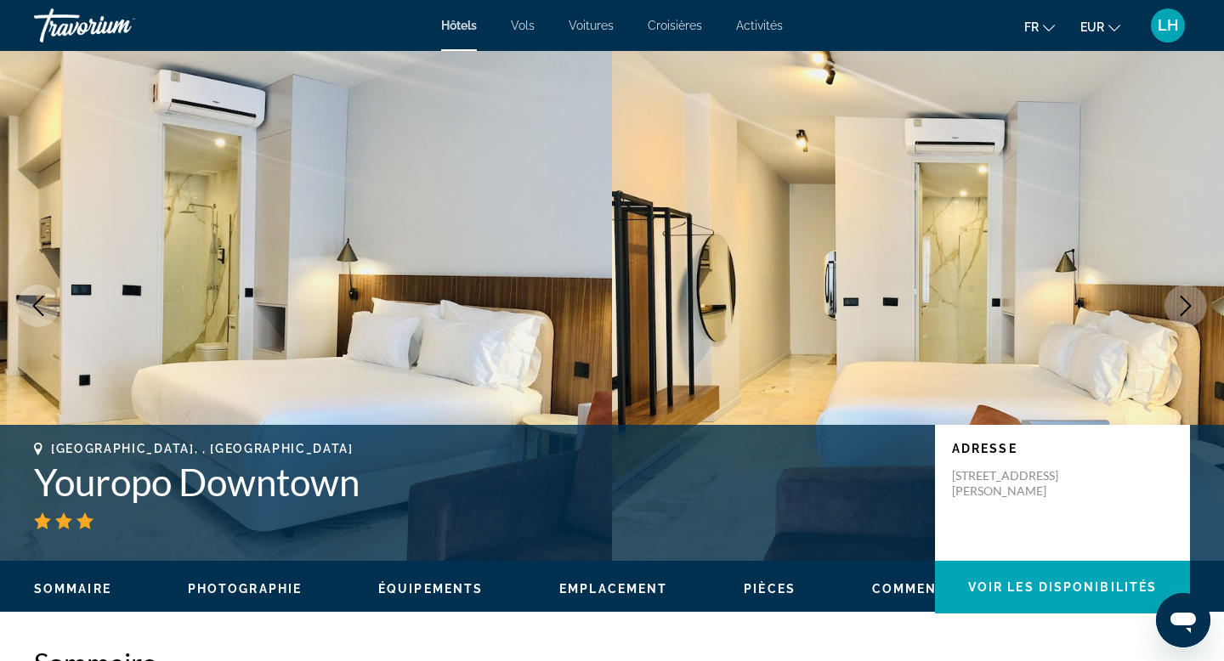
click at [1188, 298] on icon "Next image" at bounding box center [1186, 306] width 20 height 20
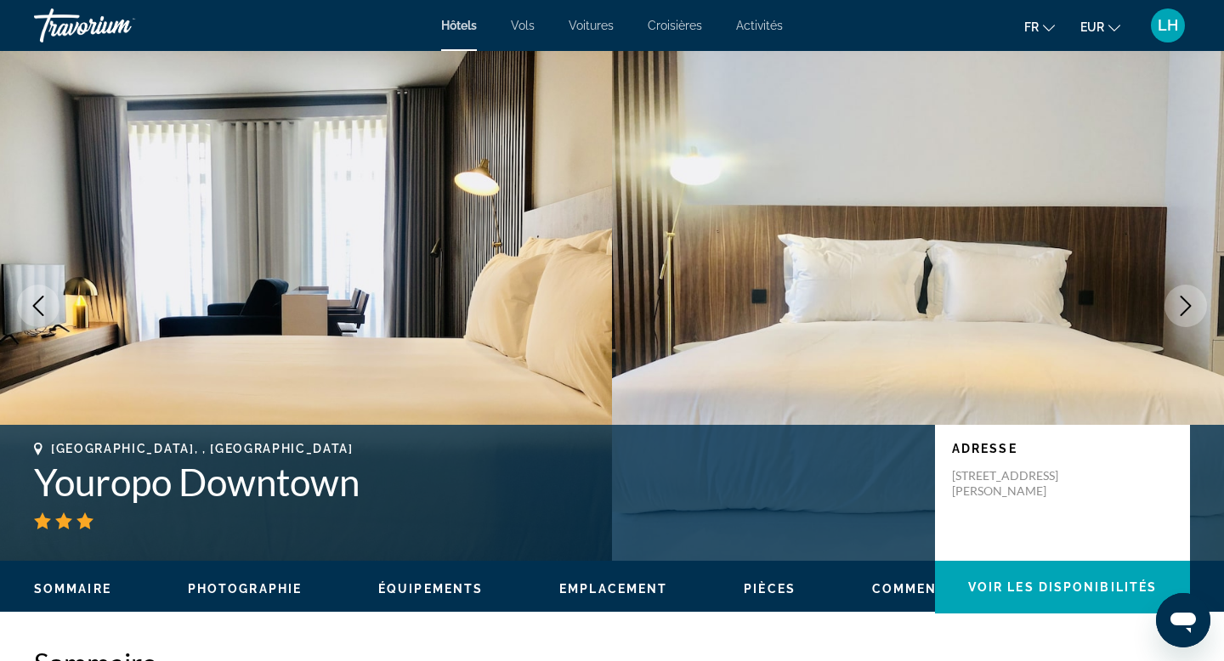
click at [1188, 298] on icon "Next image" at bounding box center [1186, 306] width 20 height 20
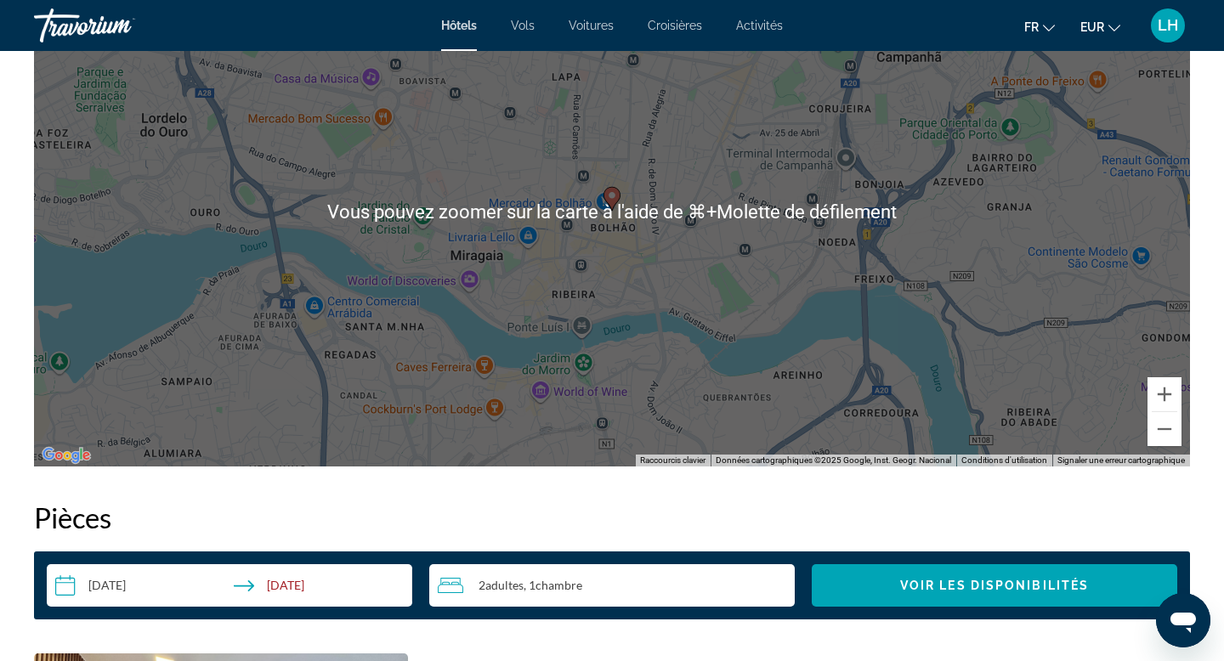
scroll to position [1754, 0]
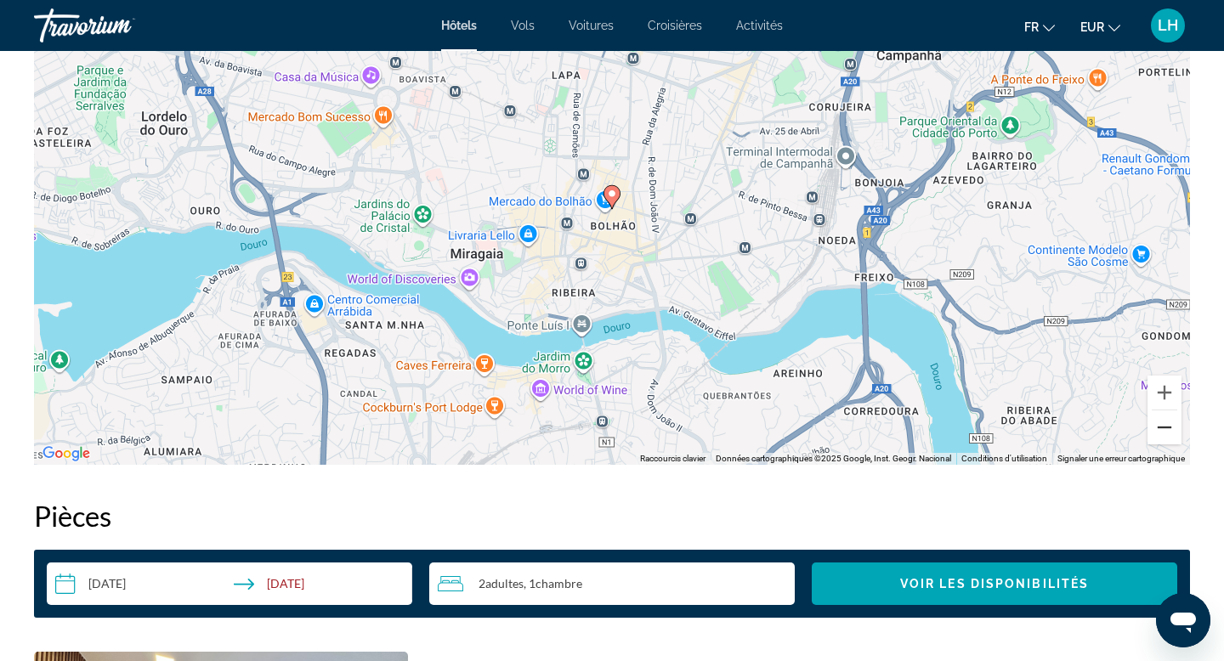
click at [1170, 434] on button "Zoom arrière" at bounding box center [1165, 428] width 34 height 34
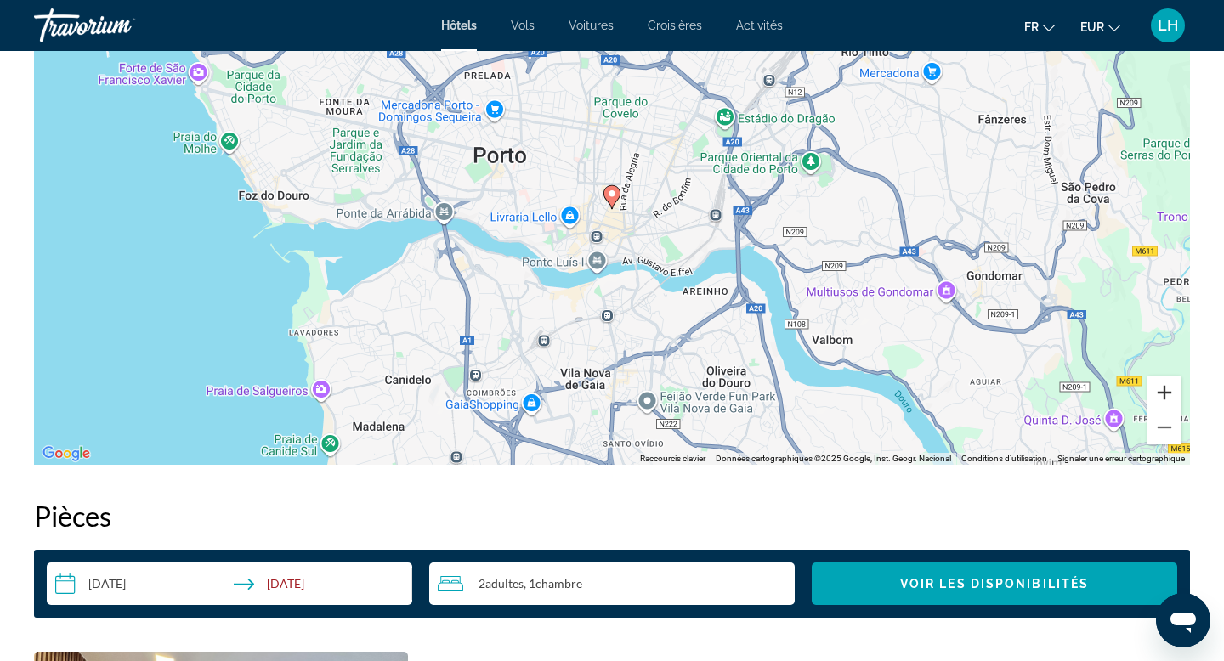
click at [1169, 388] on button "Zoom avant" at bounding box center [1165, 393] width 34 height 34
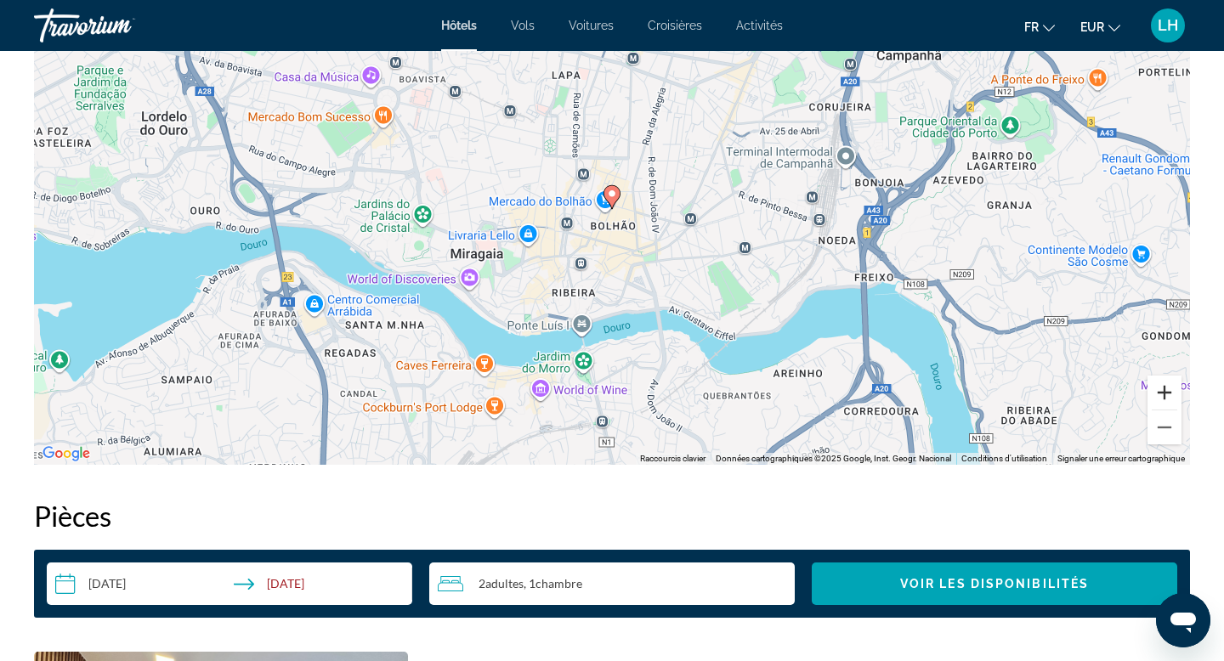
click at [1163, 389] on button "Zoom avant" at bounding box center [1165, 393] width 34 height 34
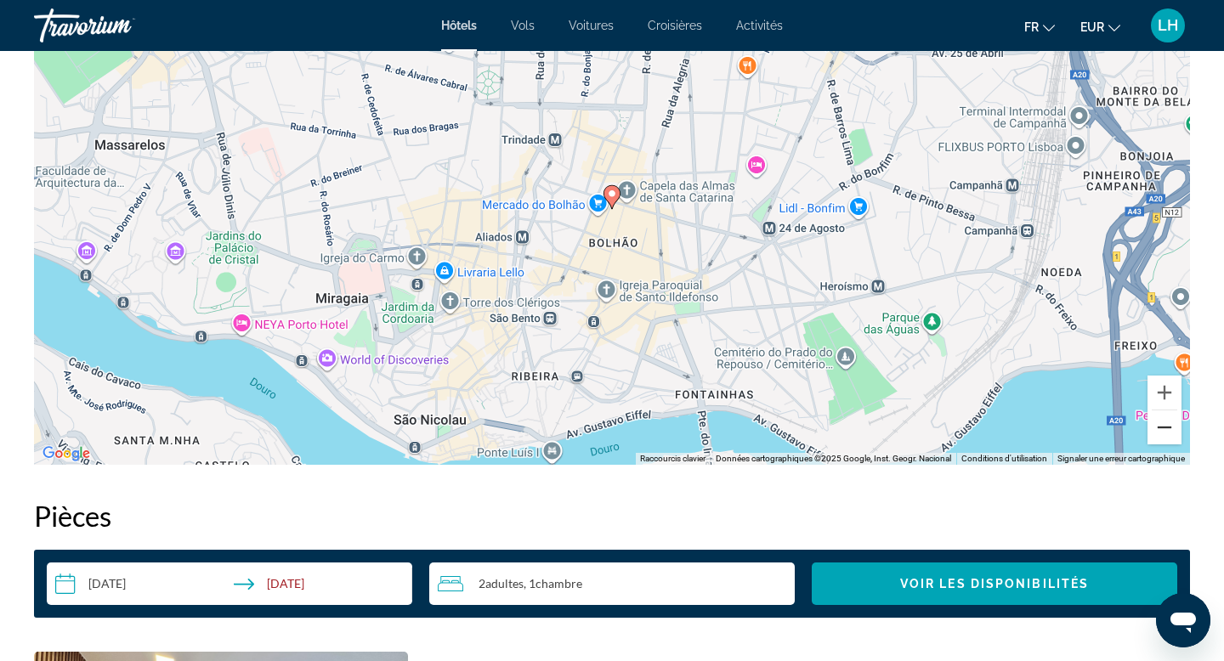
click at [1172, 430] on button "Zoom arrière" at bounding box center [1165, 428] width 34 height 34
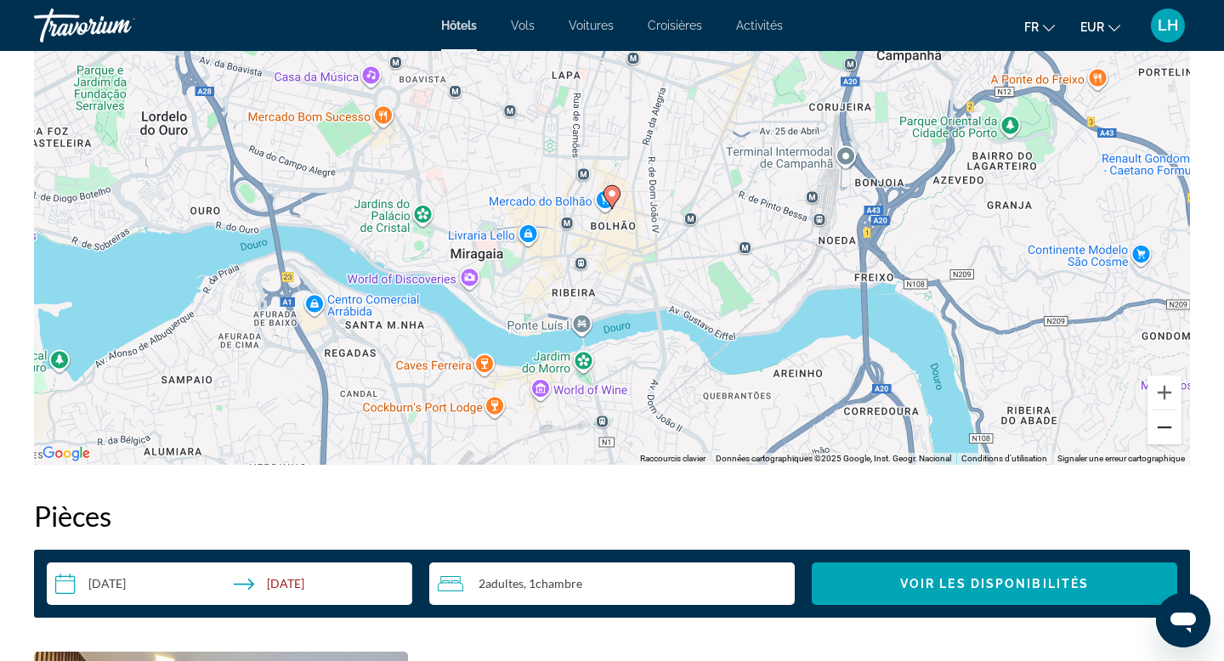
click at [1172, 430] on button "Zoom arrière" at bounding box center [1165, 428] width 34 height 34
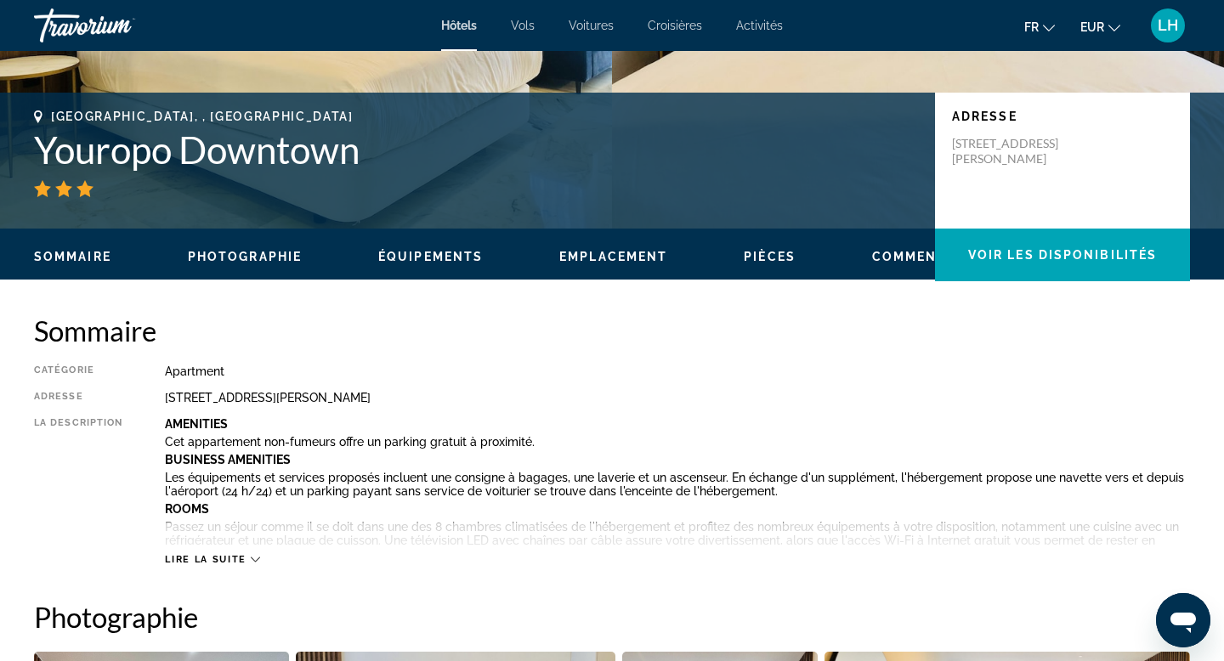
scroll to position [0, 0]
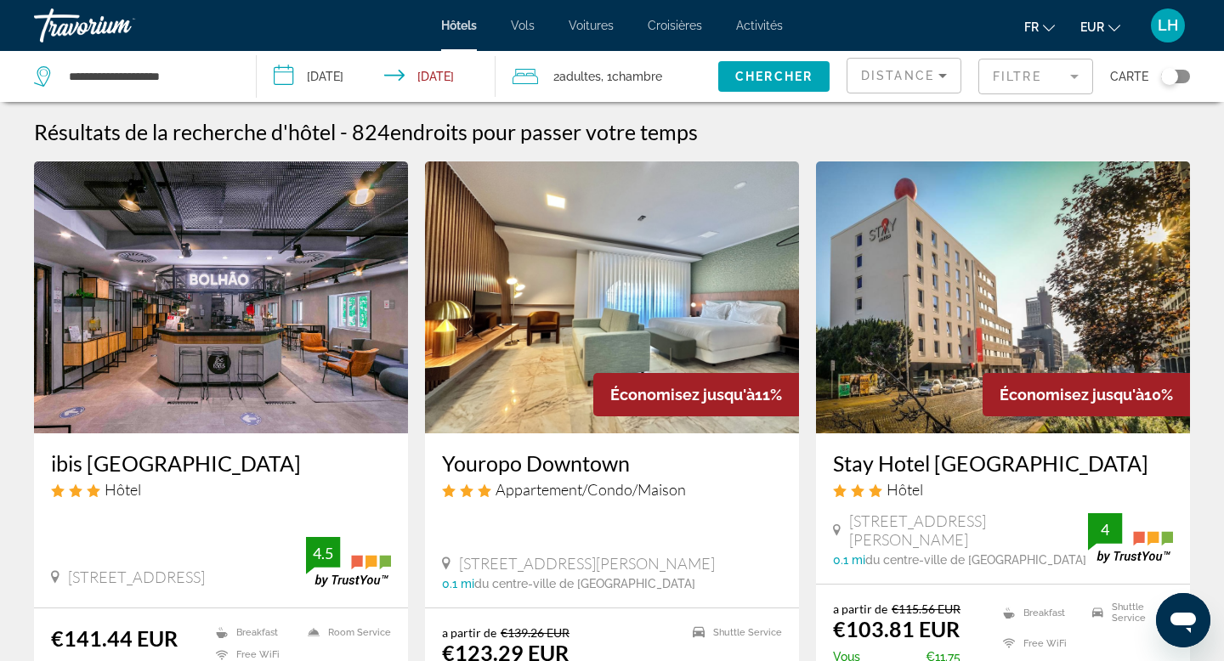
click at [247, 301] on img "Main content" at bounding box center [221, 298] width 374 height 272
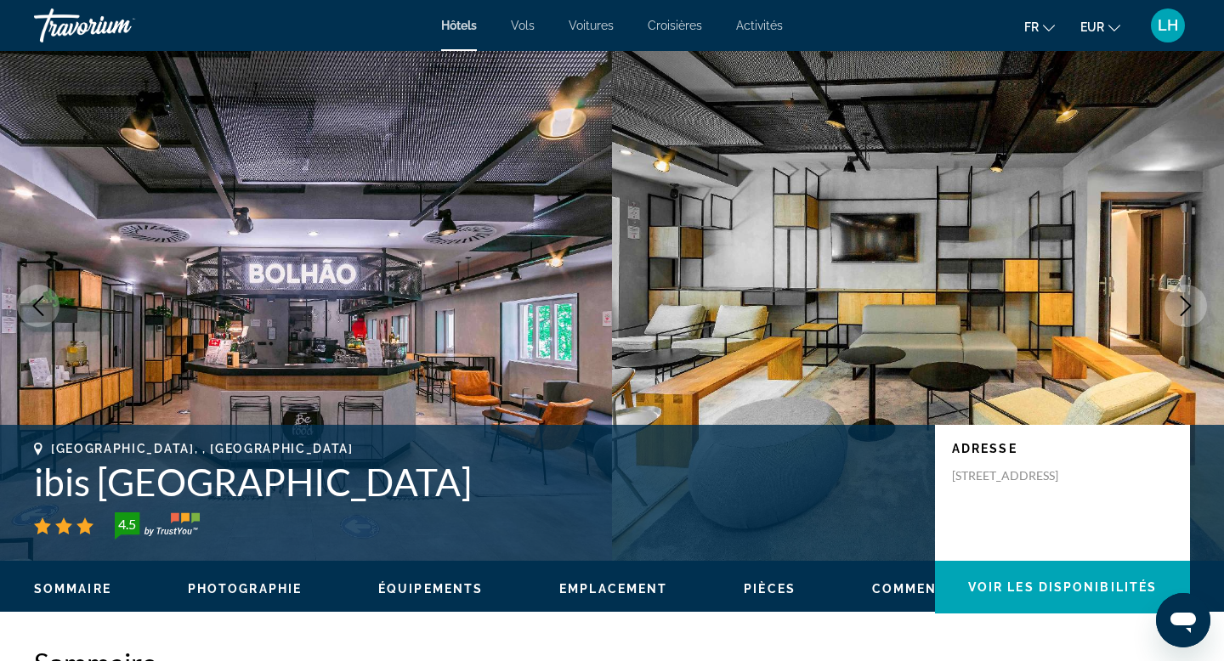
click at [1196, 306] on button "Next image" at bounding box center [1186, 306] width 43 height 43
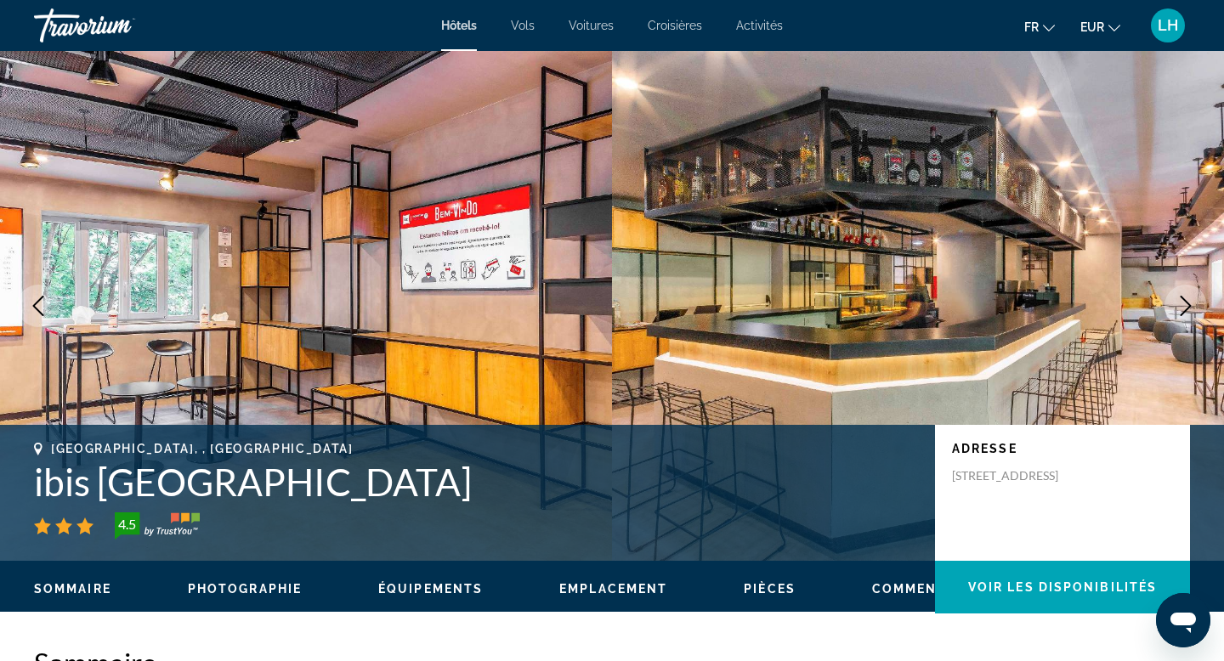
click at [1196, 306] on button "Next image" at bounding box center [1186, 306] width 43 height 43
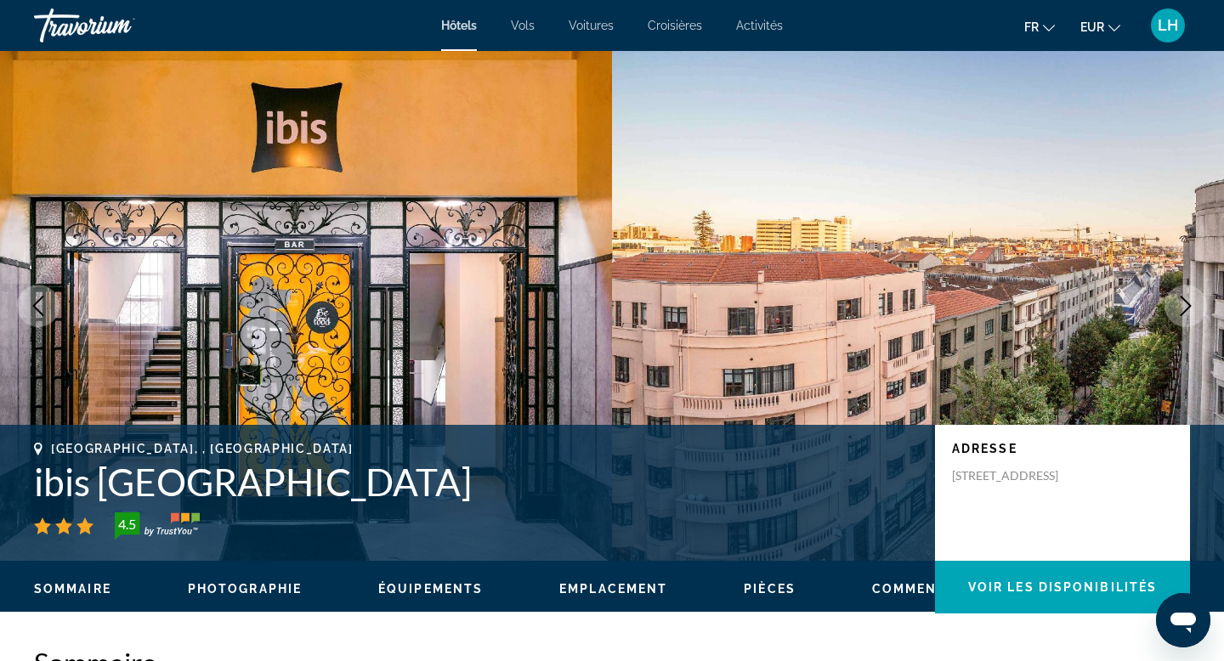
click at [1196, 306] on button "Next image" at bounding box center [1186, 306] width 43 height 43
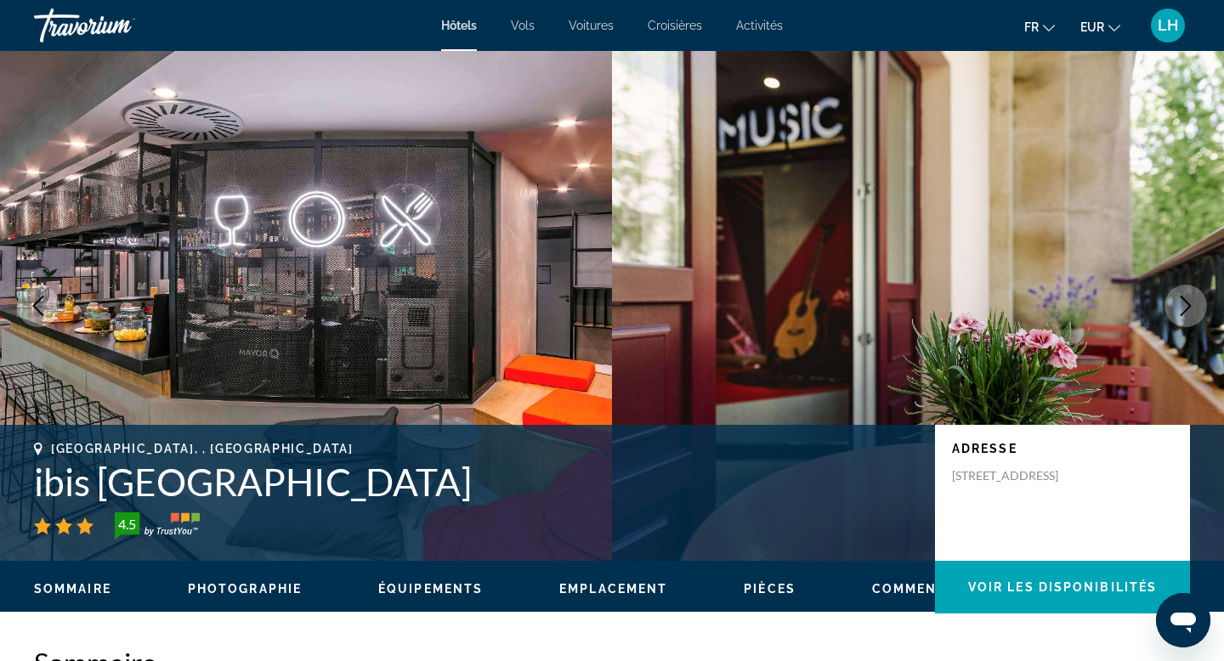
click at [1196, 306] on button "Next image" at bounding box center [1186, 306] width 43 height 43
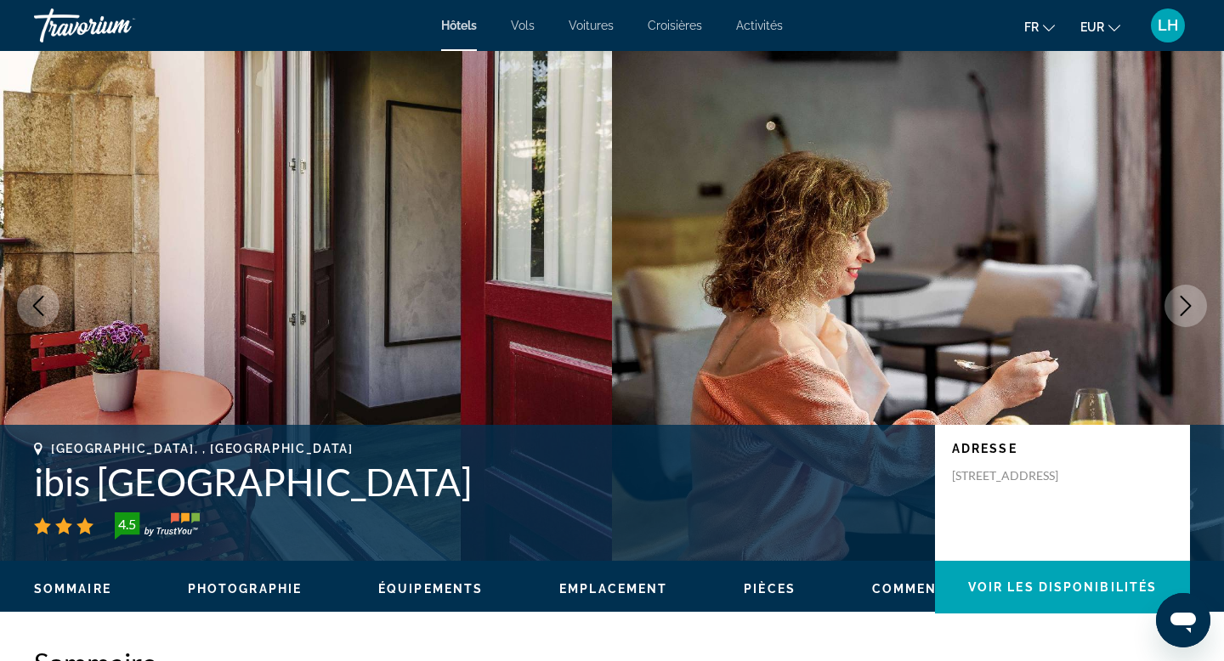
click at [1196, 306] on button "Next image" at bounding box center [1186, 306] width 43 height 43
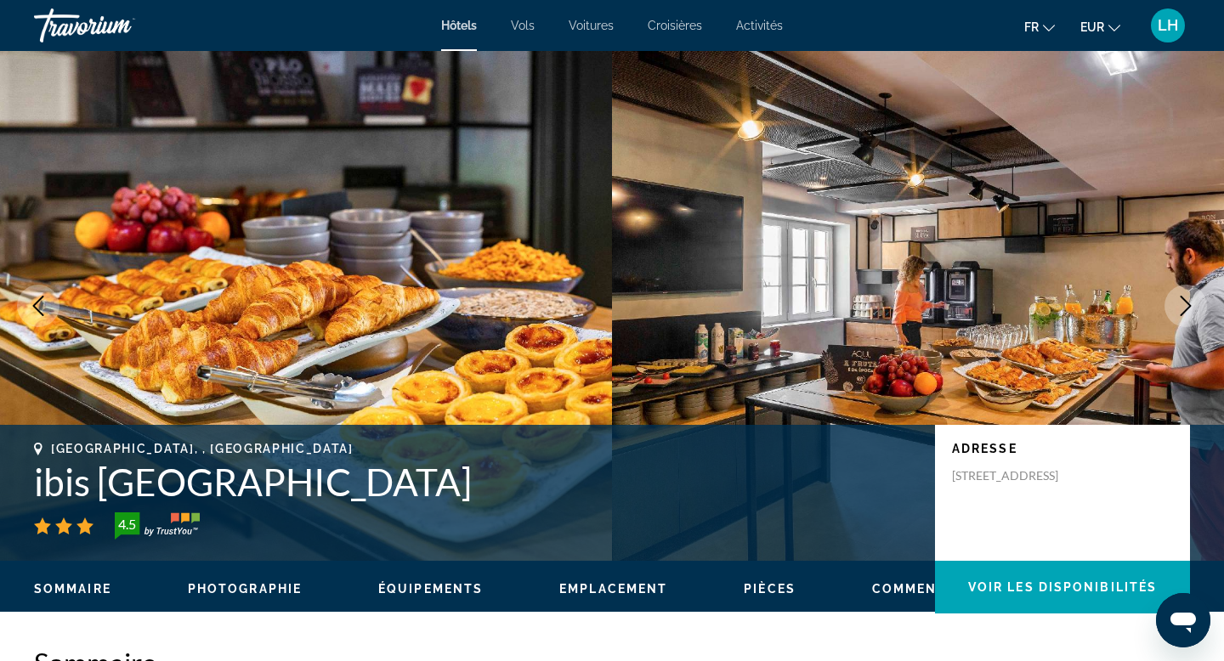
click at [1196, 306] on button "Next image" at bounding box center [1186, 306] width 43 height 43
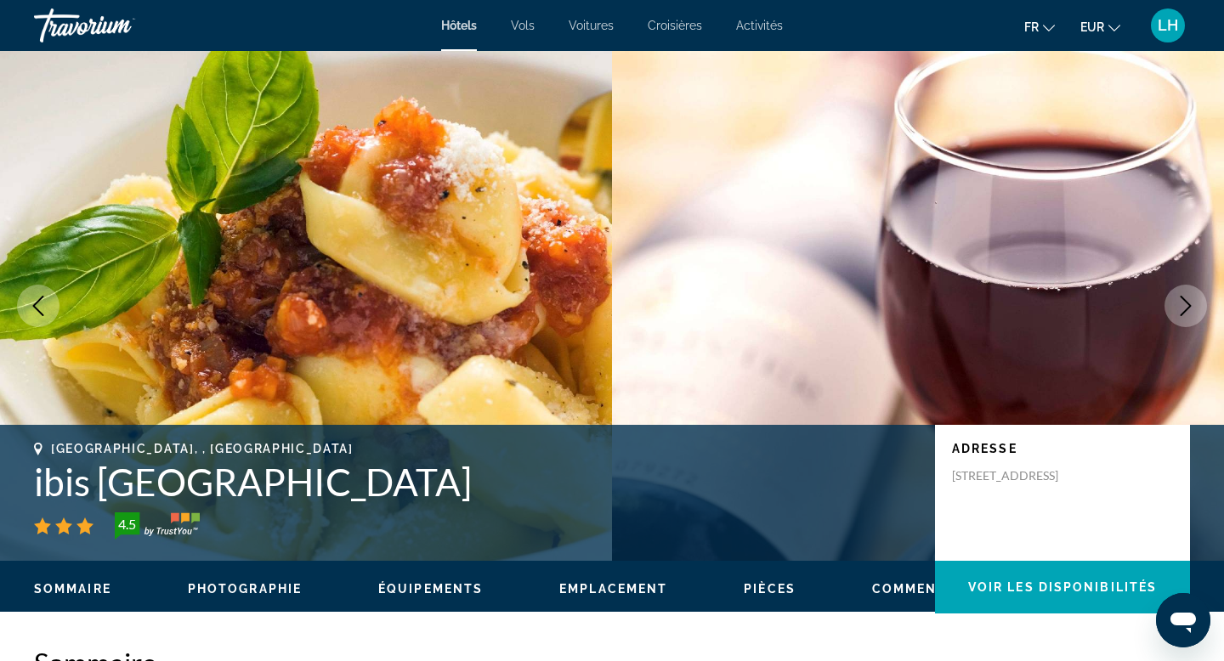
click at [1196, 306] on button "Next image" at bounding box center [1186, 306] width 43 height 43
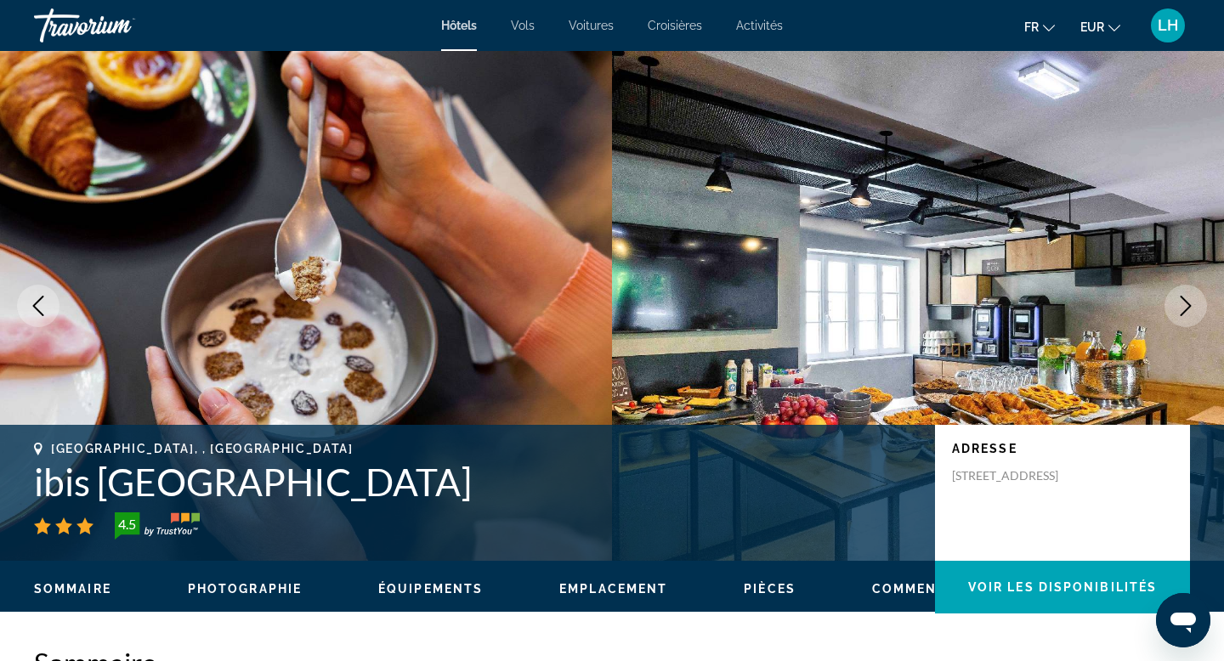
click at [1196, 306] on button "Next image" at bounding box center [1186, 306] width 43 height 43
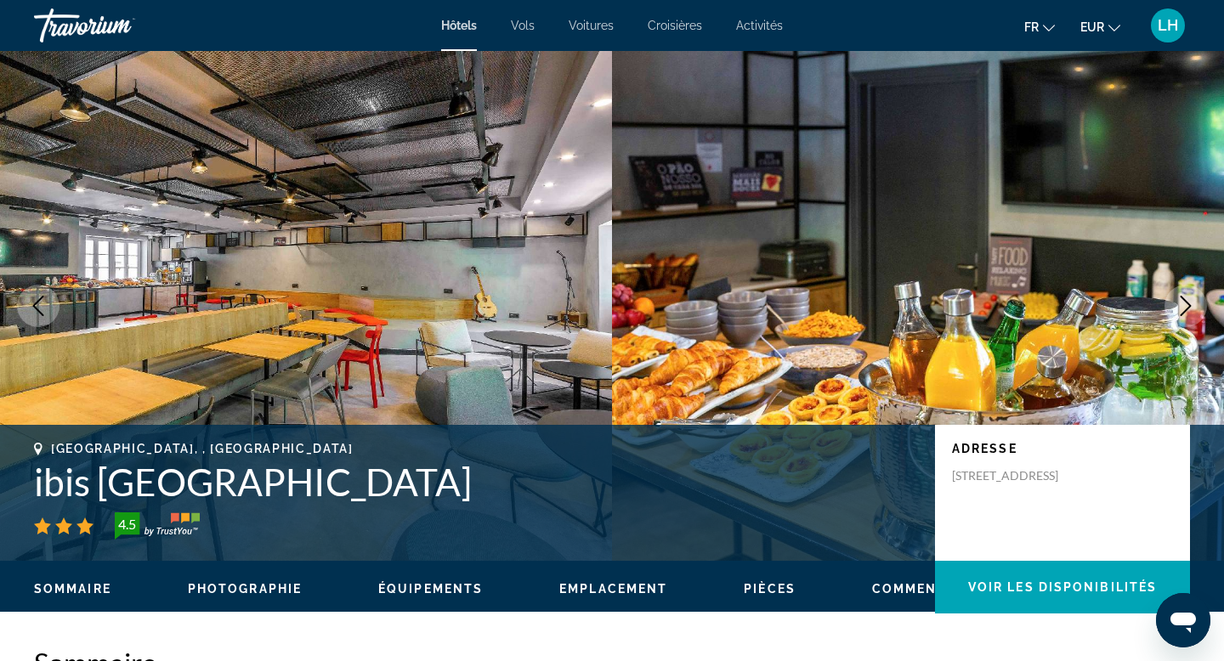
click at [1196, 306] on button "Next image" at bounding box center [1186, 306] width 43 height 43
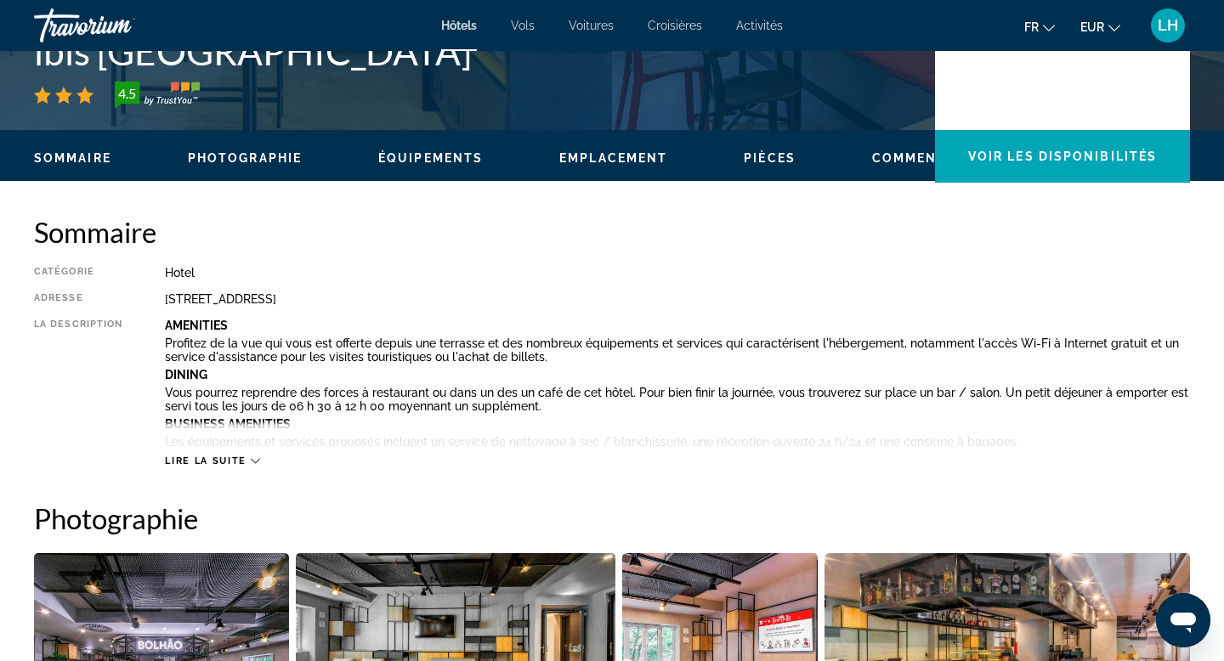
scroll to position [426, 0]
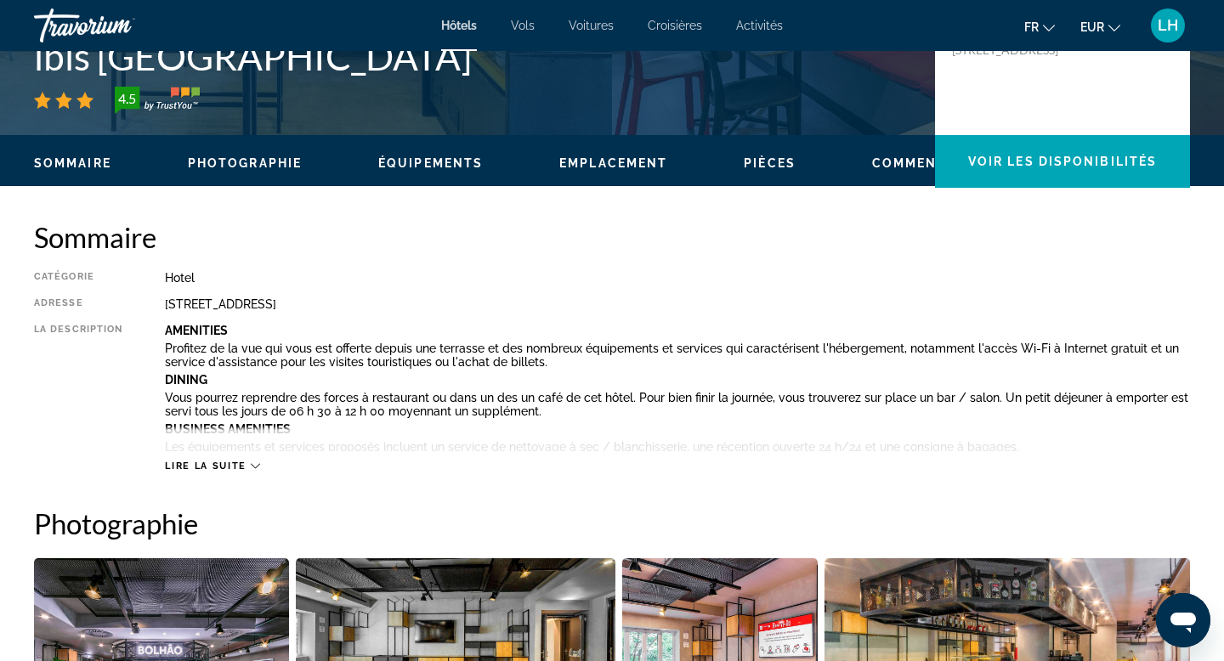
click at [200, 466] on span "Lire la suite" at bounding box center [205, 466] width 81 height 11
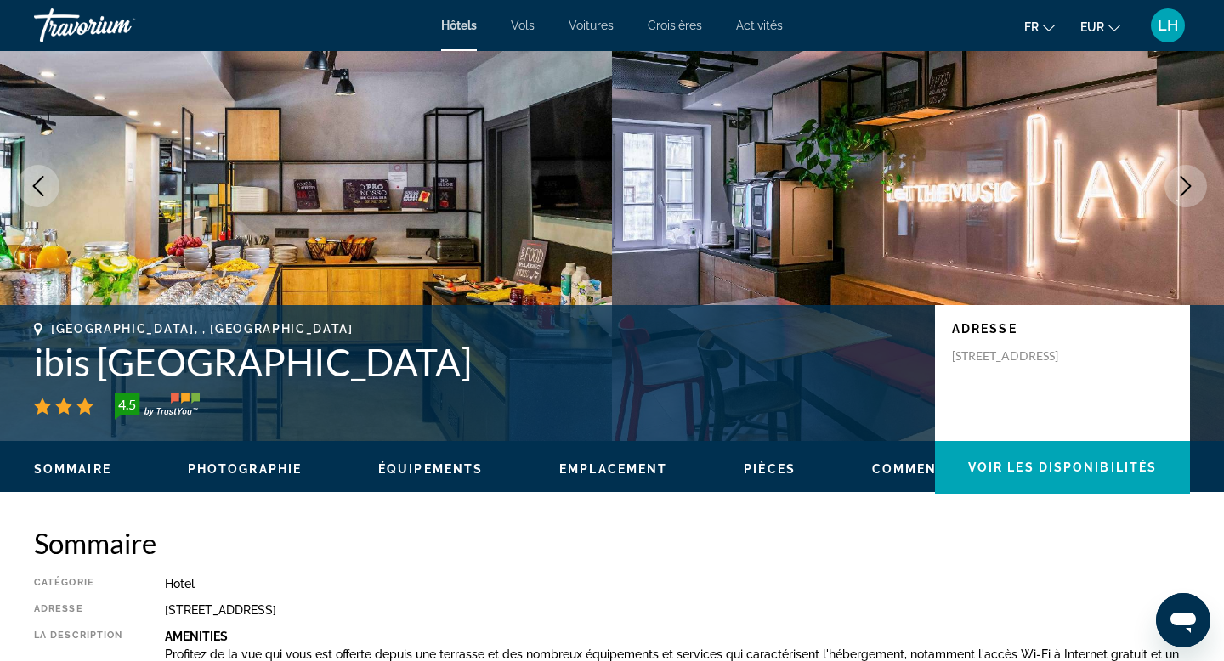
scroll to position [0, 0]
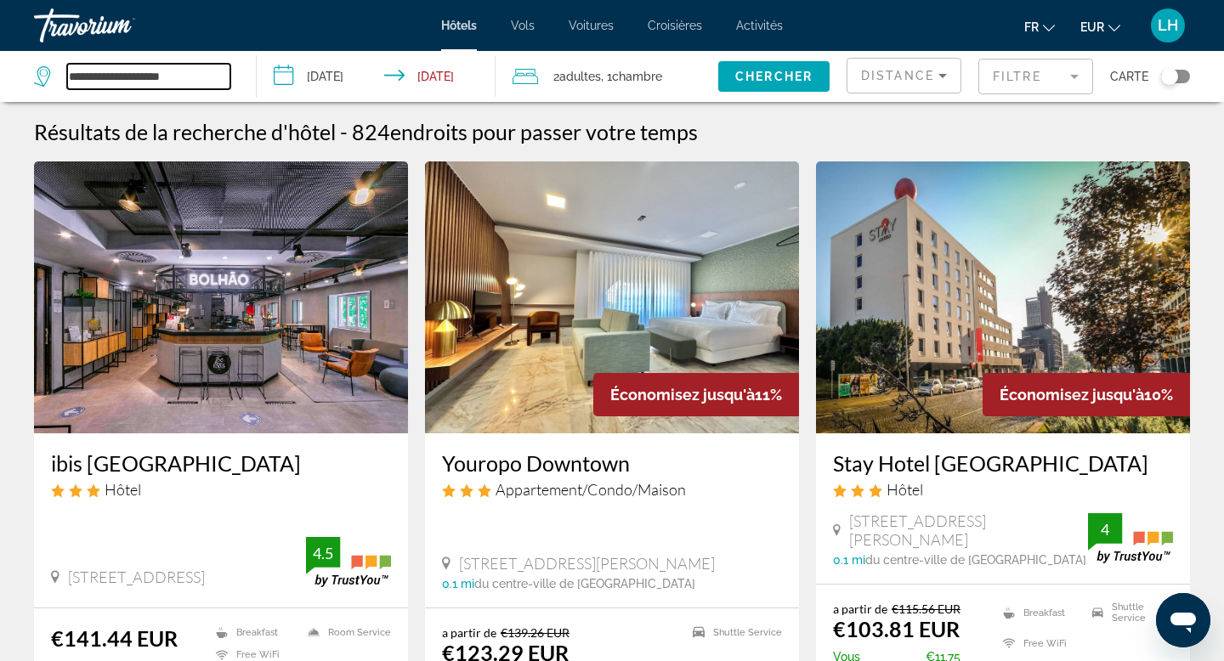
click at [196, 72] on input "**********" at bounding box center [148, 77] width 163 height 26
drag, startPoint x: 196, startPoint y: 72, endPoint x: 54, endPoint y: 77, distance: 142.9
click at [54, 77] on div "**********" at bounding box center [132, 77] width 196 height 26
paste input "Search widget"
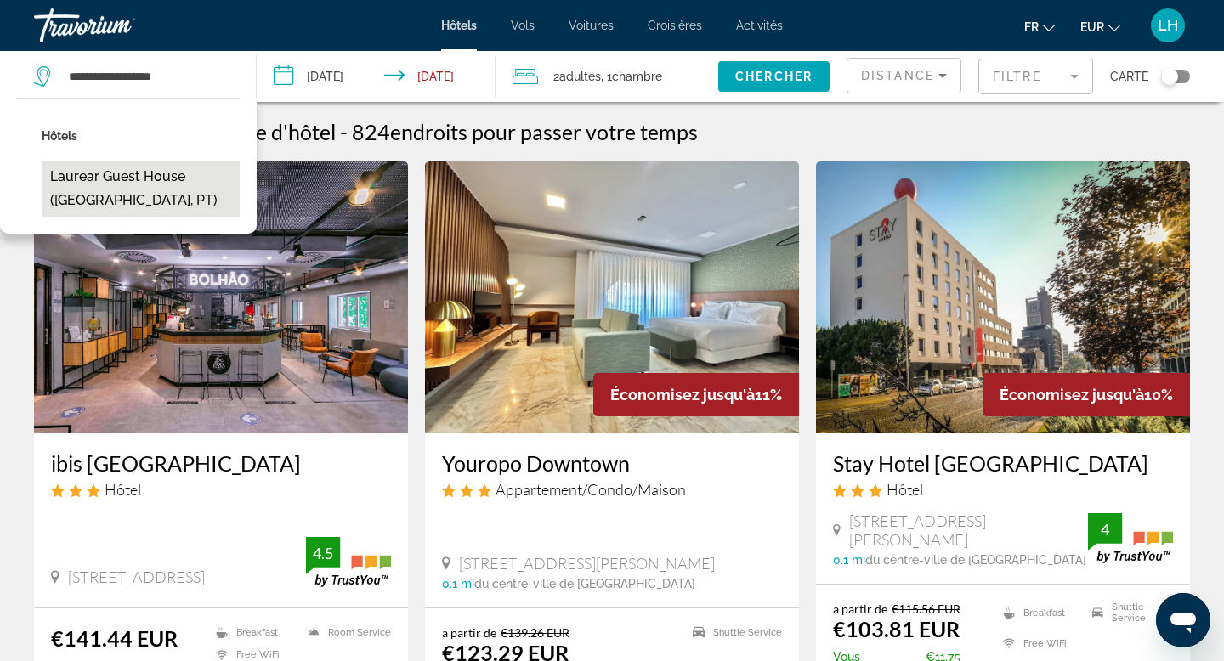
click at [200, 198] on button "Laurear Guest House ([GEOGRAPHIC_DATA], PT)" at bounding box center [141, 189] width 198 height 56
type input "**********"
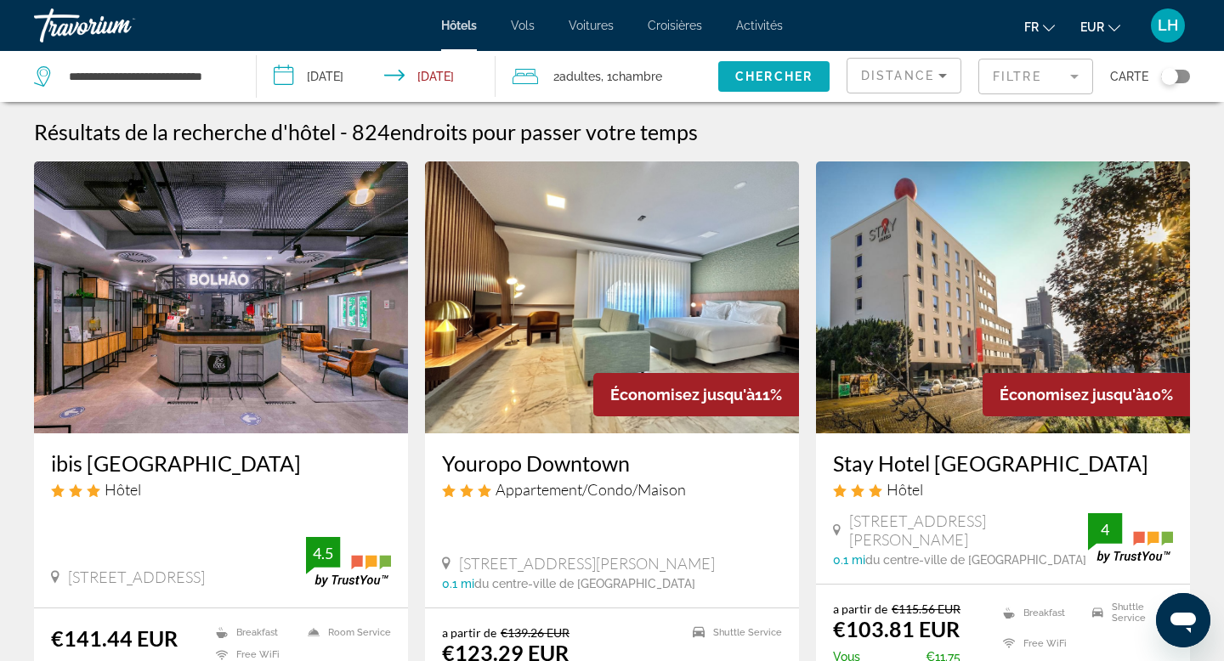
click at [802, 74] on span "Chercher" at bounding box center [773, 77] width 77 height 14
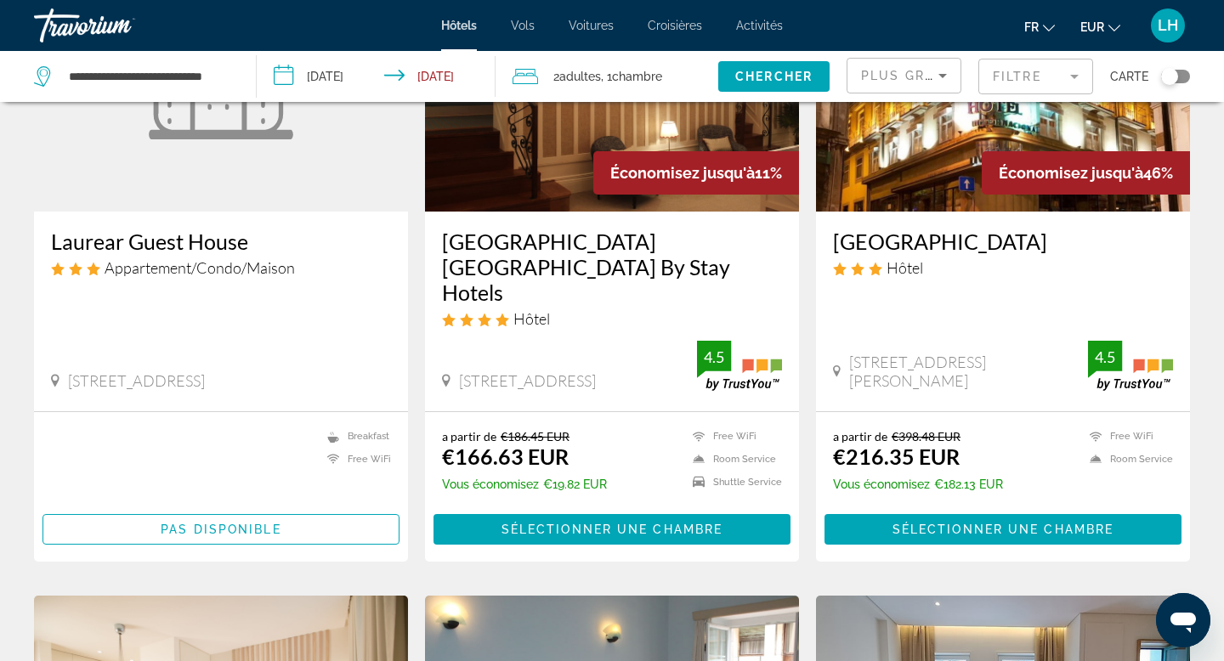
scroll to position [184, 0]
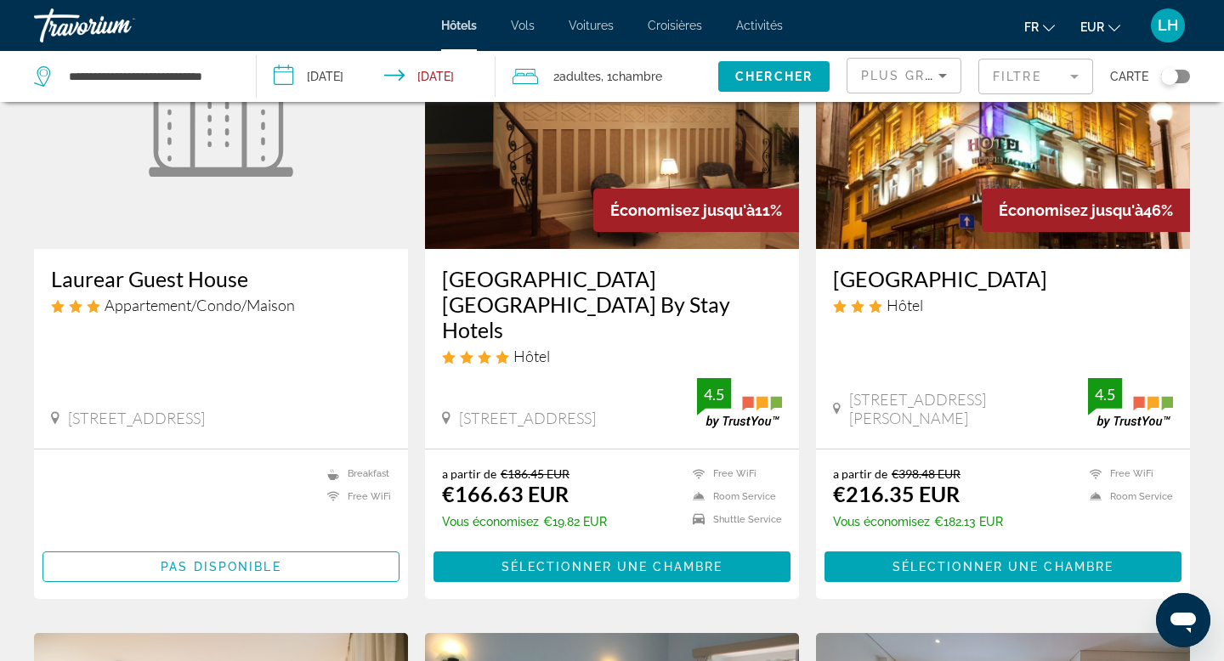
click at [241, 180] on figure "Main content" at bounding box center [221, 113] width 374 height 272
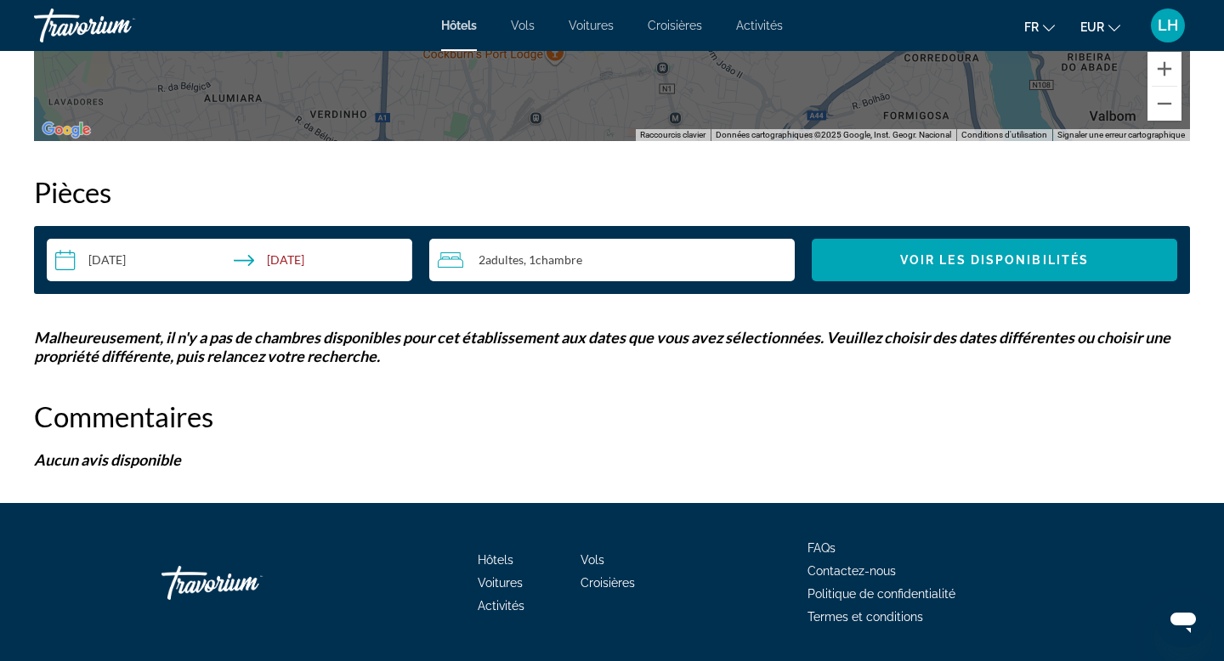
scroll to position [1316, 0]
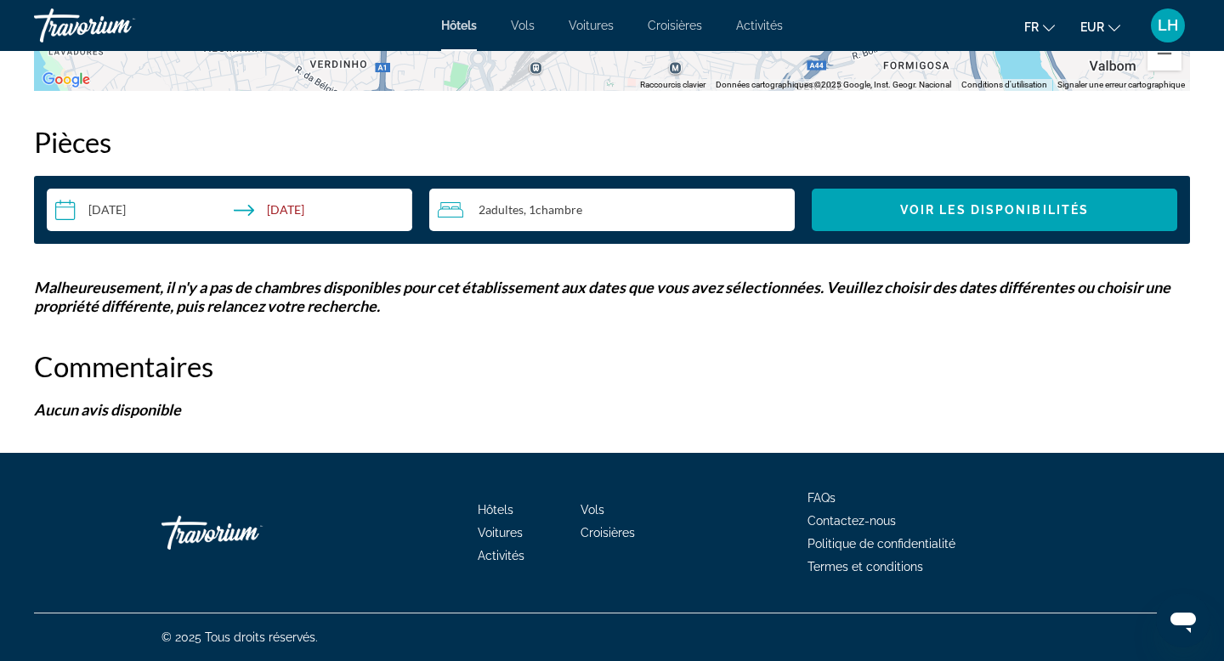
click at [199, 215] on input "**********" at bounding box center [233, 213] width 372 height 48
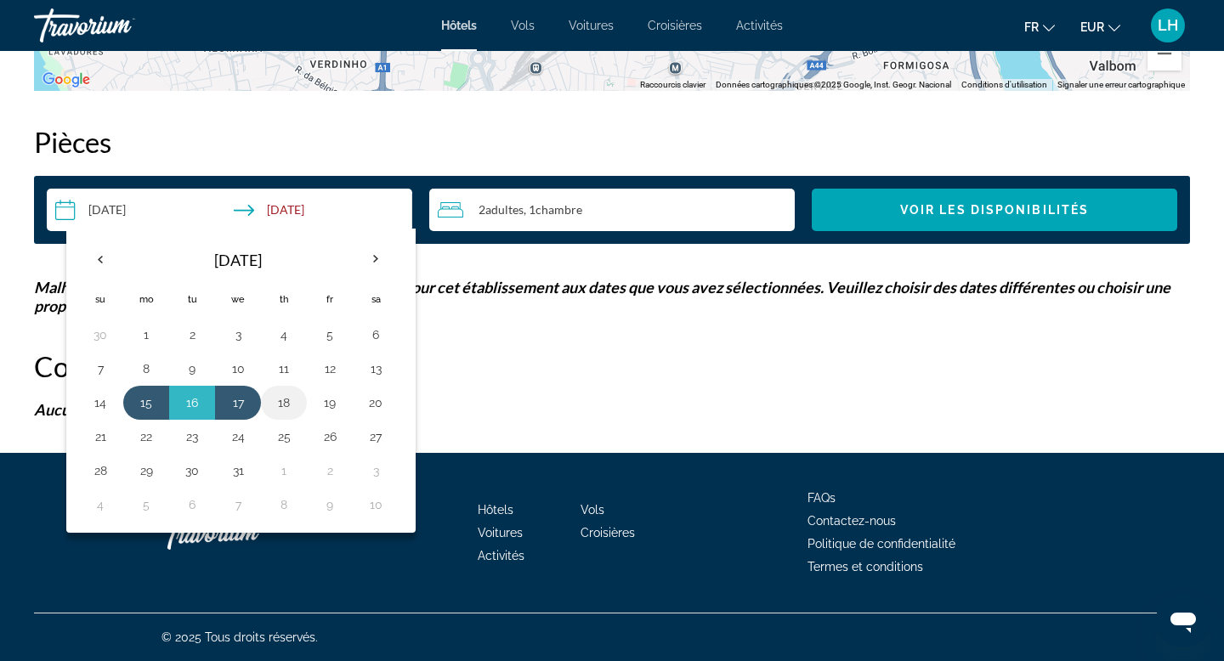
click at [282, 404] on button "18" at bounding box center [283, 403] width 27 height 24
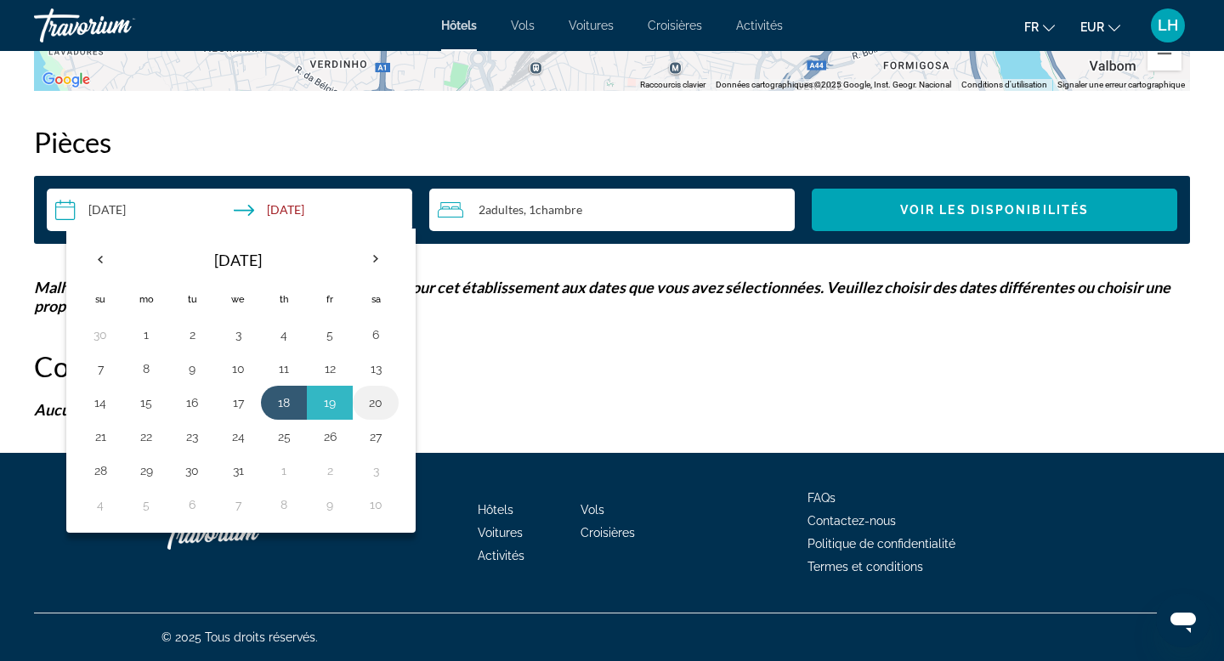
click at [371, 399] on button "20" at bounding box center [375, 403] width 27 height 24
type input "**********"
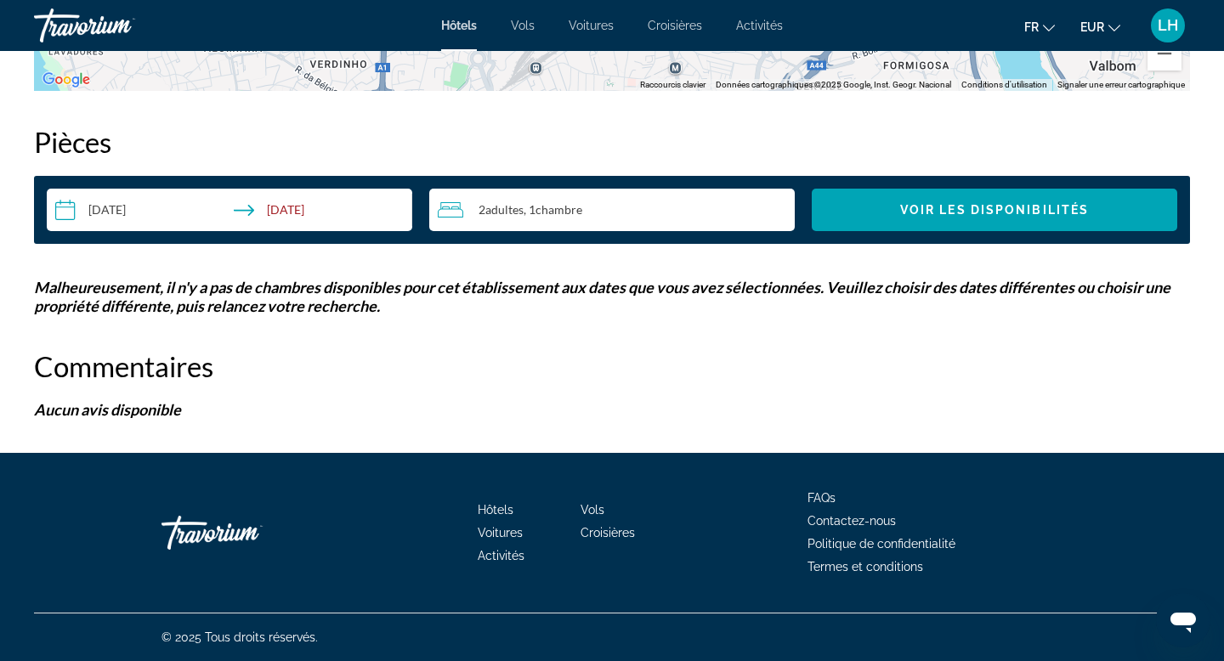
click at [931, 177] on div "**********" at bounding box center [612, 210] width 1156 height 68
click at [928, 214] on span "Voir les disponibilités" at bounding box center [994, 210] width 189 height 14
